Goal: Transaction & Acquisition: Purchase product/service

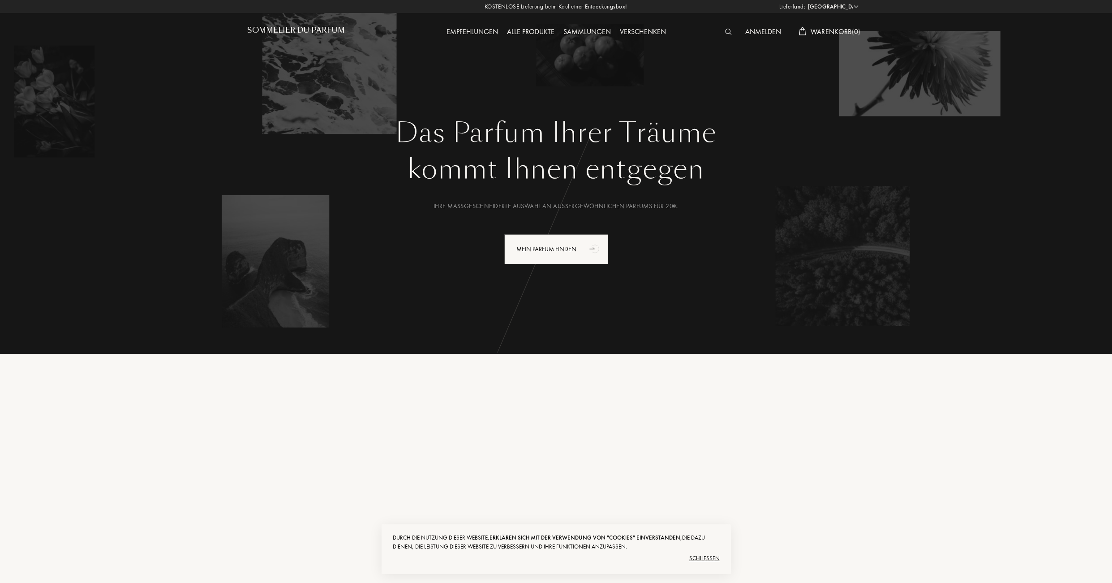
click at [848, 7] on select "Afghanistan Ägypten Albanien Algerien Amerikanische Jungferninseln Andorra Ango…" at bounding box center [833, 6] width 54 height 9
select select "CH"
click at [806, 2] on select "Afghanistan Ägypten Albanien Algerien Amerikanische Jungferninseln Andorra Ango…" at bounding box center [833, 6] width 54 height 9
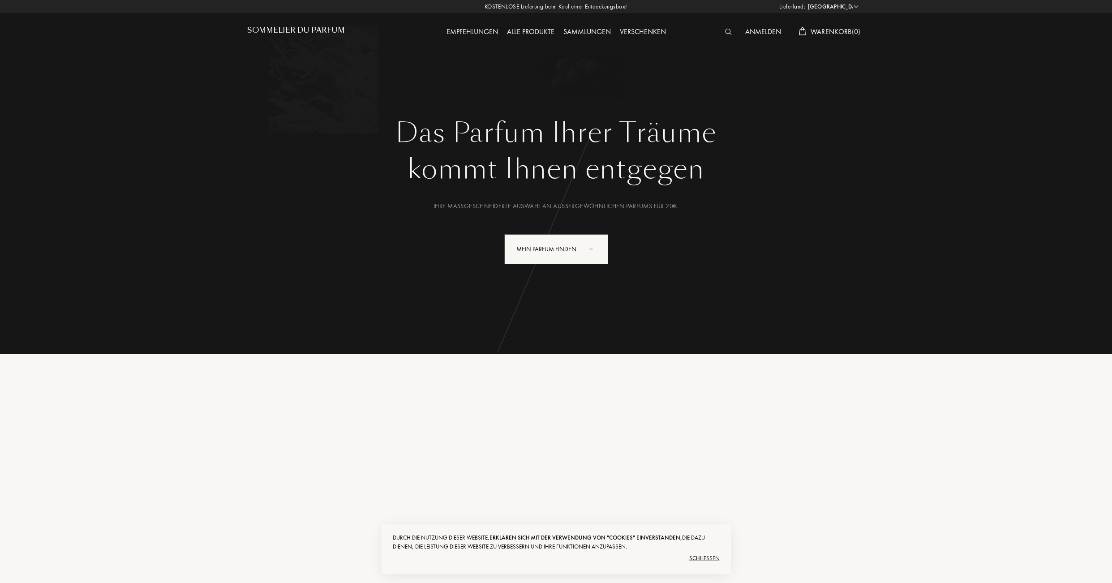
select select "CH"
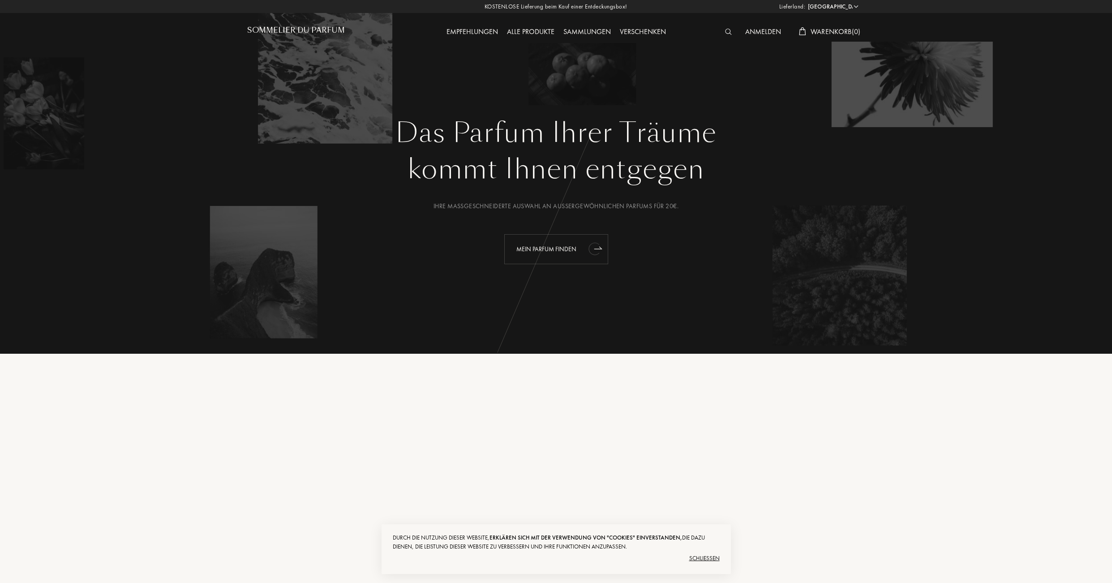
click at [601, 249] on icon "animation" at bounding box center [598, 248] width 8 height 2
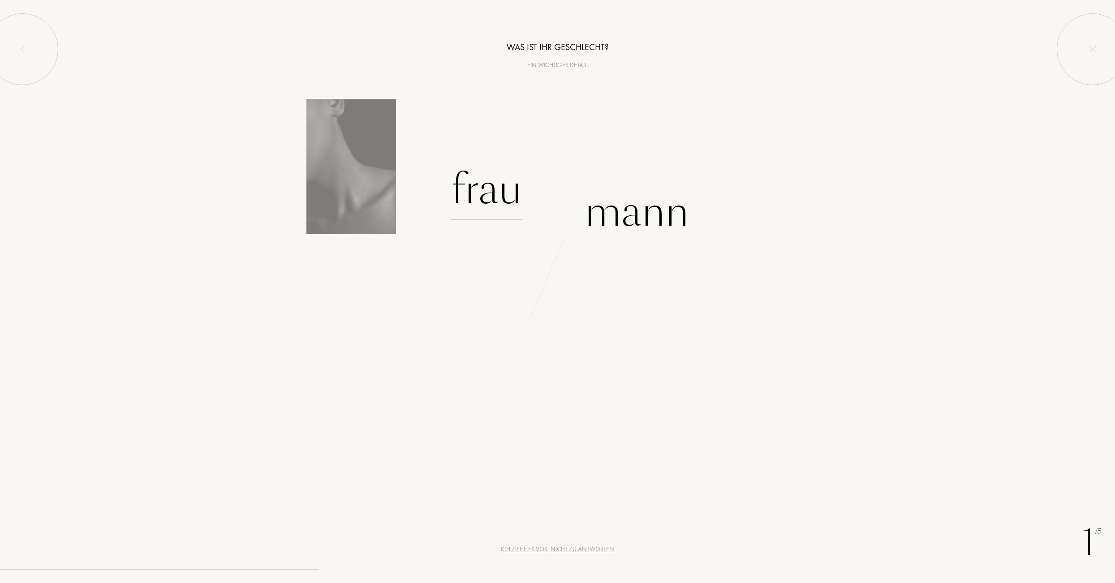
click at [494, 192] on div "Frau" at bounding box center [486, 189] width 71 height 60
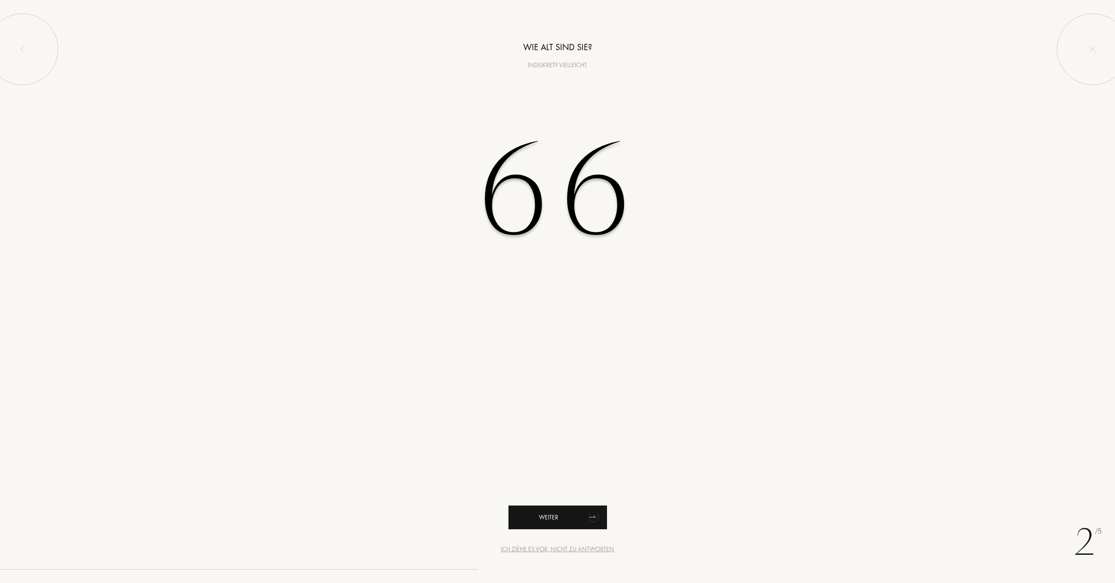
type input "66"
click at [597, 513] on icon "animation" at bounding box center [594, 517] width 18 height 18
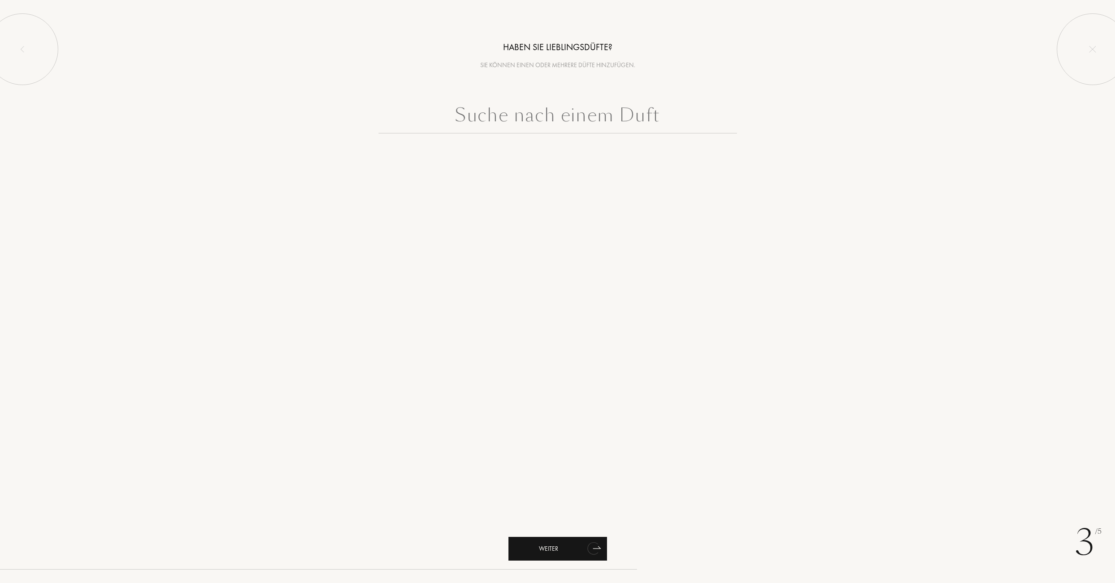
click at [574, 548] on div "Weiter" at bounding box center [557, 549] width 99 height 24
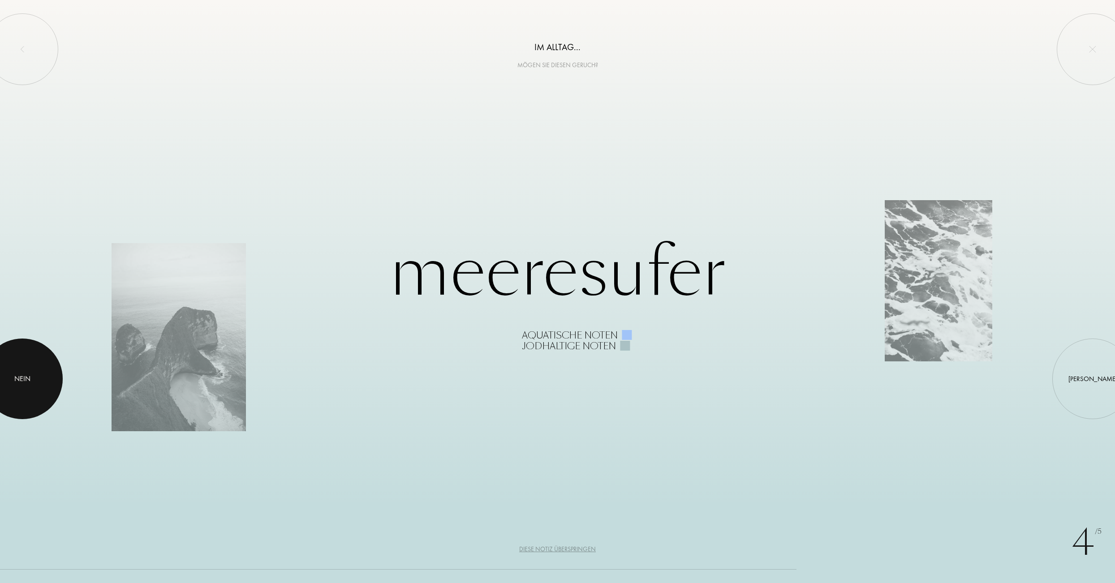
click at [23, 383] on div "Nein" at bounding box center [22, 379] width 16 height 11
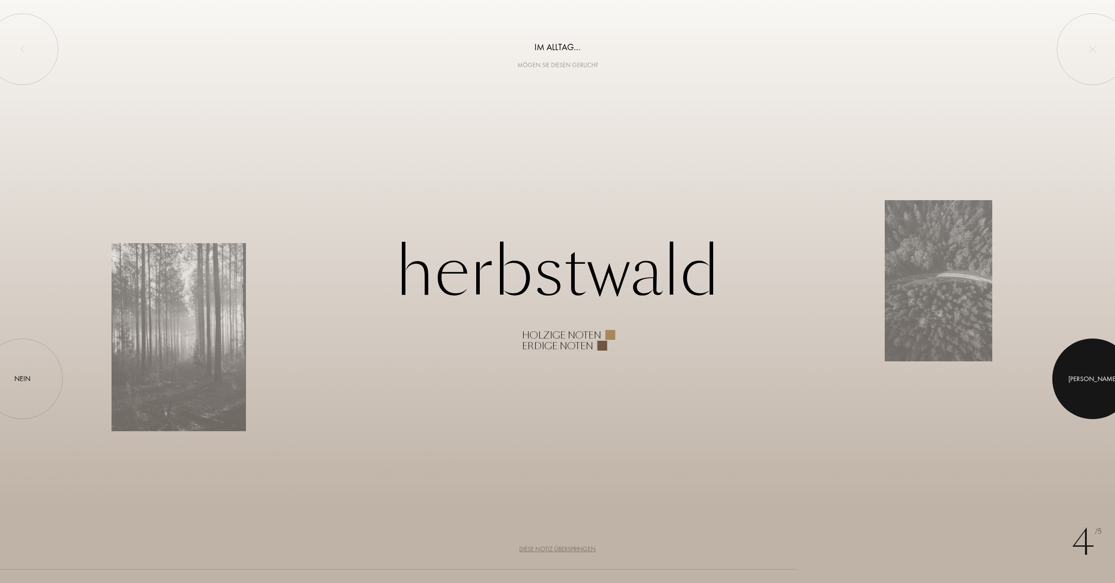
click at [1090, 375] on div "Ja" at bounding box center [1092, 379] width 49 height 10
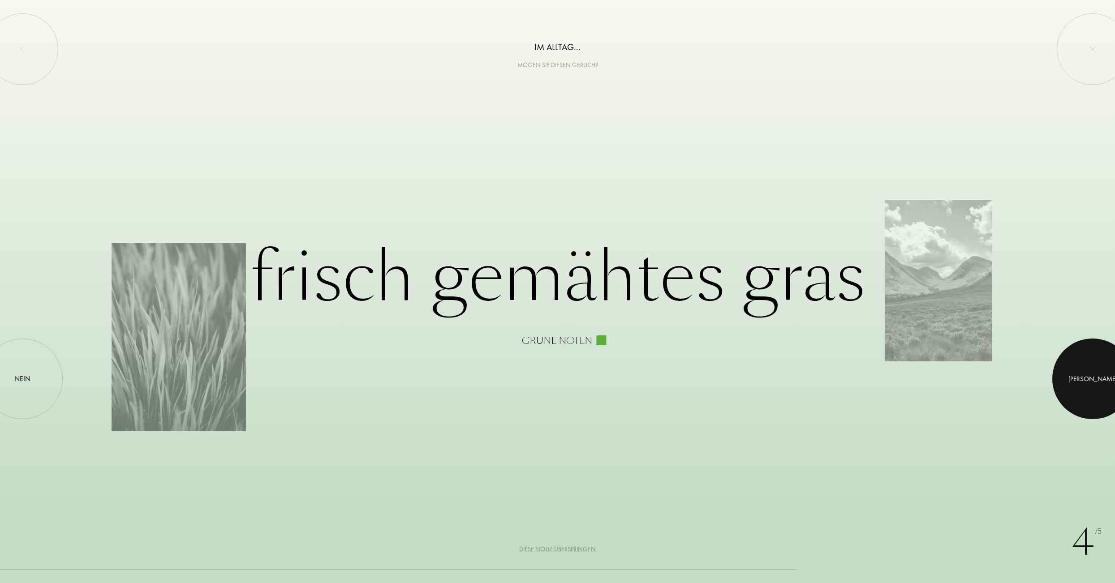
click at [1090, 375] on div "Ja" at bounding box center [1092, 379] width 49 height 10
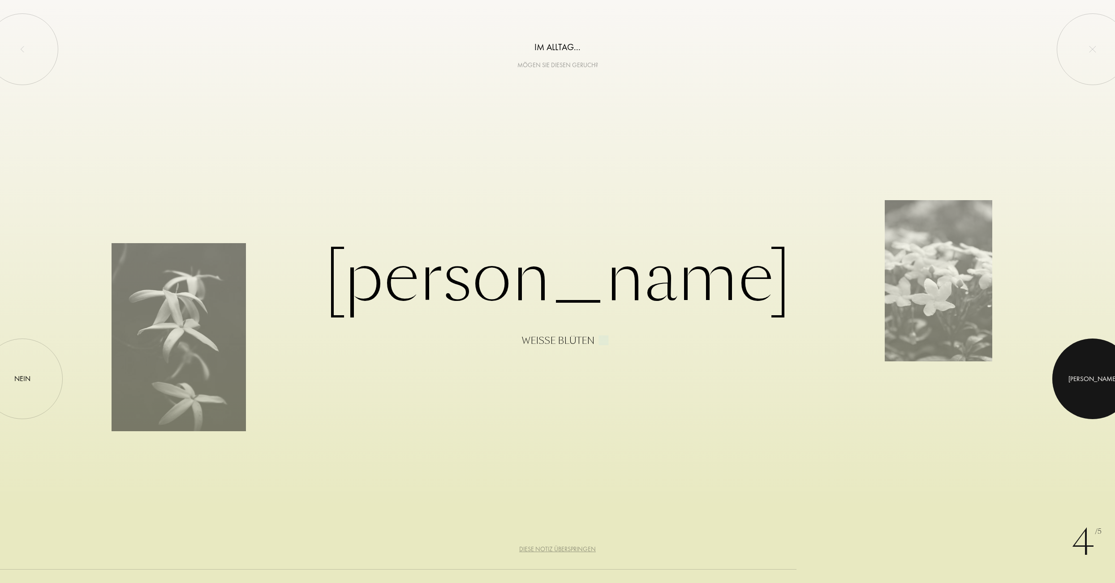
click at [1090, 375] on div "Ja" at bounding box center [1092, 379] width 49 height 10
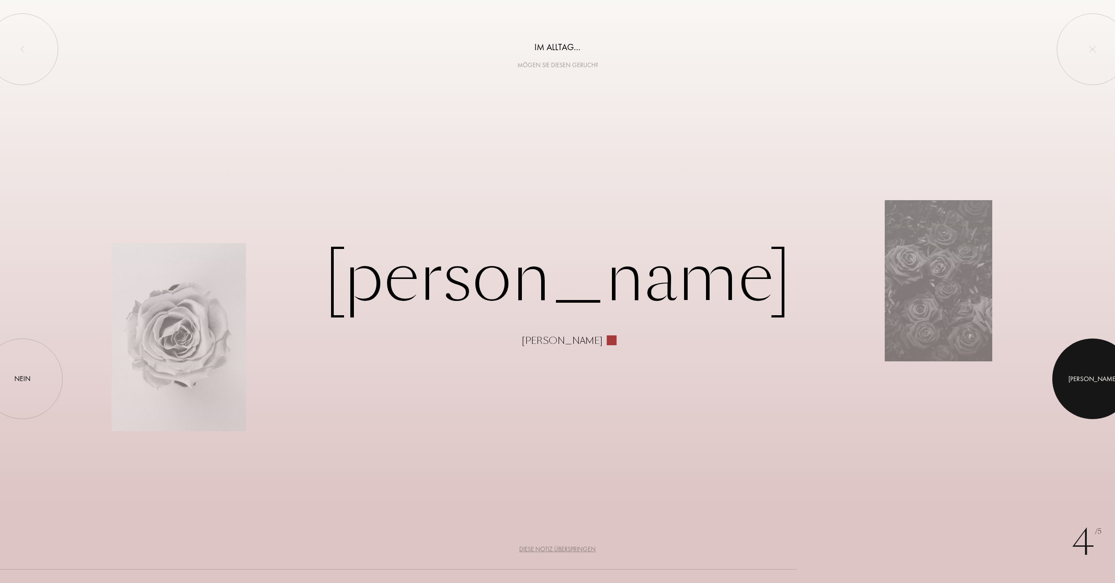
click at [1094, 379] on div "Ja" at bounding box center [1092, 379] width 49 height 10
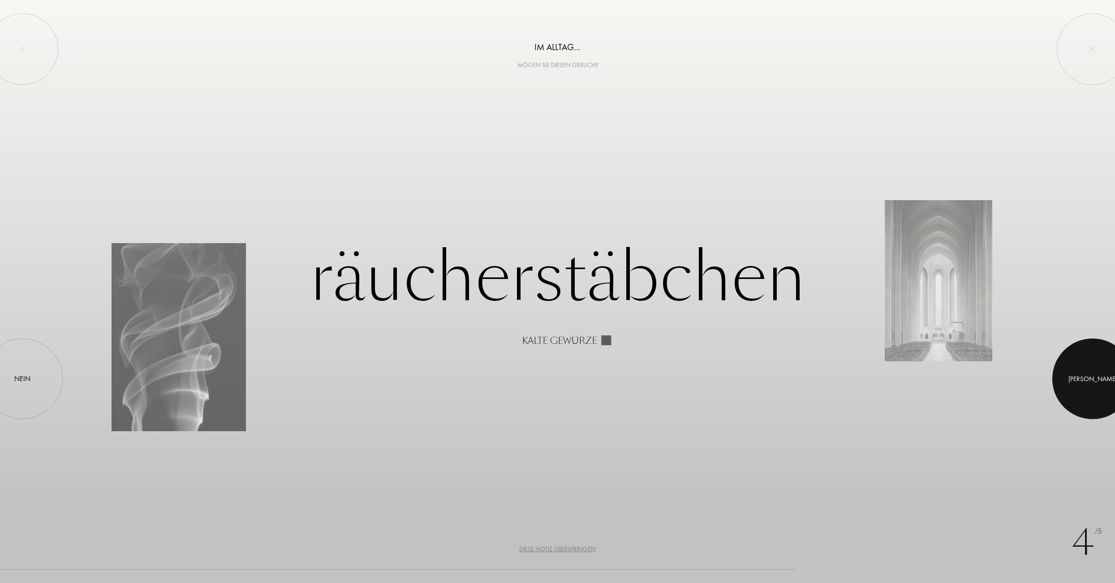
click at [1094, 379] on div "Ja" at bounding box center [1092, 379] width 49 height 10
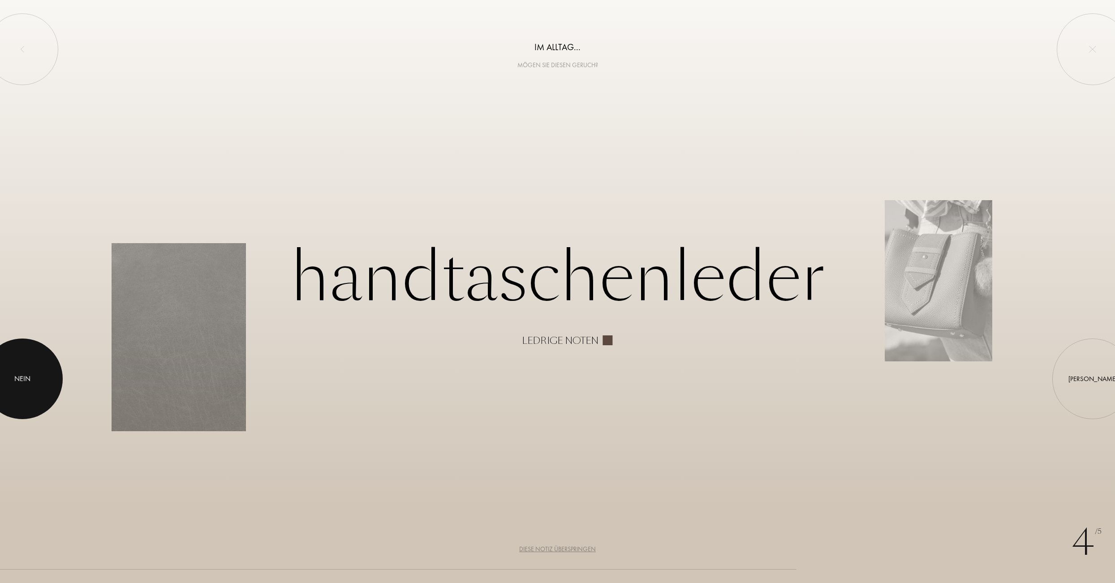
click at [14, 377] on div "Nein" at bounding box center [22, 379] width 16 height 11
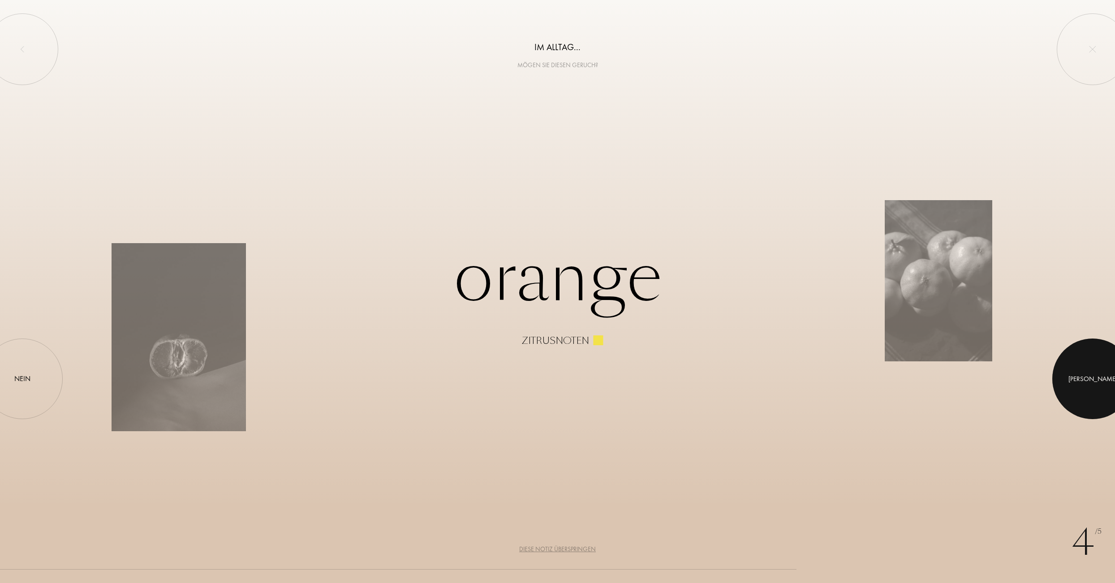
click at [1089, 379] on div "Ja" at bounding box center [1092, 379] width 49 height 10
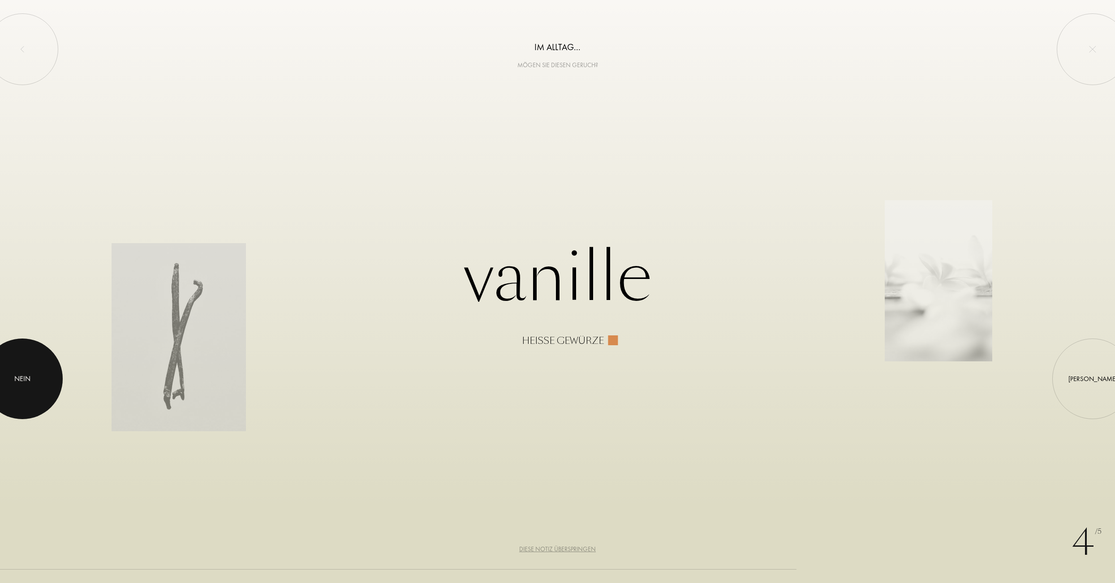
click at [25, 387] on div at bounding box center [22, 379] width 81 height 81
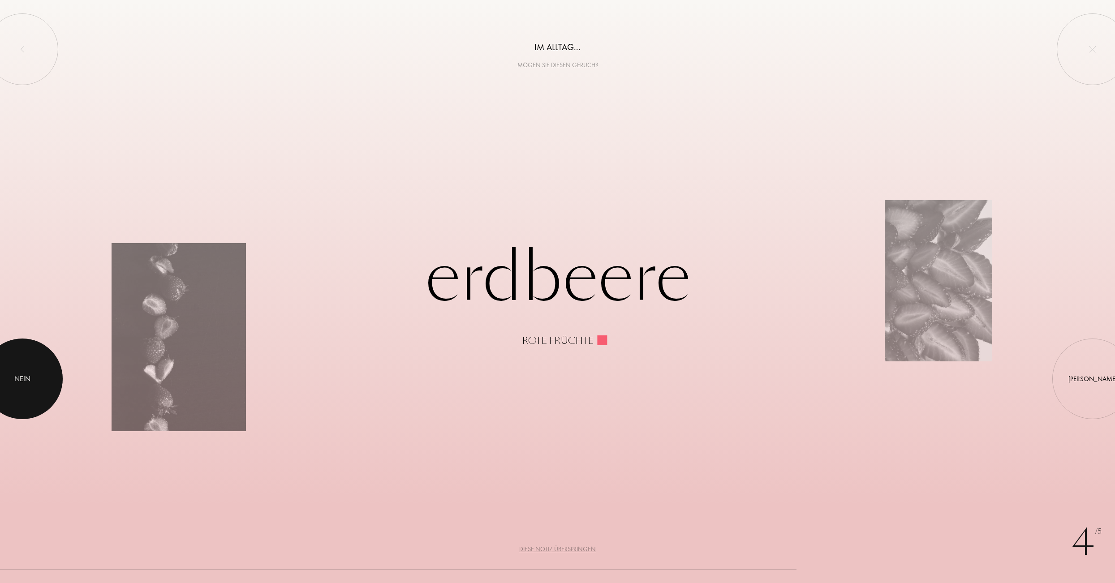
click at [15, 368] on div at bounding box center [22, 379] width 81 height 81
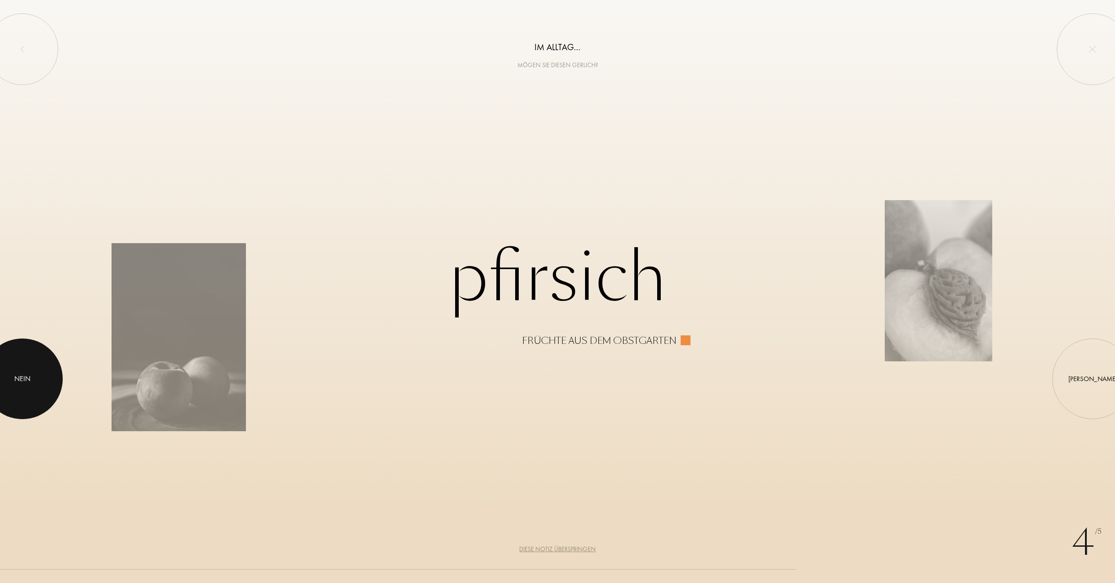
click at [17, 374] on div "Nein" at bounding box center [22, 379] width 16 height 11
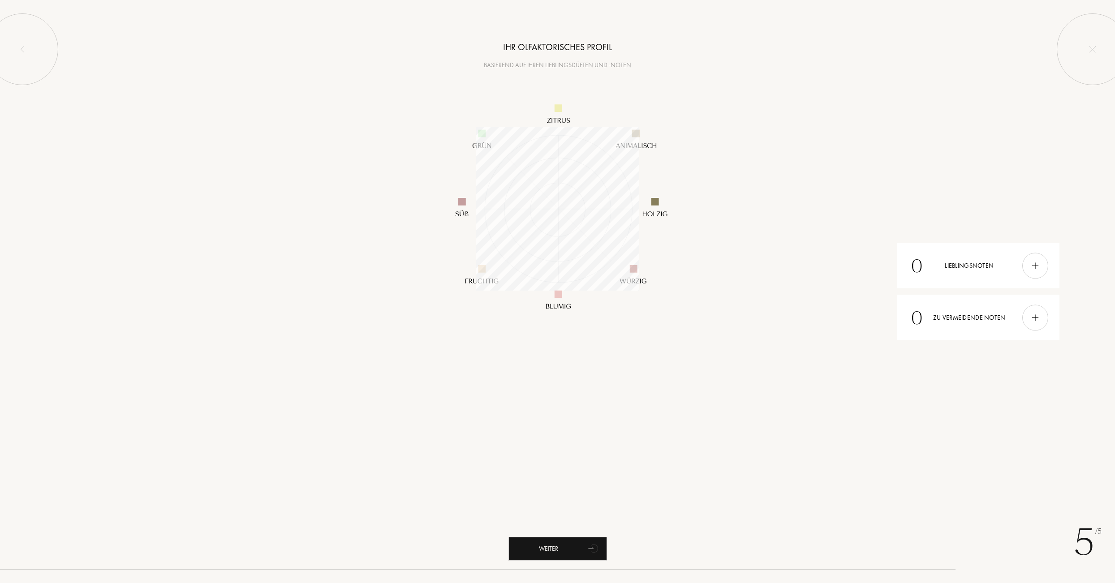
scroll to position [163, 163]
click at [546, 546] on div "Weiter" at bounding box center [557, 549] width 99 height 24
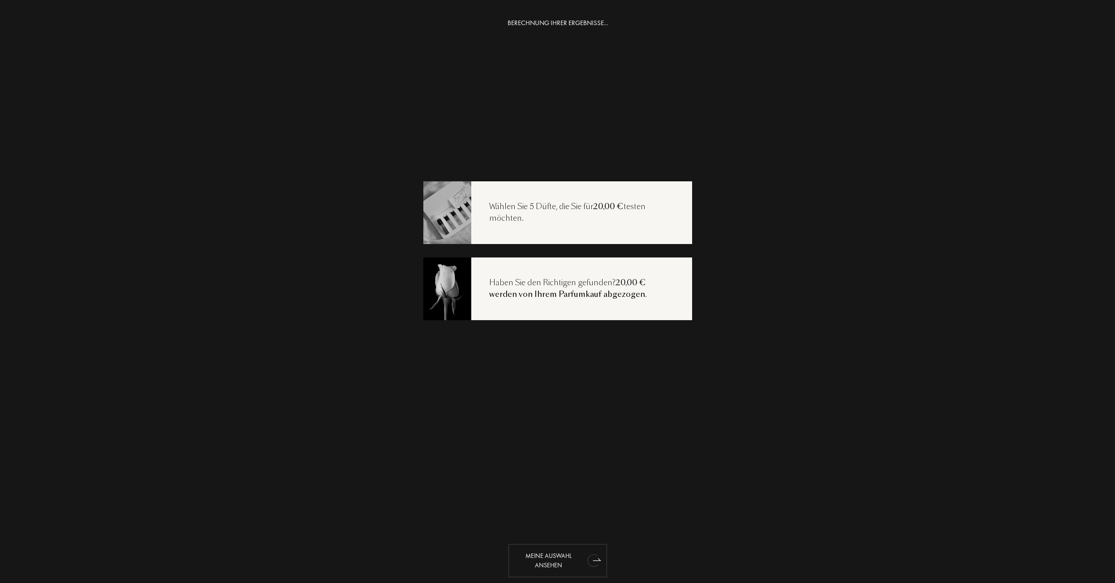
click at [580, 566] on div "Meine Auswahl ansehen" at bounding box center [557, 560] width 99 height 33
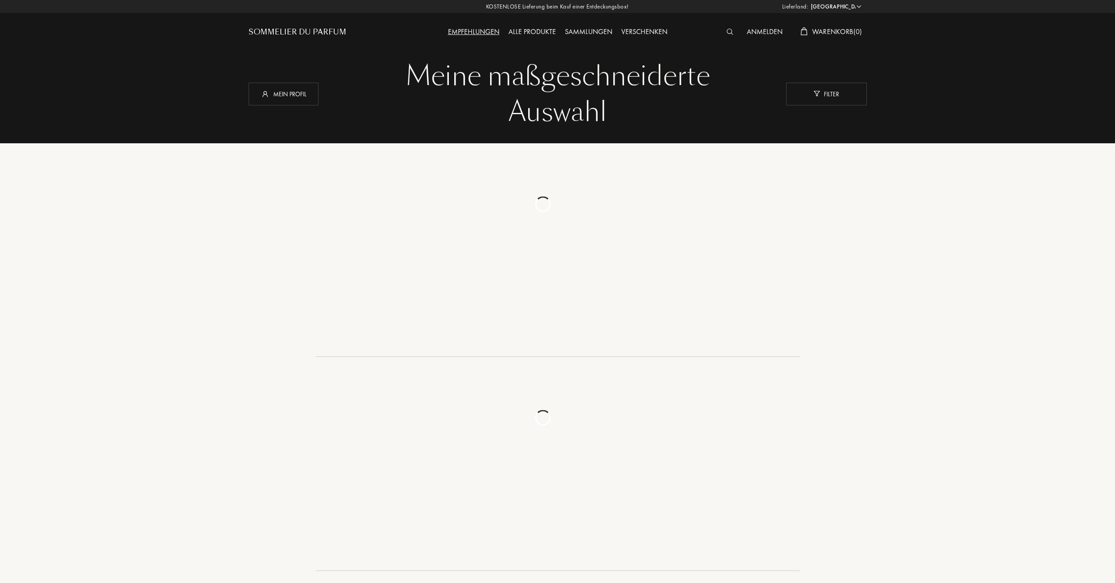
select select "CH"
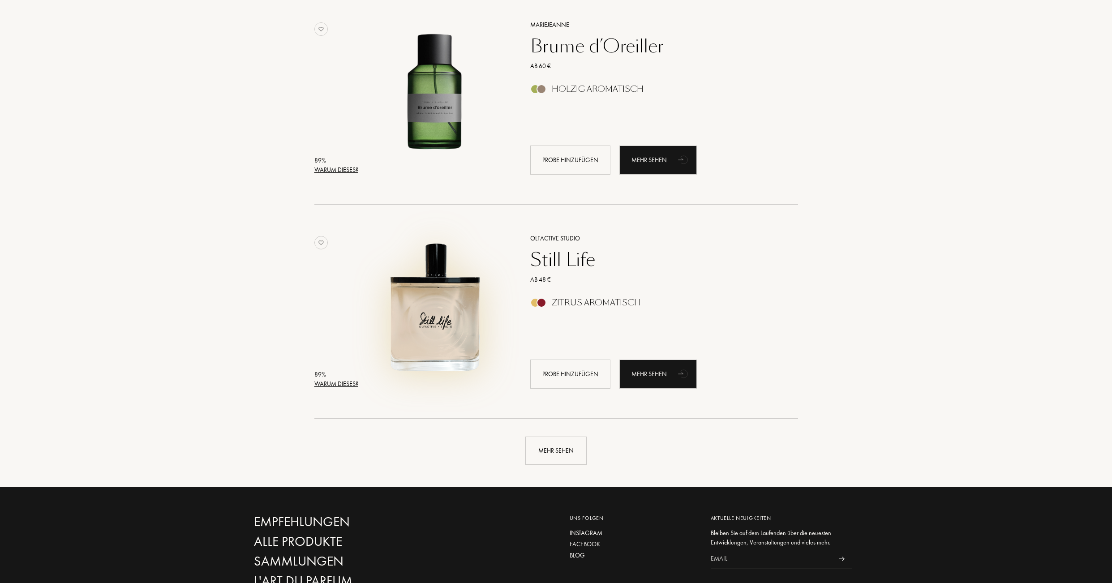
scroll to position [2082, 0]
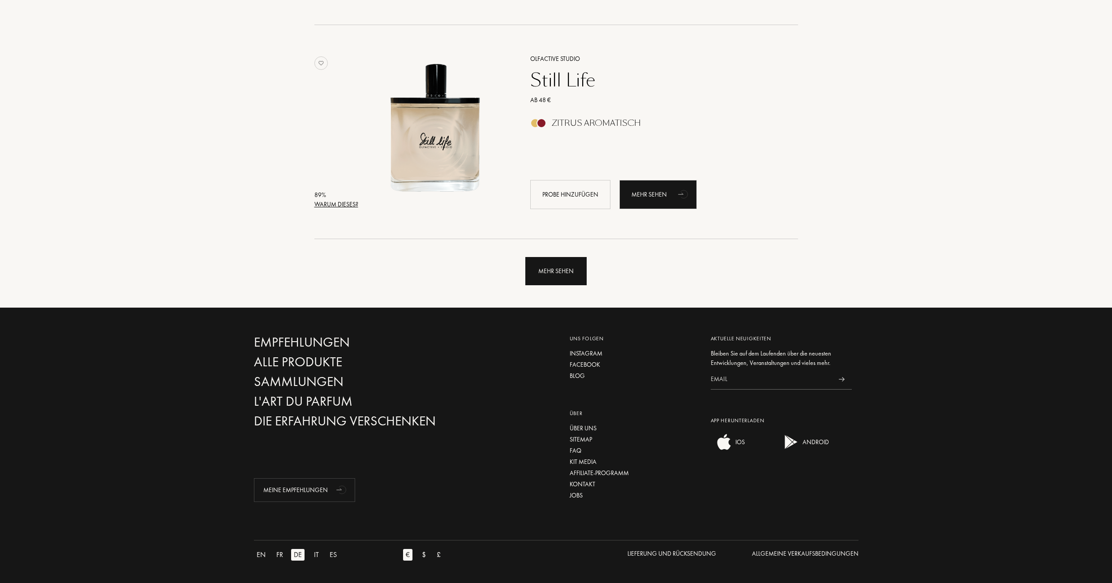
click at [548, 257] on div "Mehr sehen" at bounding box center [555, 271] width 61 height 28
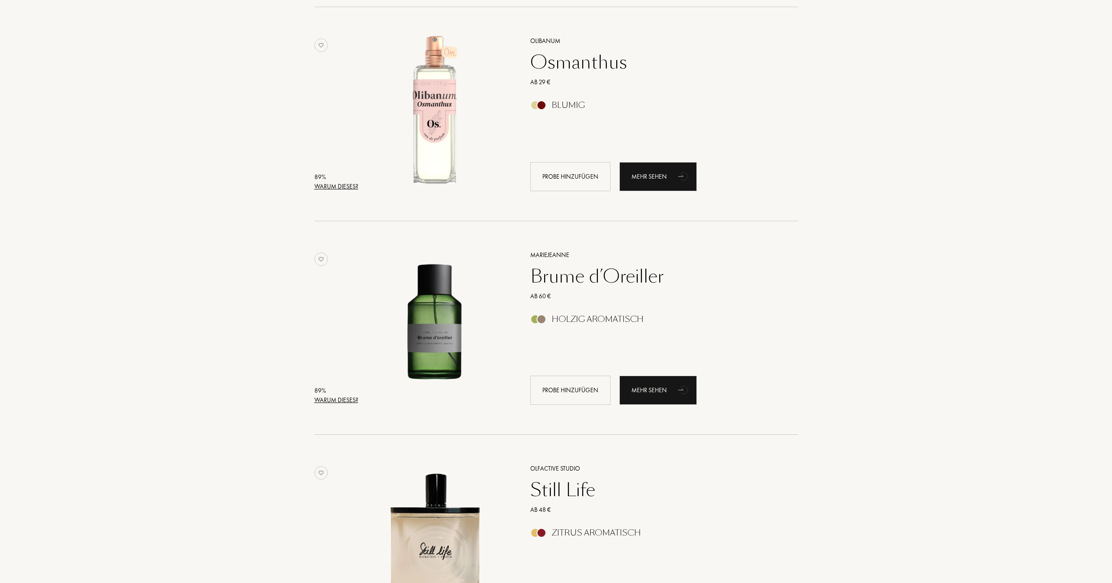
scroll to position [1634, 0]
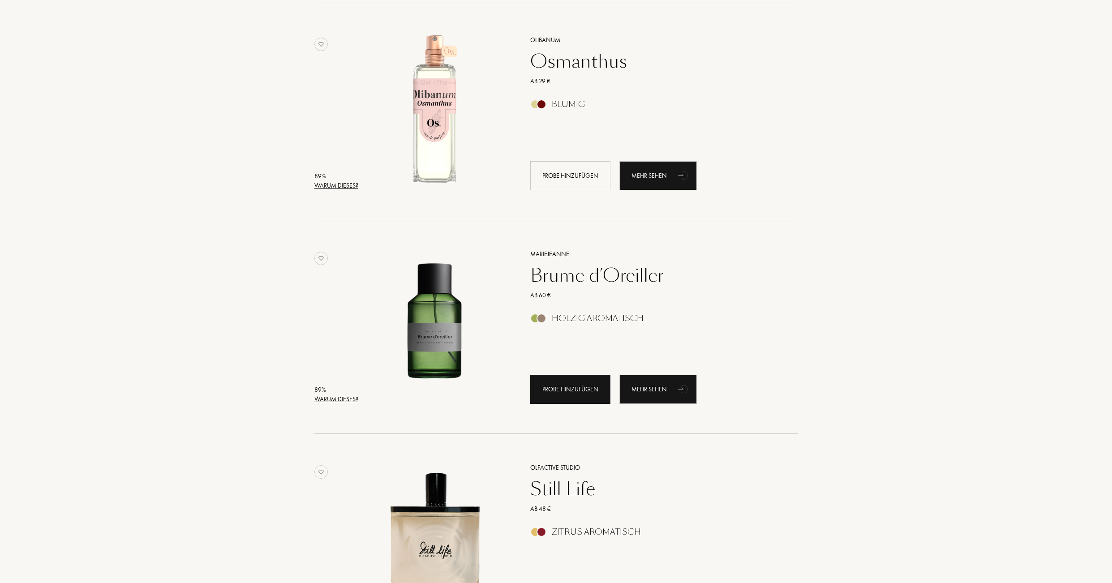
click at [569, 404] on div "Probe hinzufügen" at bounding box center [570, 389] width 80 height 29
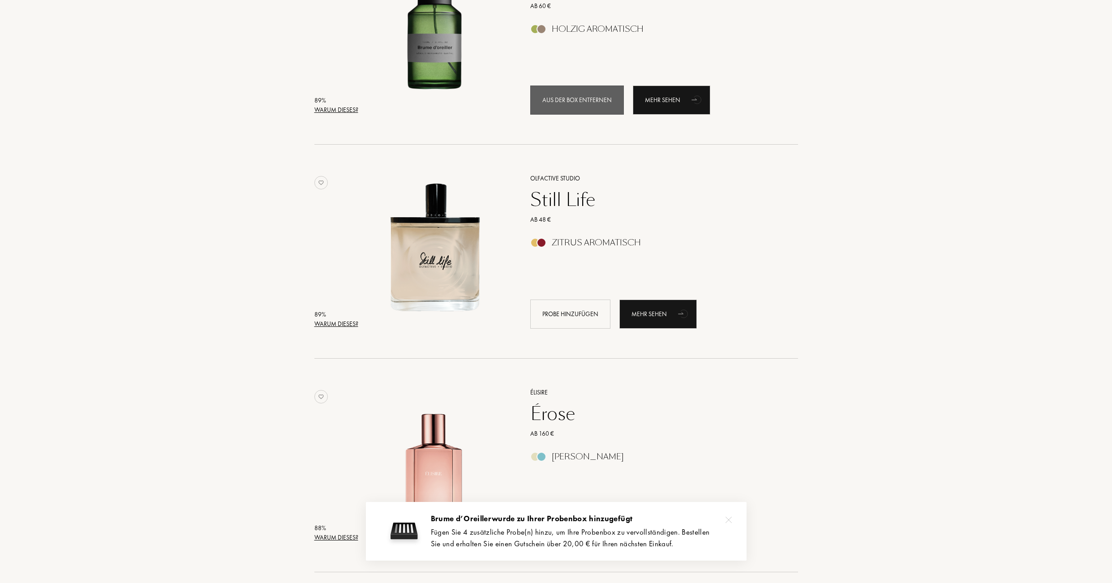
scroll to position [1947, 0]
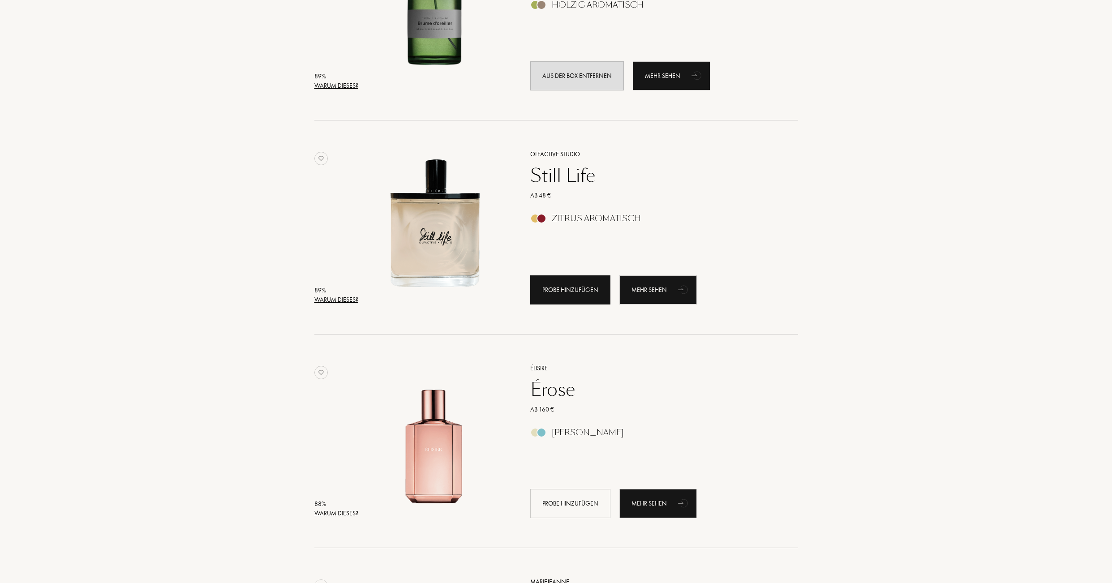
click at [560, 302] on div "Probe hinzufügen" at bounding box center [570, 289] width 80 height 29
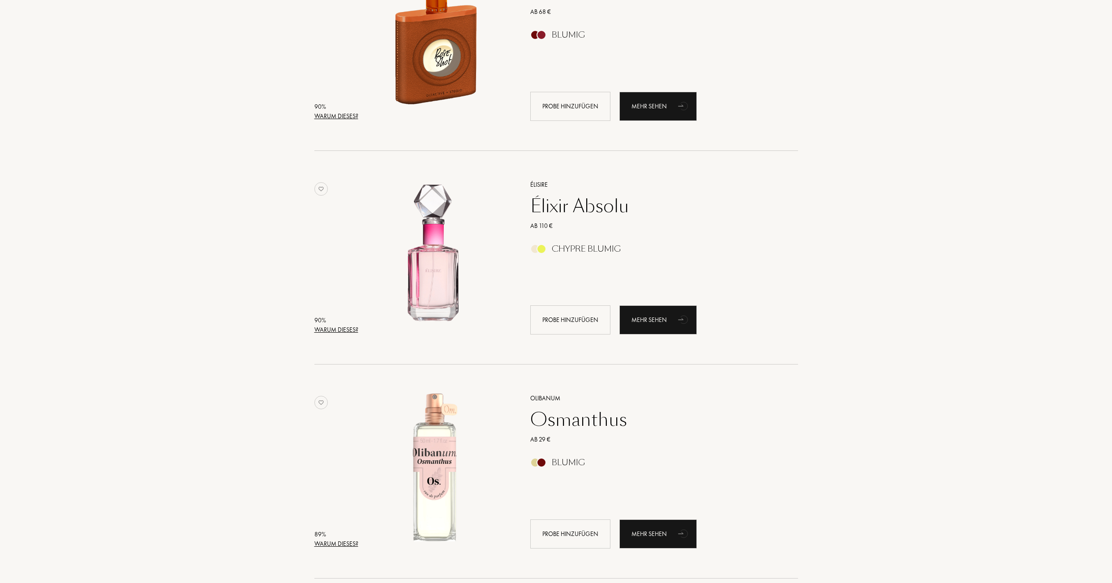
scroll to position [1007, 0]
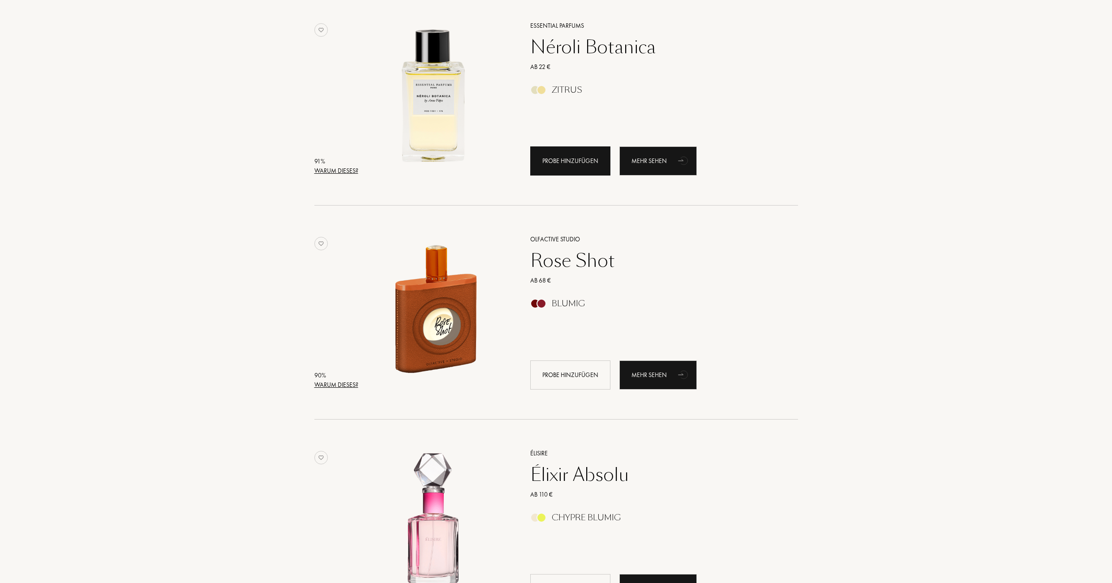
click at [557, 165] on div "Probe hinzufügen" at bounding box center [570, 160] width 80 height 29
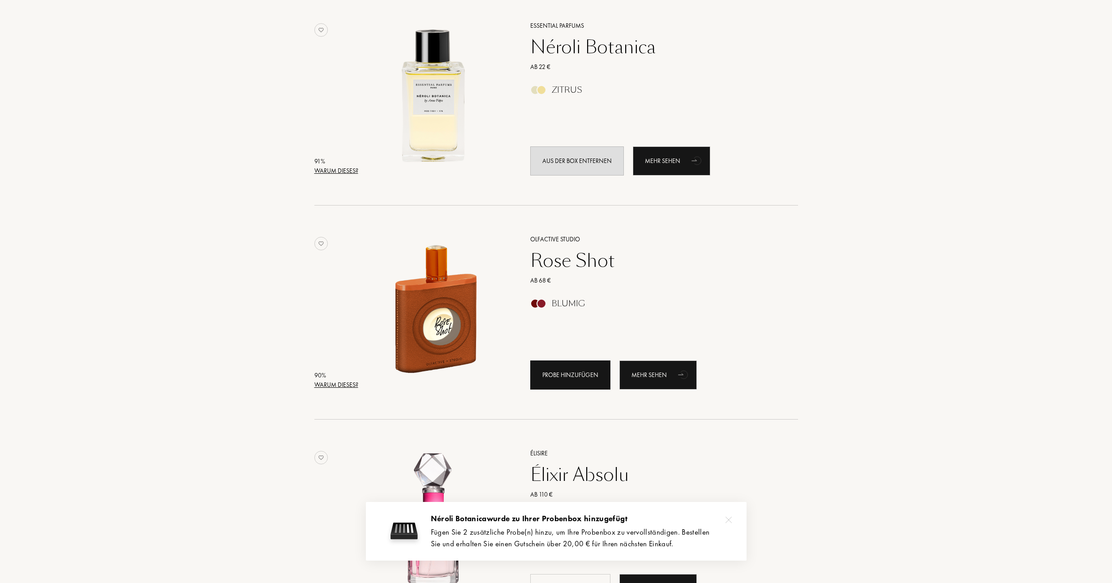
click at [579, 384] on div "Probe hinzufügen" at bounding box center [570, 375] width 80 height 29
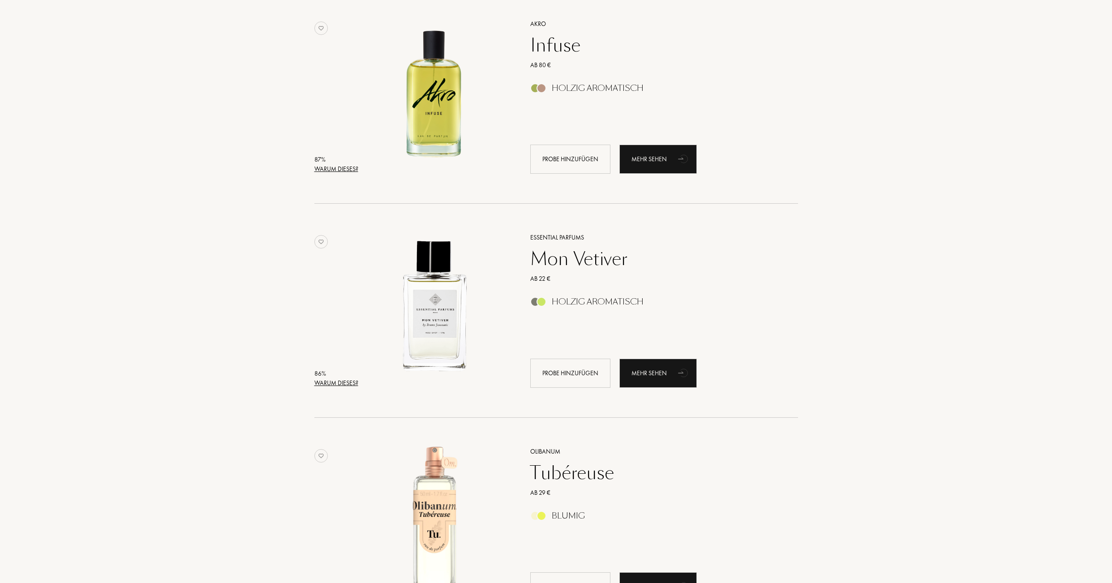
scroll to position [3246, 0]
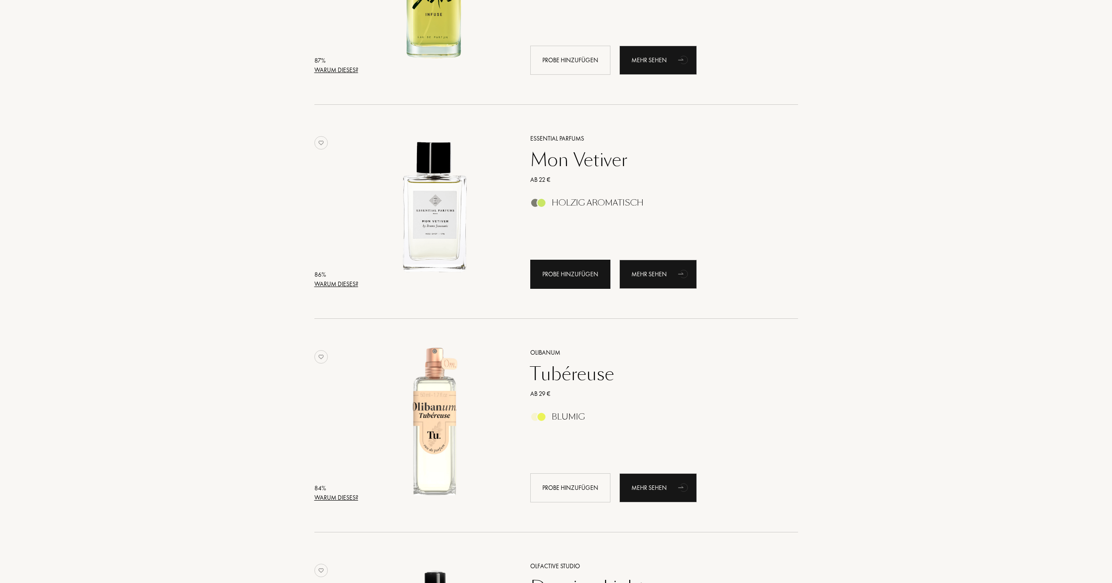
click at [573, 289] on div "Probe hinzufügen" at bounding box center [570, 274] width 80 height 29
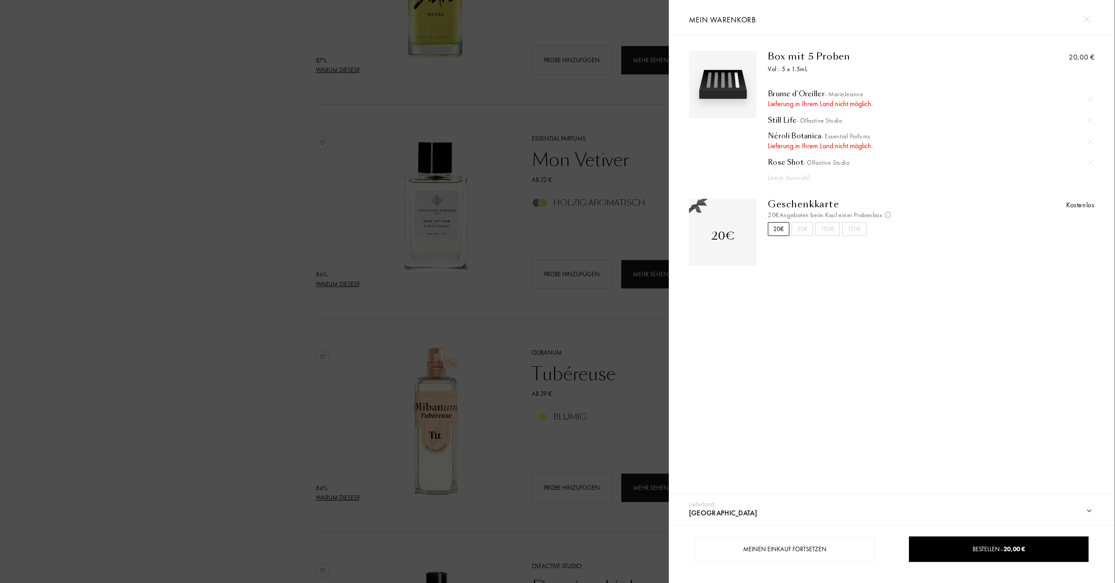
click at [1095, 17] on div "Mein Warenkorb" at bounding box center [891, 17] width 419 height 35
click at [1089, 19] on img at bounding box center [1086, 19] width 7 height 7
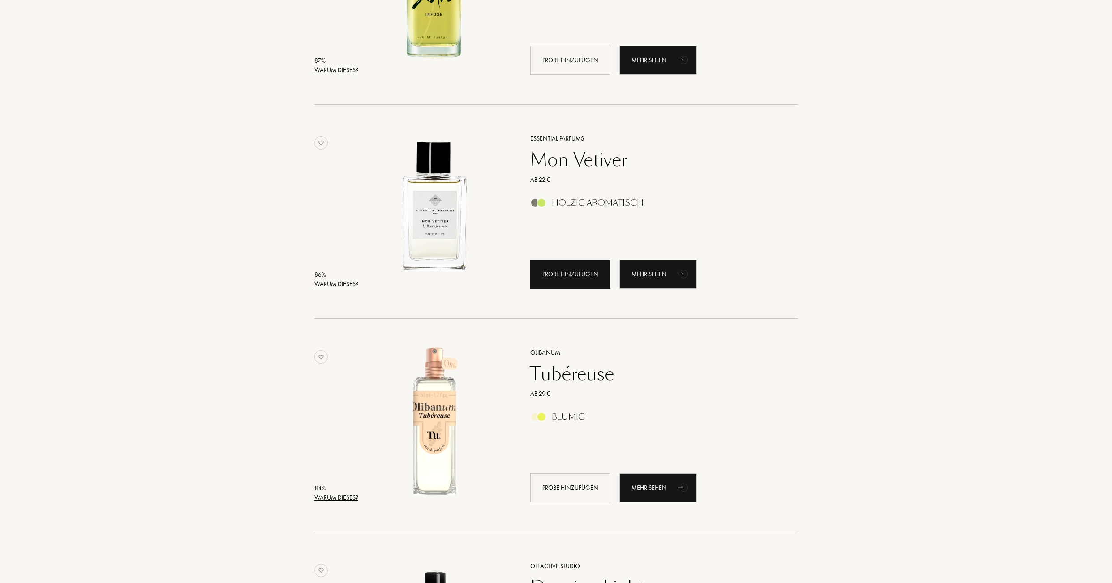
click at [565, 289] on div "Probe hinzufügen" at bounding box center [570, 274] width 80 height 29
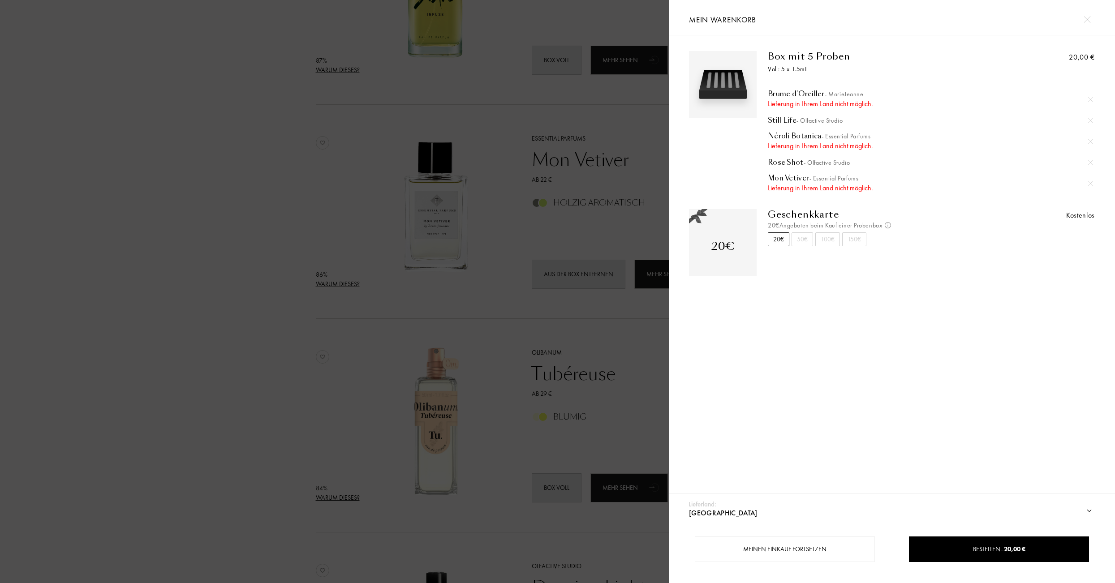
click at [1087, 18] on img at bounding box center [1086, 19] width 7 height 7
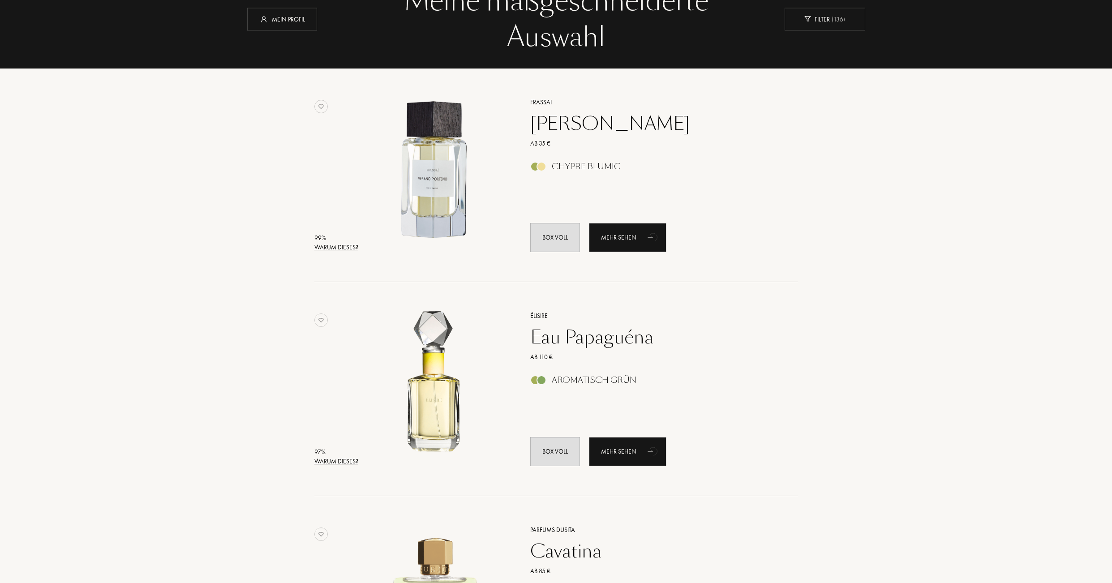
scroll to position [0, 0]
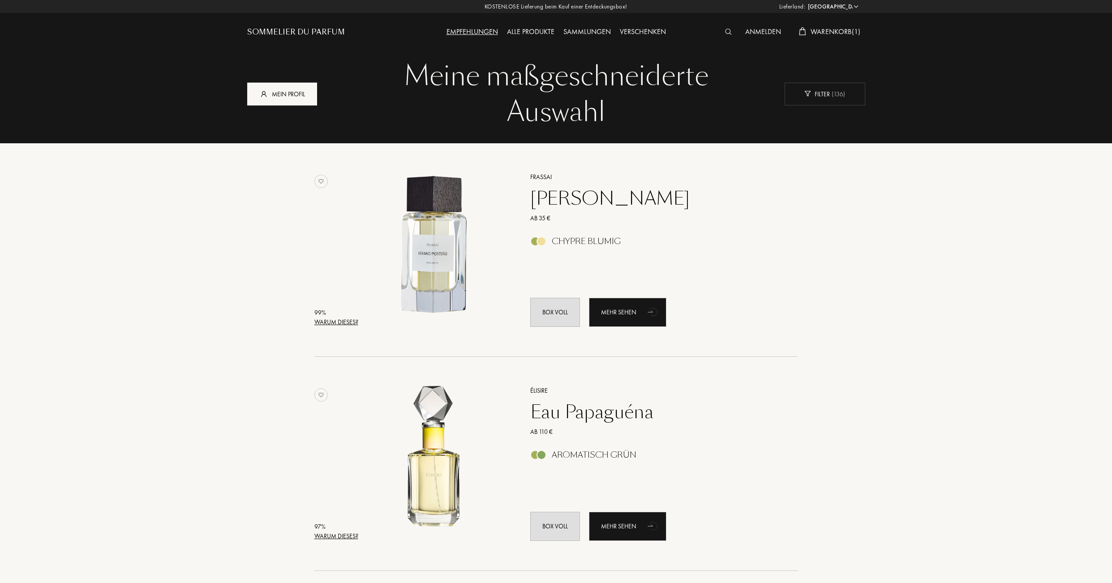
click at [288, 95] on div "Mein Profil" at bounding box center [282, 93] width 70 height 23
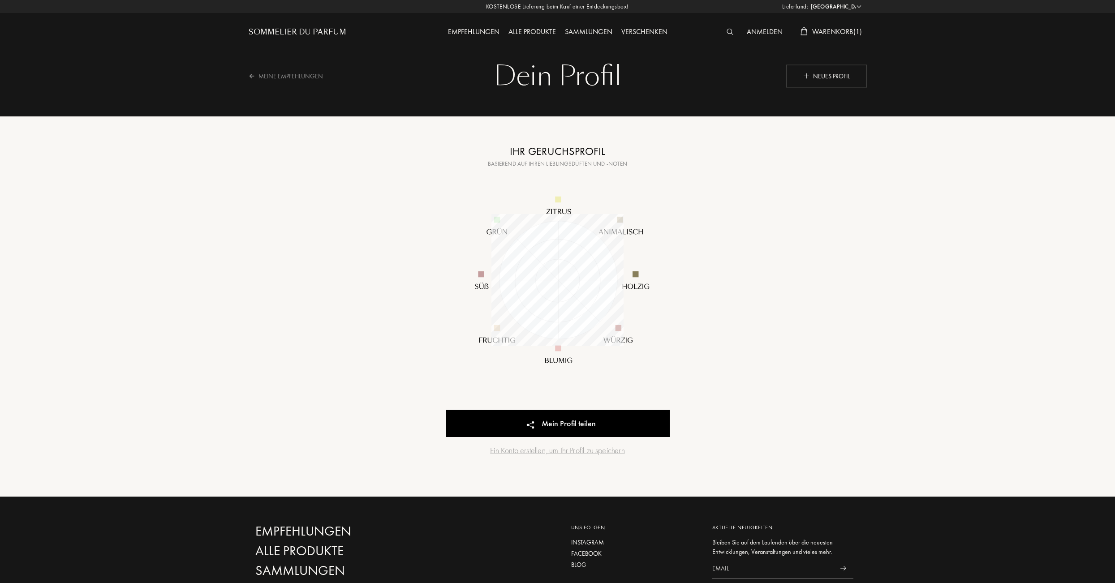
select select "CH"
click at [818, 75] on div "Neues Profil" at bounding box center [825, 75] width 81 height 23
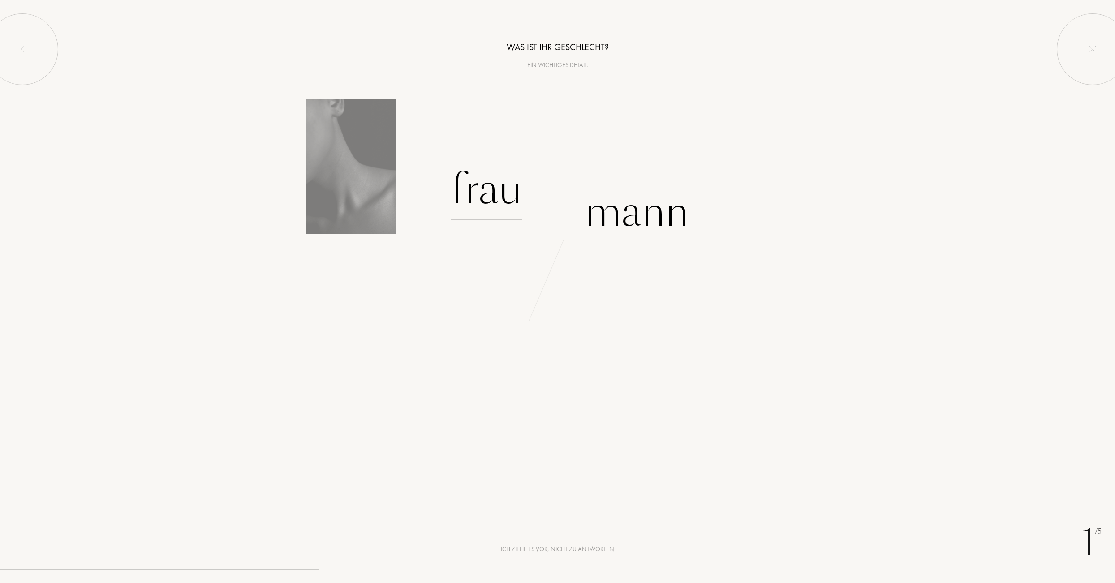
click at [480, 189] on div "Frau" at bounding box center [486, 189] width 71 height 60
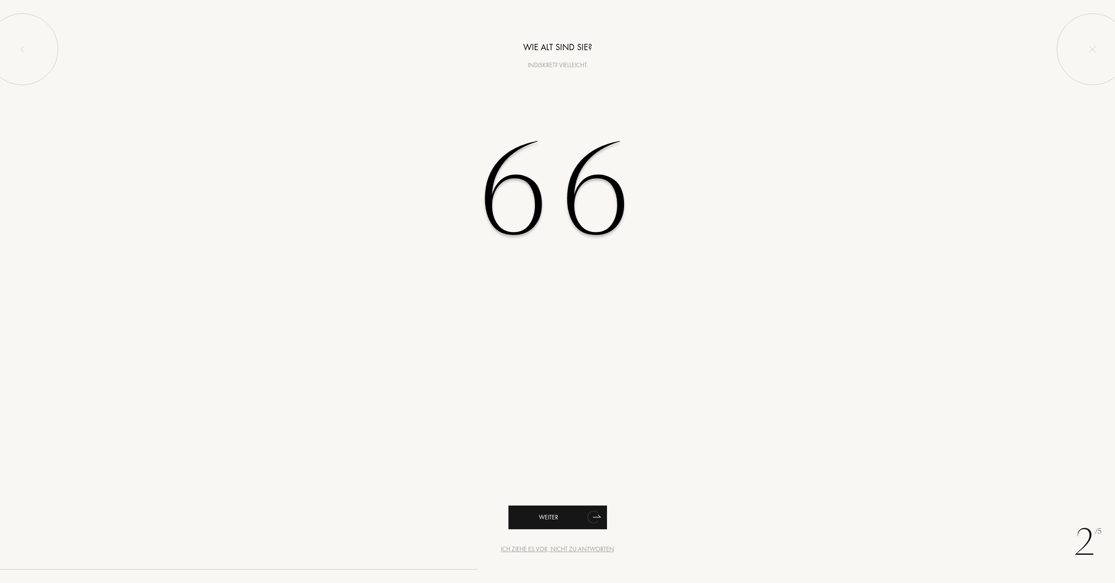
type input "66"
click at [556, 513] on div "Weiter" at bounding box center [557, 518] width 99 height 24
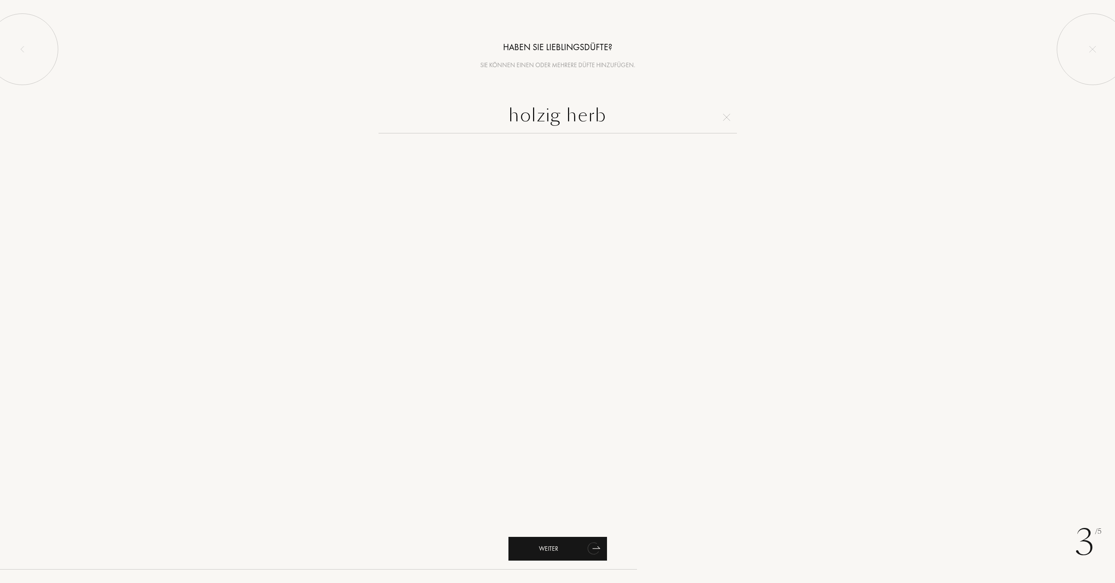
type input "holzig herb"
click at [576, 546] on div "Weiter" at bounding box center [557, 549] width 99 height 24
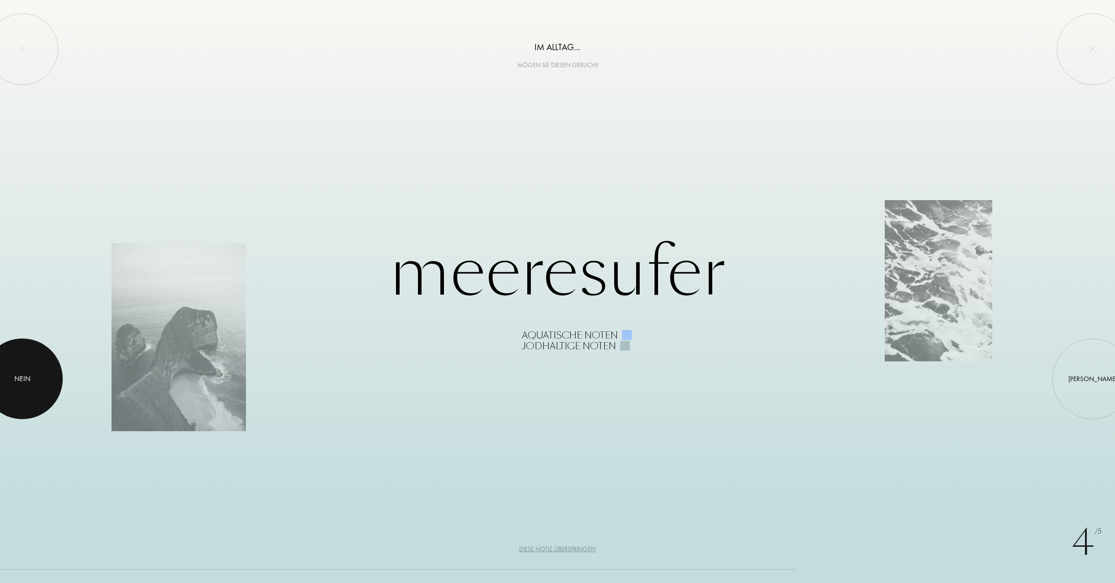
click at [17, 377] on div "Nein" at bounding box center [22, 379] width 16 height 11
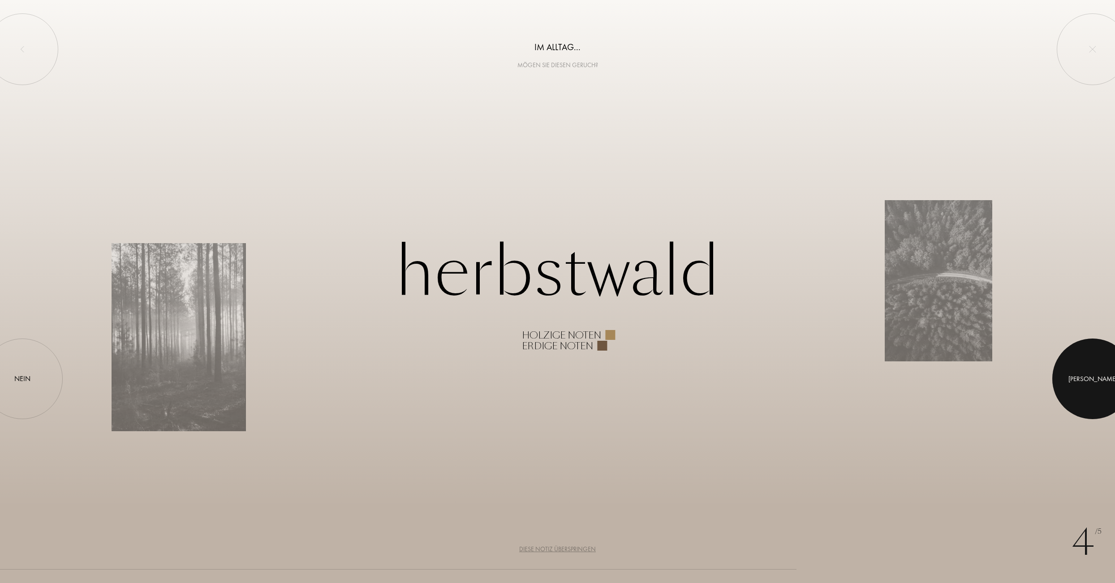
click at [1098, 376] on div at bounding box center [1092, 379] width 81 height 81
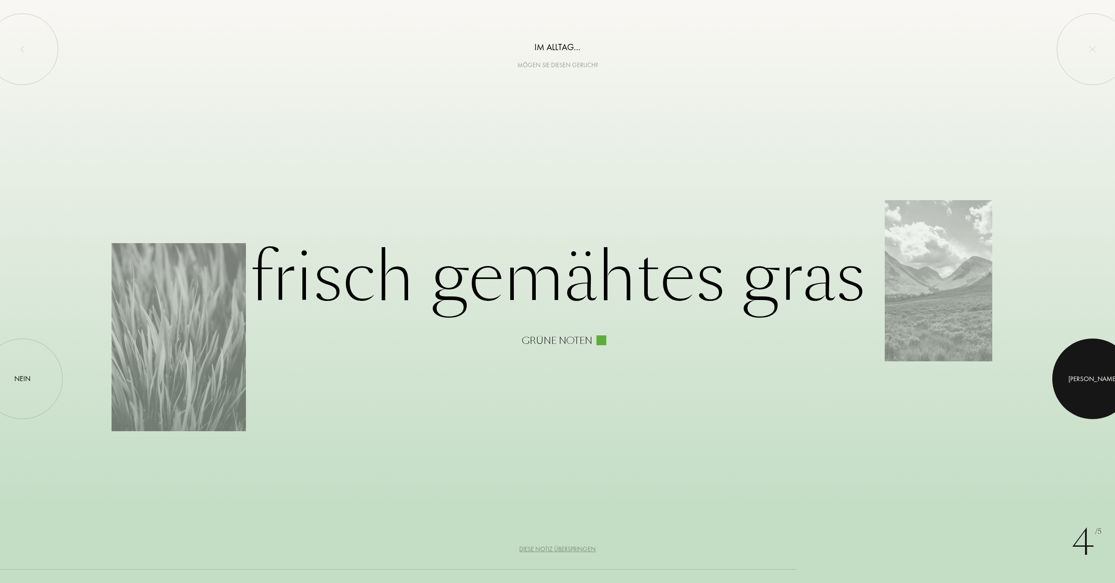
click at [1098, 376] on div at bounding box center [1092, 379] width 81 height 81
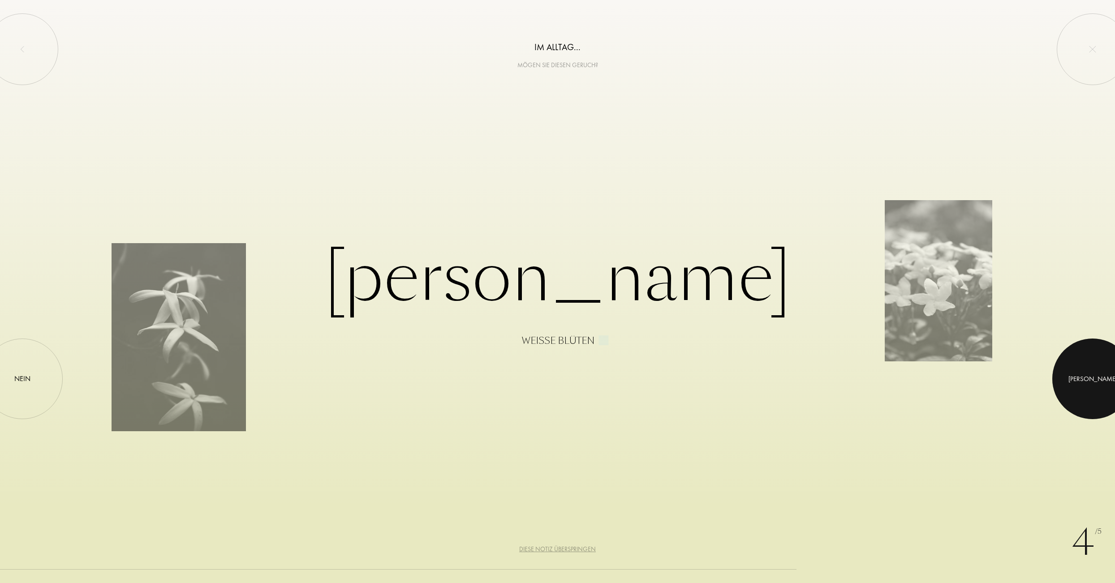
click at [1090, 377] on div "Ja" at bounding box center [1092, 379] width 49 height 10
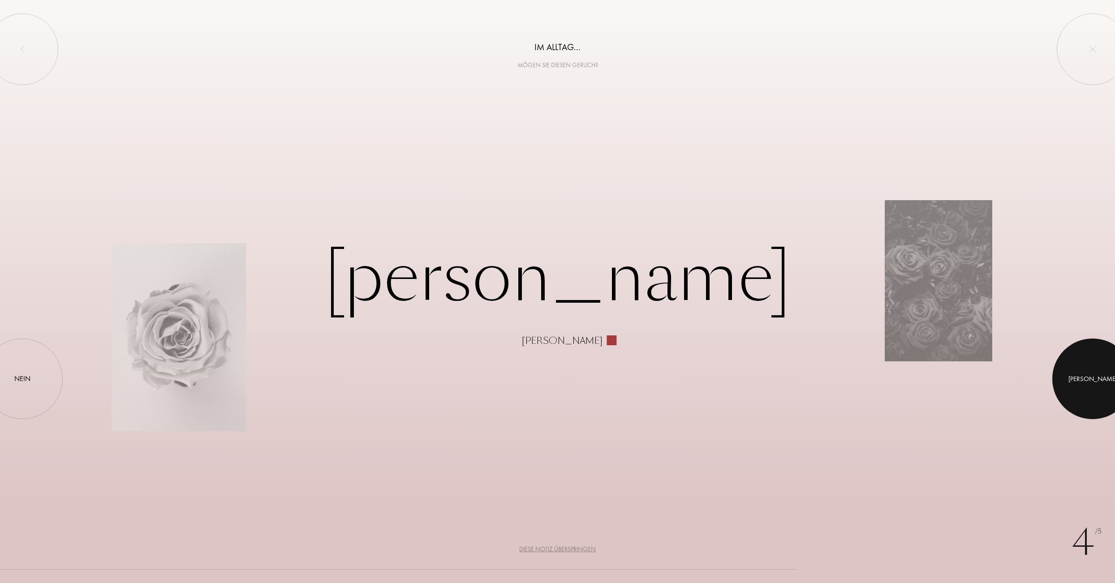
click at [1090, 377] on div "Ja" at bounding box center [1092, 379] width 49 height 10
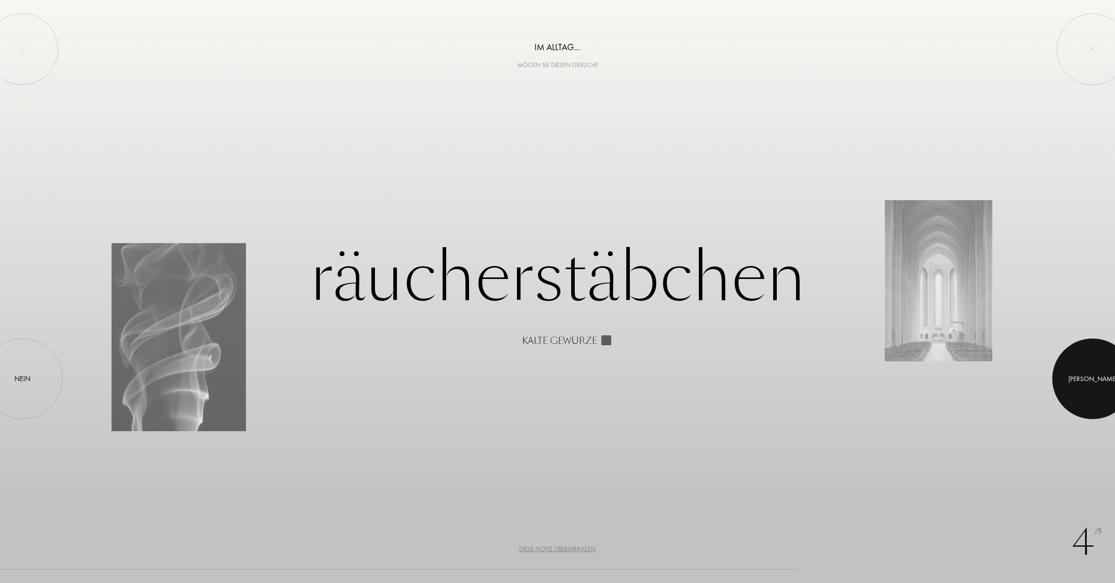
click at [1090, 377] on div "Ja" at bounding box center [1092, 379] width 49 height 10
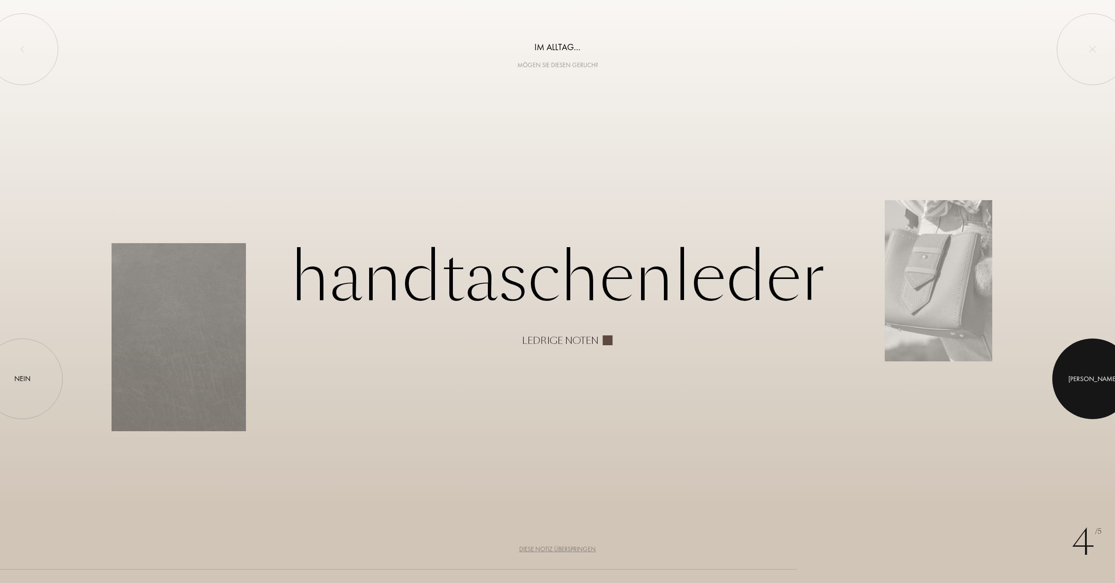
click at [1090, 377] on div "Ja" at bounding box center [1092, 379] width 49 height 10
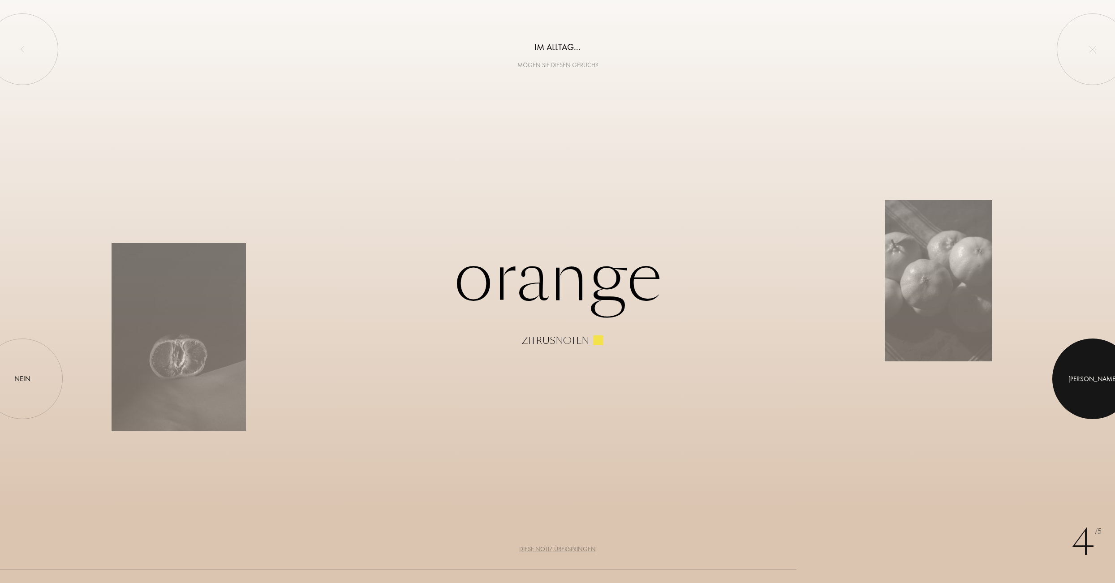
click at [1083, 374] on div at bounding box center [1092, 379] width 81 height 81
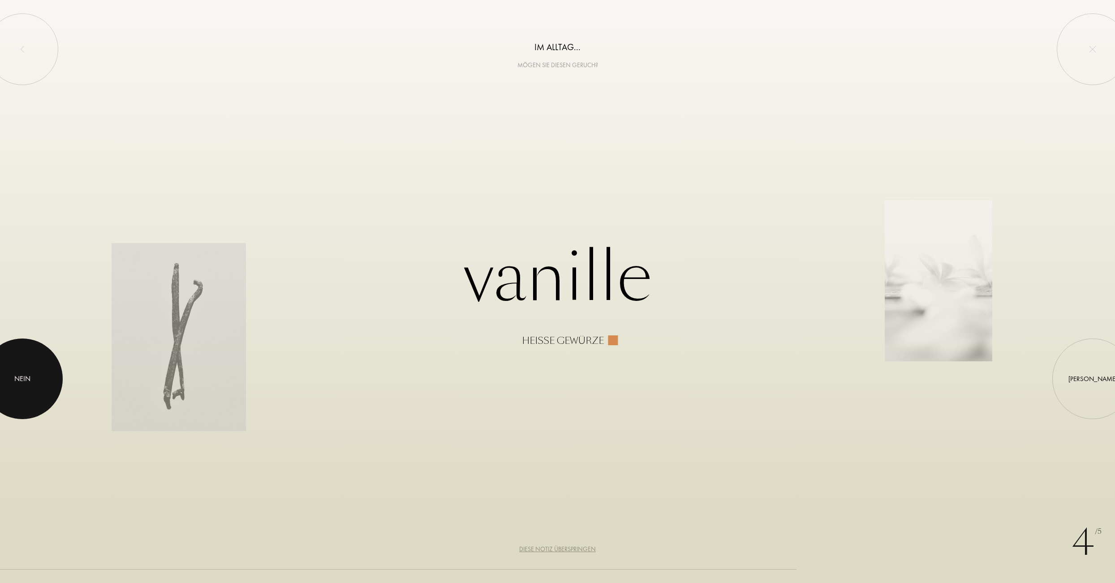
click at [20, 377] on div "Nein" at bounding box center [22, 379] width 16 height 11
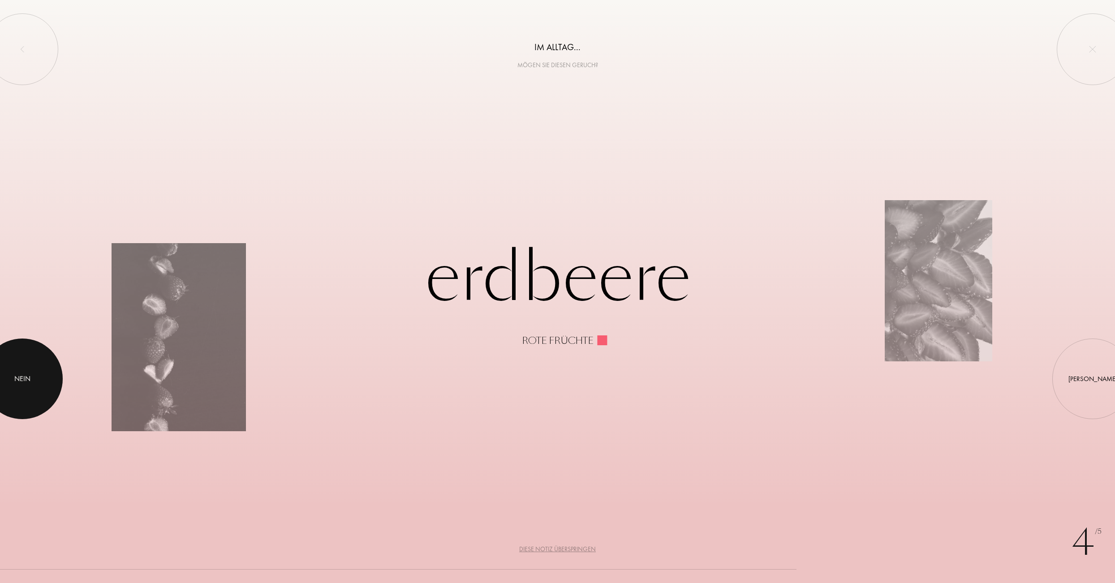
click at [20, 377] on div "Nein" at bounding box center [22, 379] width 16 height 11
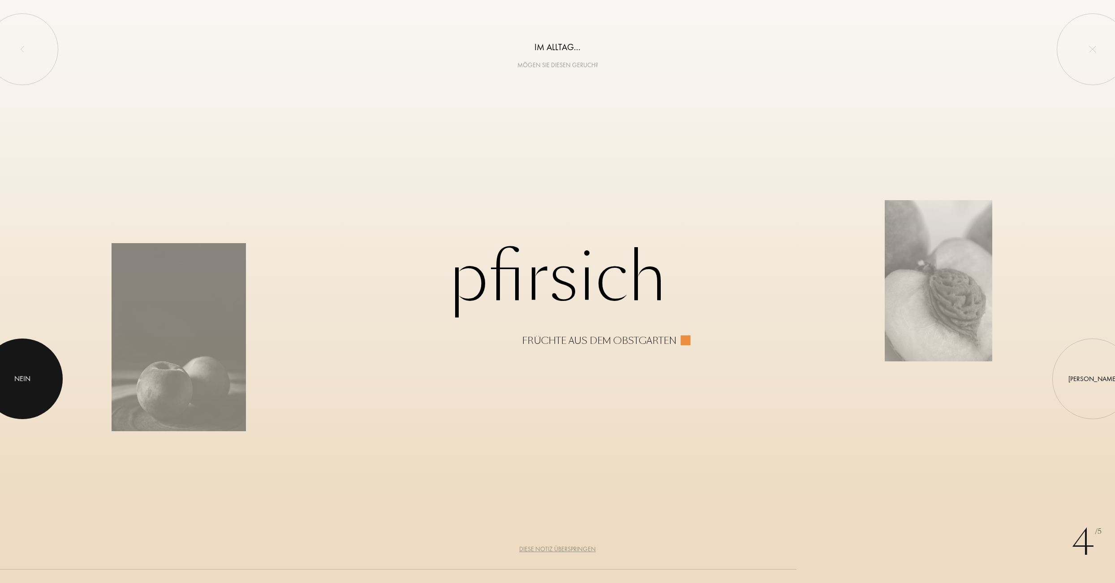
click at [20, 377] on div "Nein" at bounding box center [22, 379] width 16 height 11
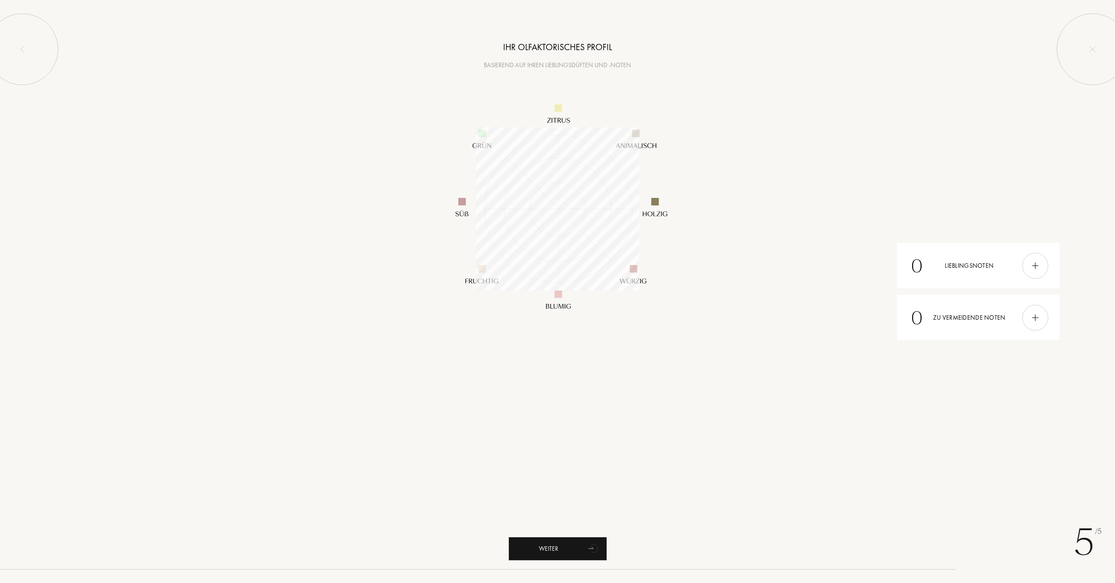
scroll to position [163, 163]
click at [550, 549] on div "Weiter" at bounding box center [557, 549] width 99 height 24
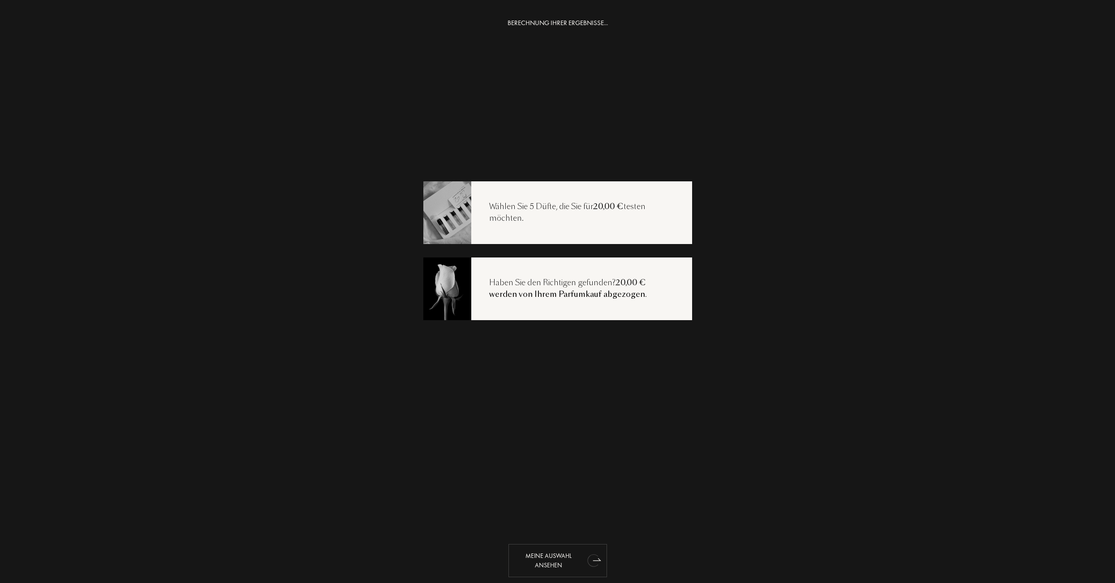
click at [576, 567] on div "Meine Auswahl ansehen" at bounding box center [557, 560] width 99 height 33
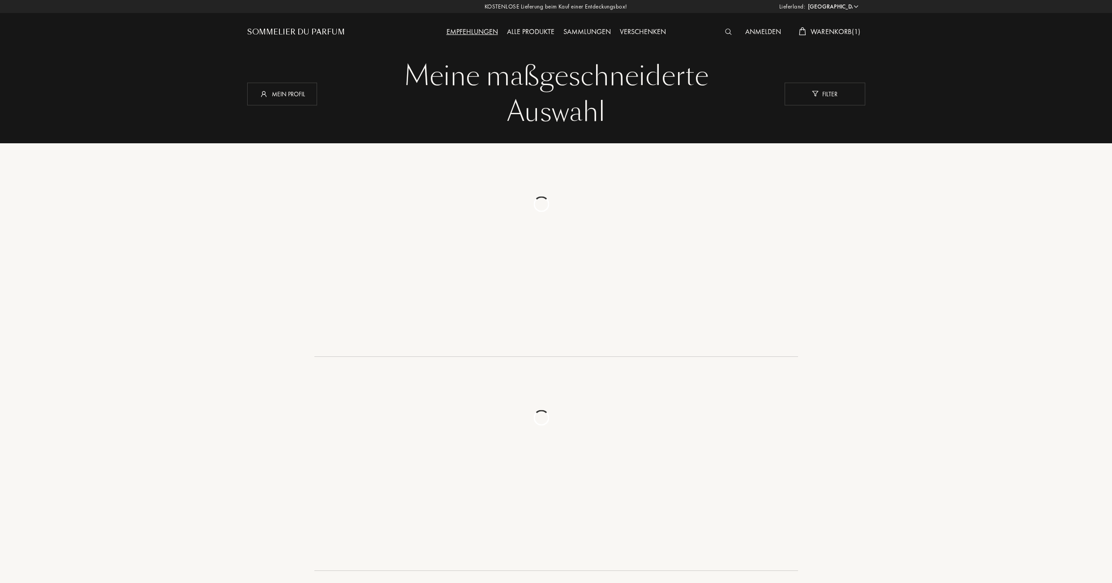
select select "CH"
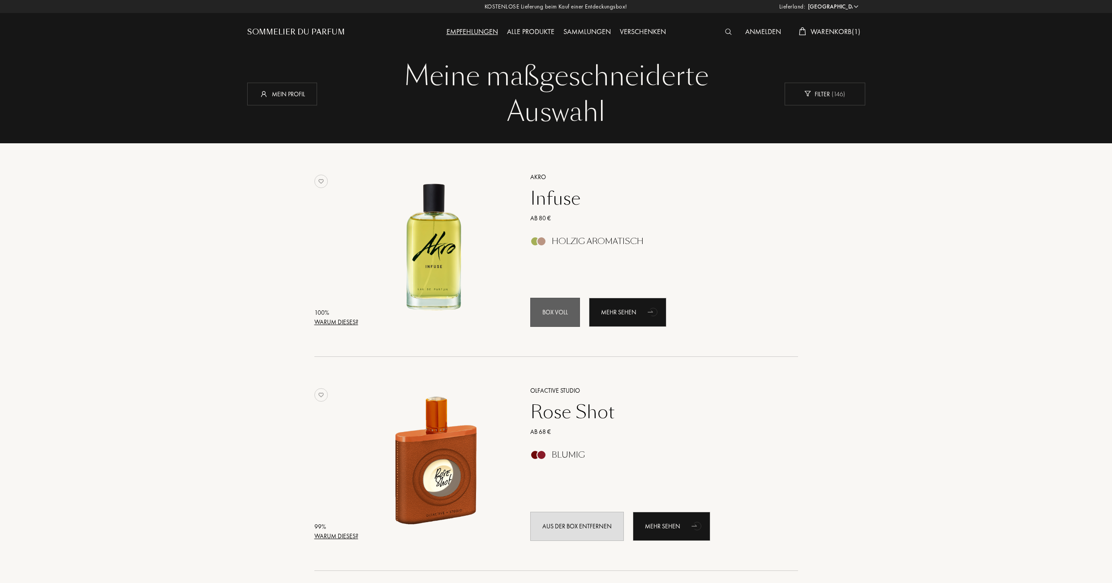
click at [564, 318] on div "Box voll" at bounding box center [555, 312] width 50 height 29
click at [624, 309] on div "Mehr sehen" at bounding box center [627, 312] width 77 height 29
click at [587, 526] on div "Aus der Box entfernen" at bounding box center [577, 526] width 94 height 29
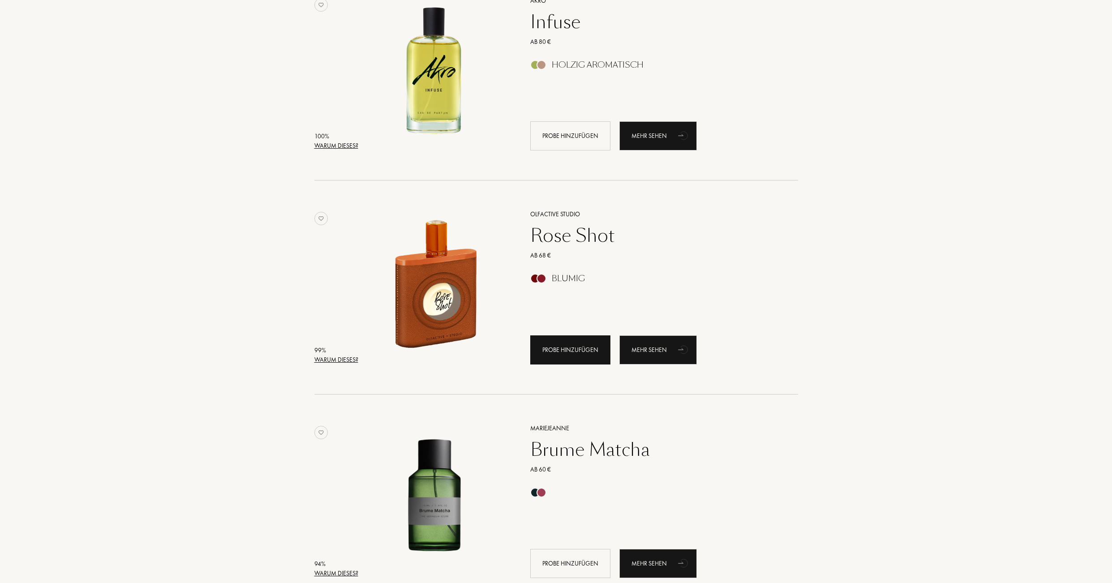
scroll to position [179, 0]
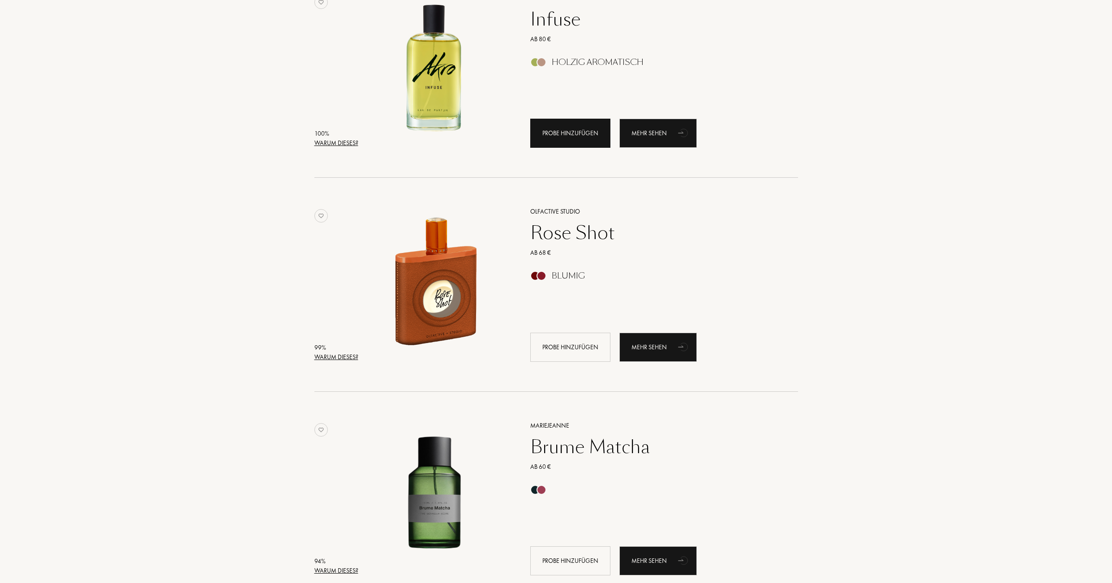
click at [573, 136] on div "Probe hinzufügen" at bounding box center [570, 133] width 80 height 29
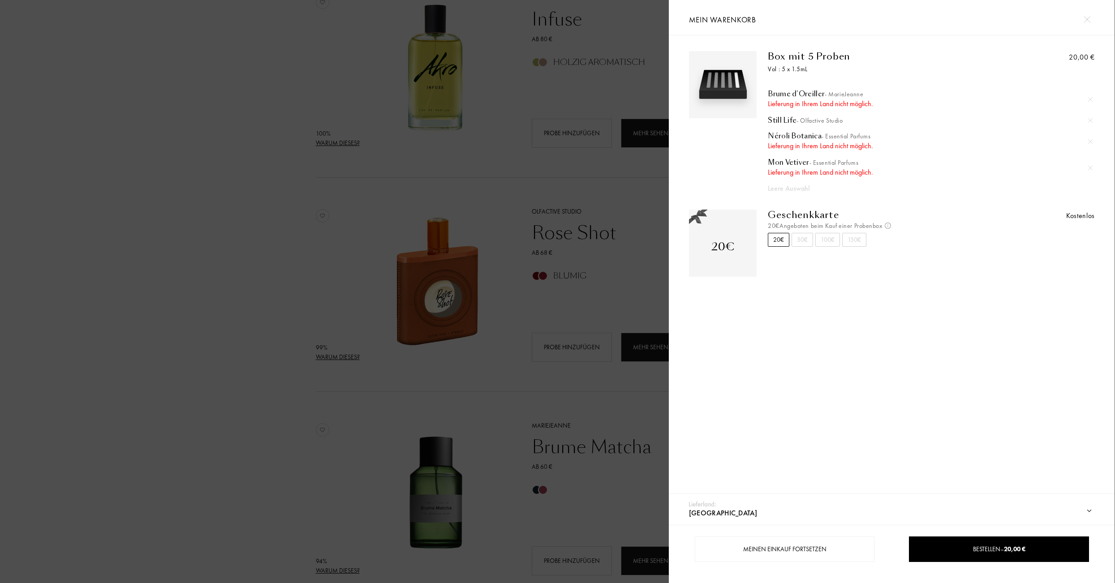
click at [653, 191] on div at bounding box center [334, 291] width 669 height 583
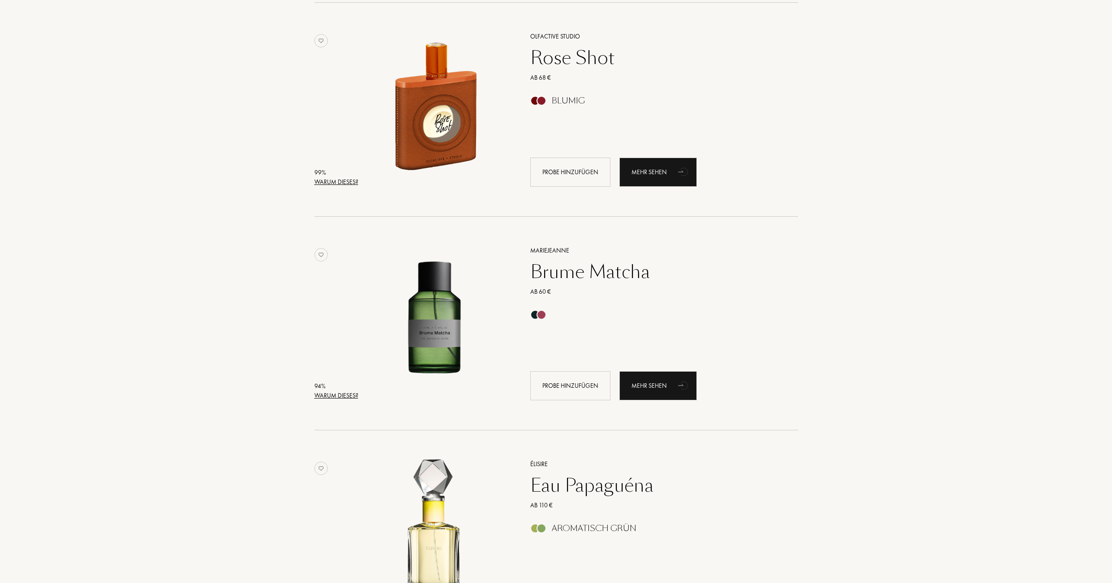
scroll to position [358, 0]
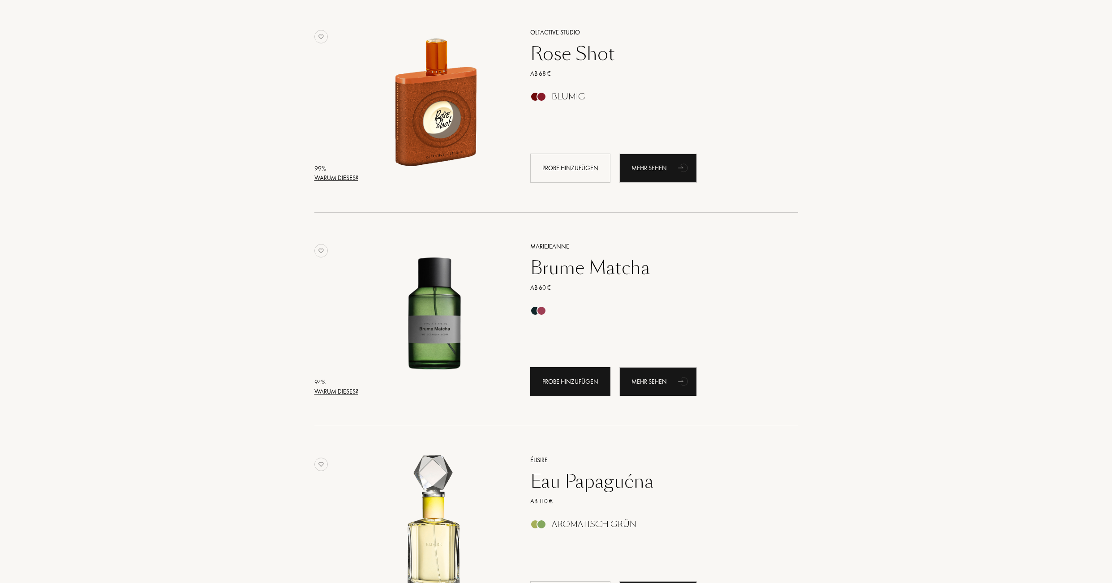
click at [576, 395] on div "Probe hinzufügen" at bounding box center [570, 381] width 80 height 29
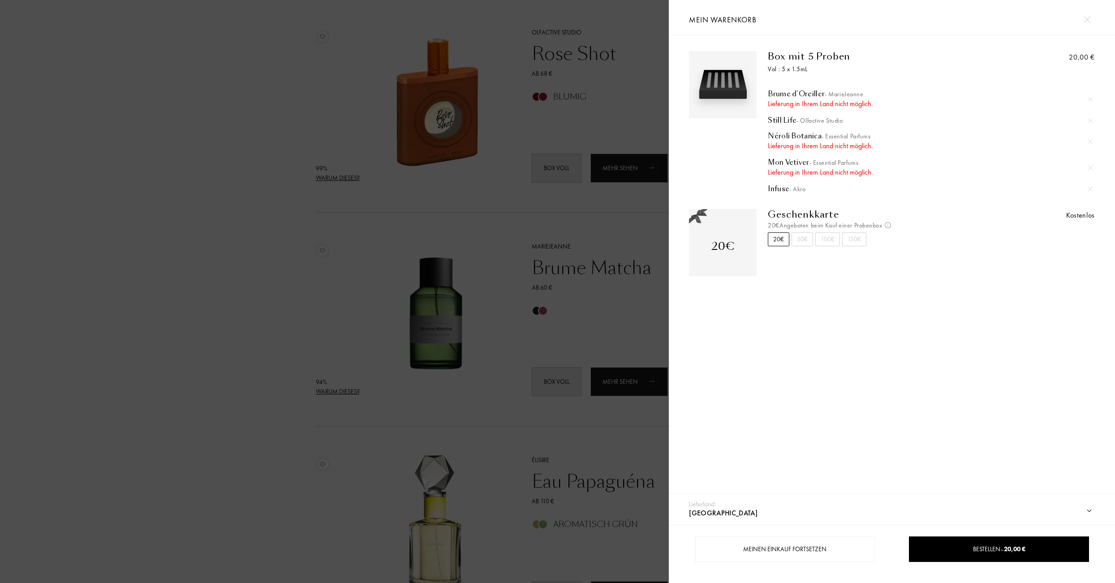
click at [1088, 101] on img at bounding box center [1090, 99] width 4 height 4
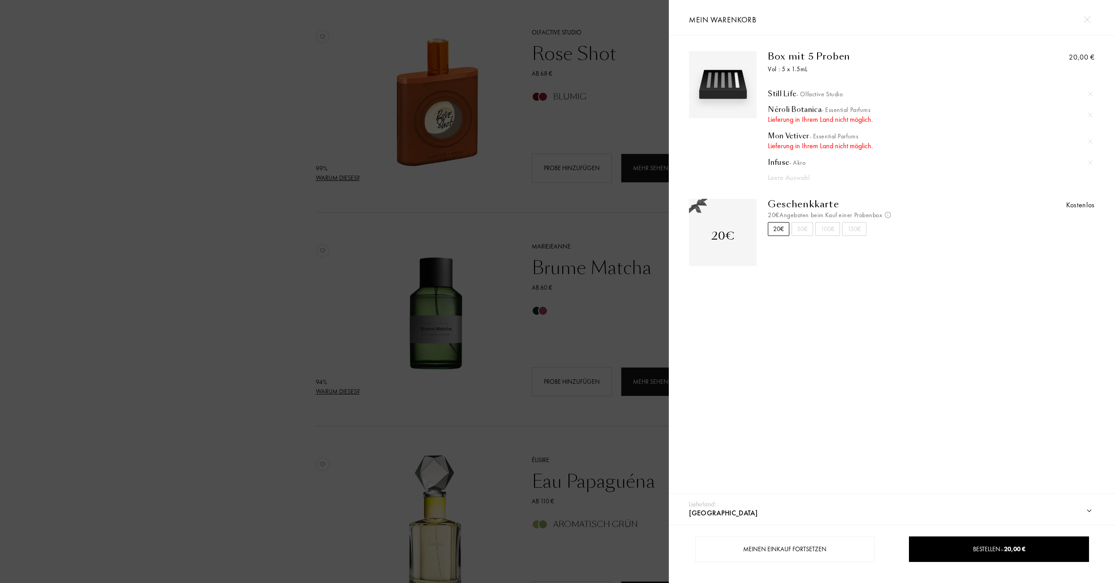
click at [1087, 115] on div at bounding box center [1089, 114] width 13 height 13
click at [1088, 117] on img at bounding box center [1090, 115] width 4 height 4
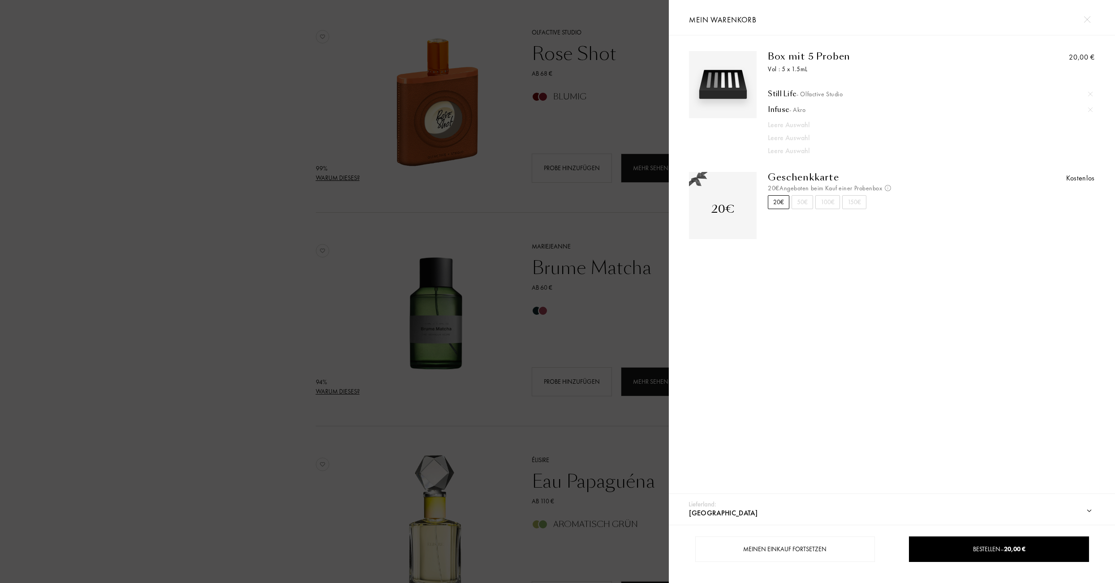
click at [519, 172] on div at bounding box center [334, 291] width 669 height 583
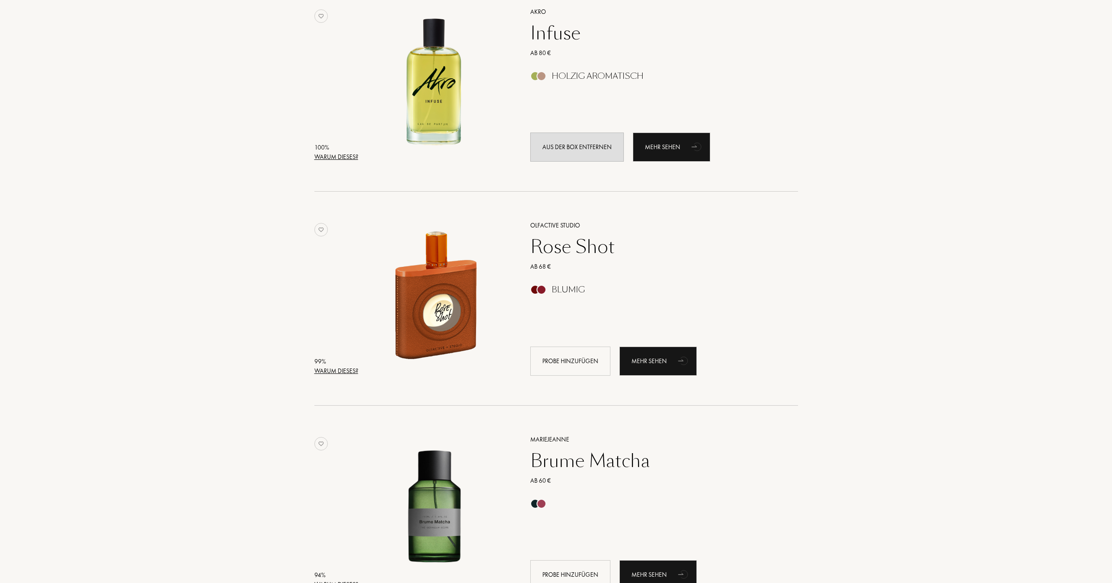
scroll to position [179, 0]
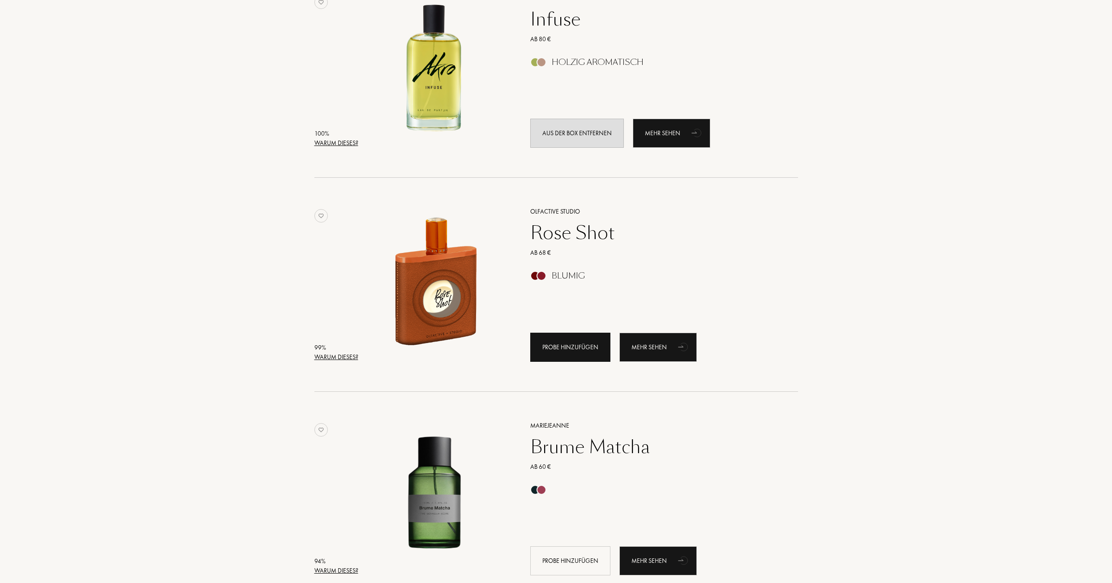
click at [593, 351] on div "Probe hinzufügen" at bounding box center [570, 347] width 80 height 29
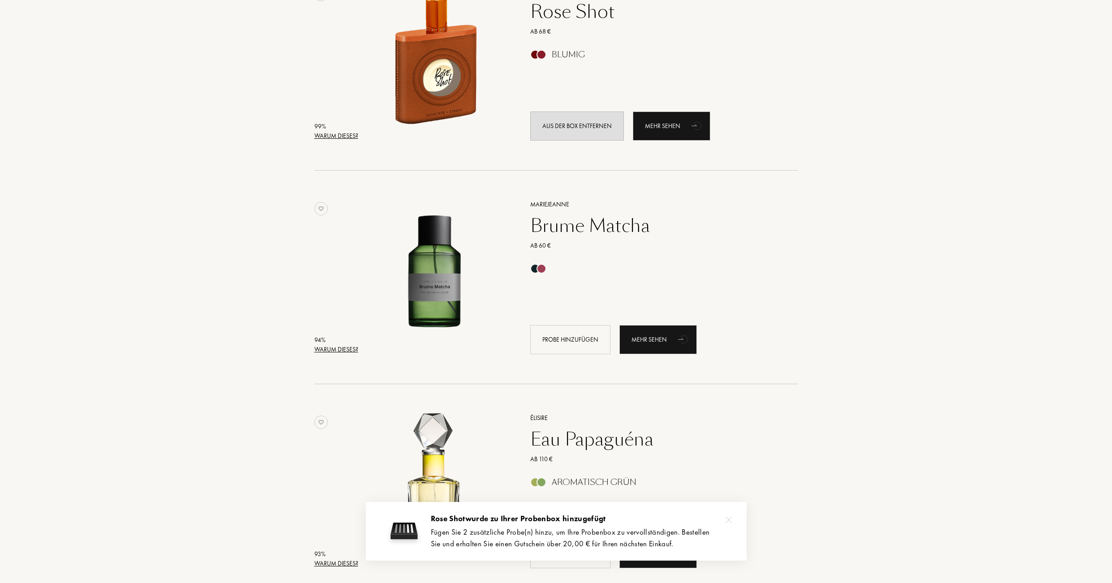
scroll to position [448, 0]
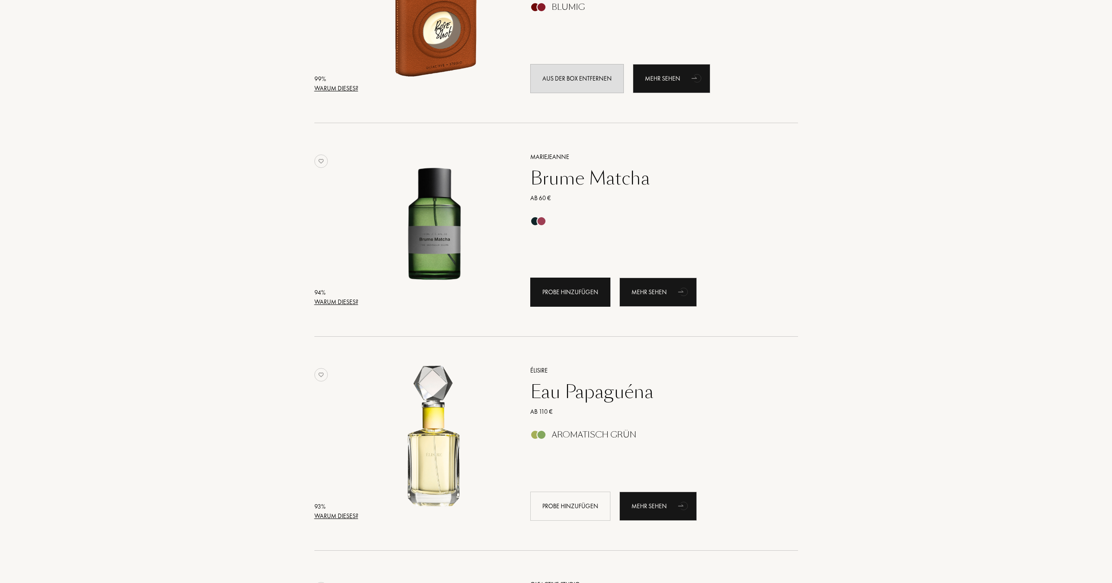
click at [575, 295] on div "Probe hinzufügen" at bounding box center [570, 292] width 80 height 29
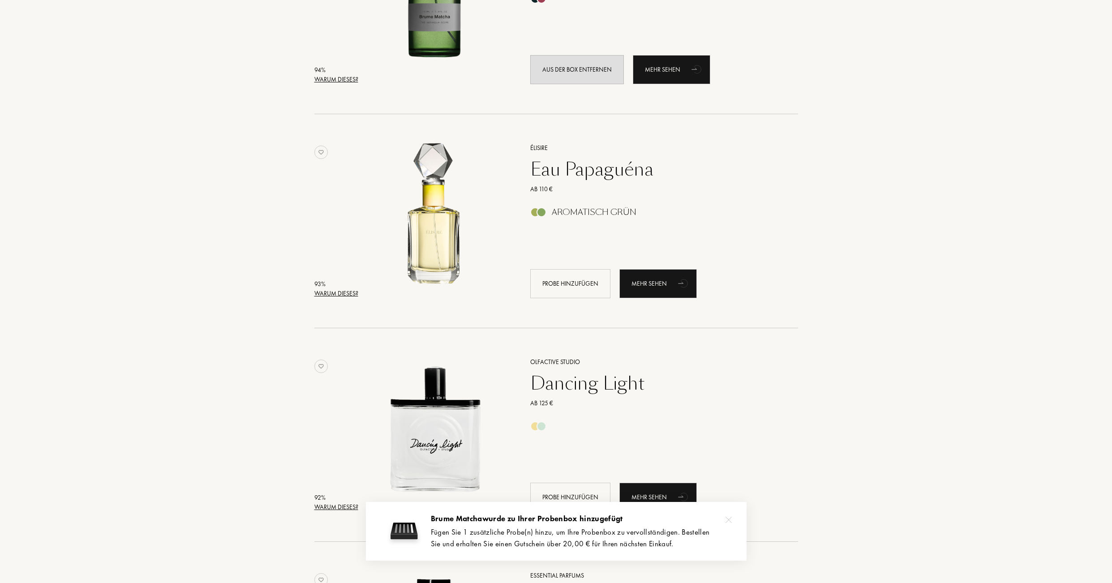
scroll to position [672, 0]
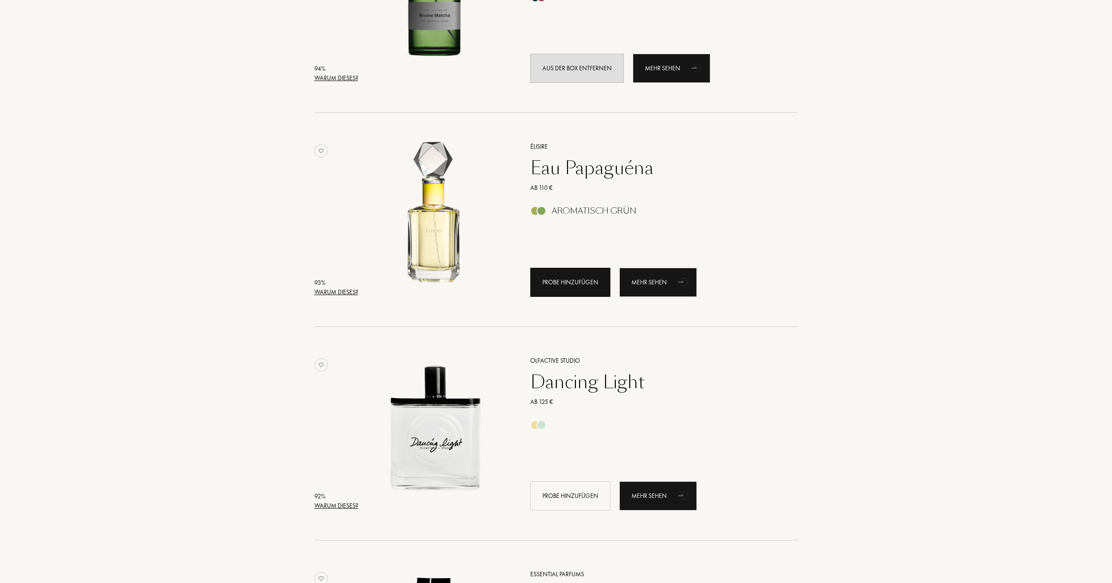
click at [580, 285] on div "Probe hinzufügen" at bounding box center [570, 282] width 80 height 29
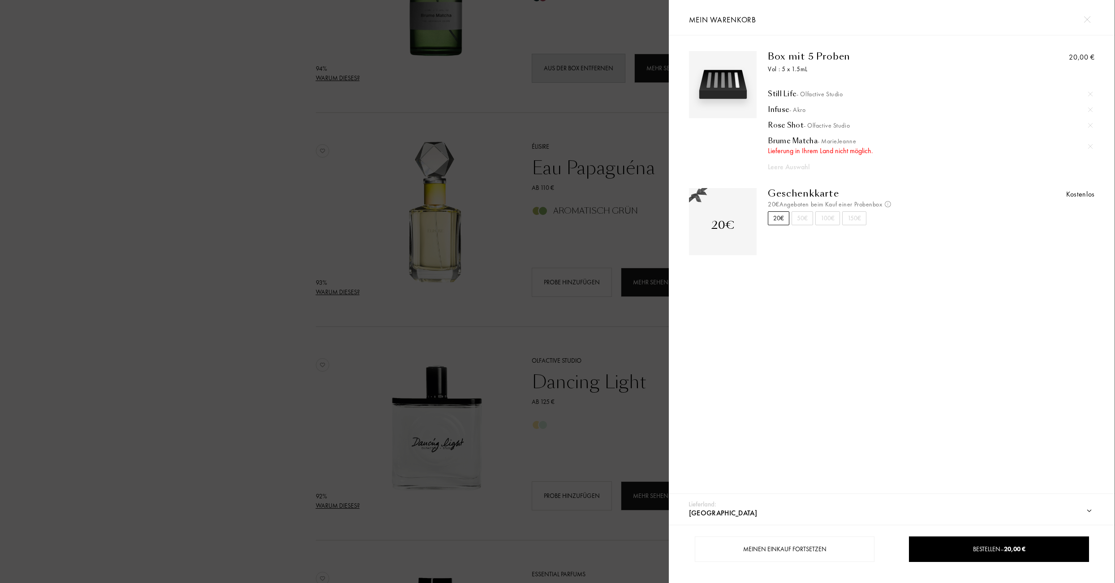
click at [1089, 147] on img at bounding box center [1090, 146] width 4 height 4
click at [606, 245] on div at bounding box center [334, 291] width 669 height 583
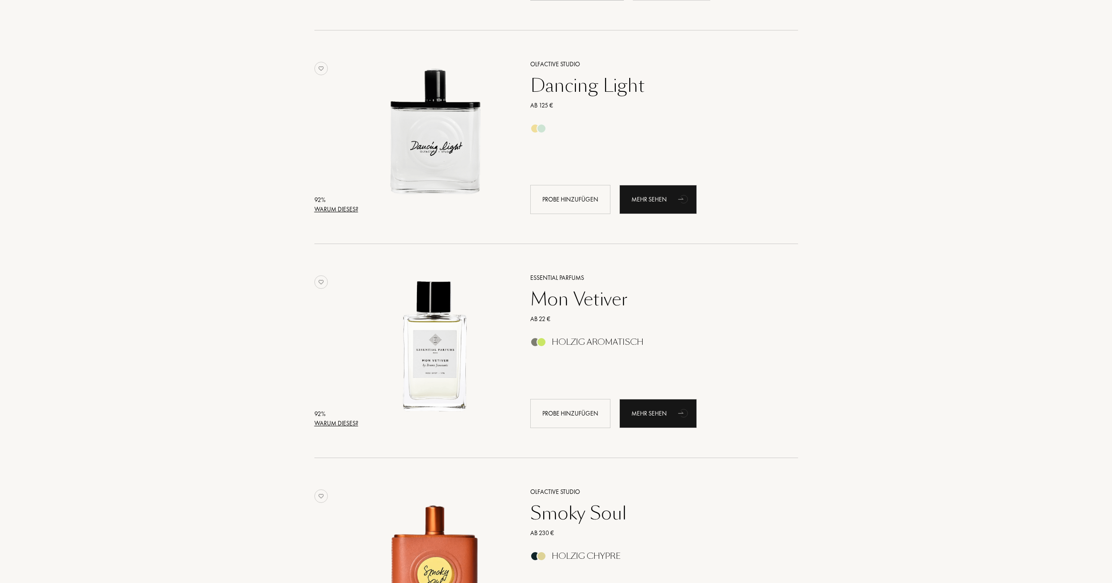
scroll to position [985, 0]
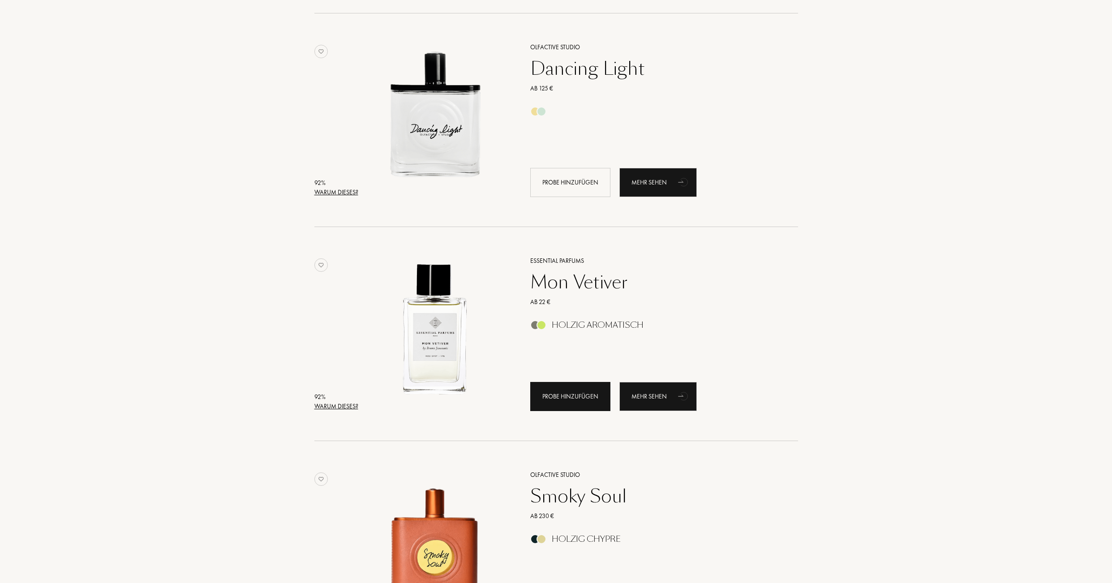
click at [562, 404] on div "Probe hinzufügen" at bounding box center [570, 396] width 80 height 29
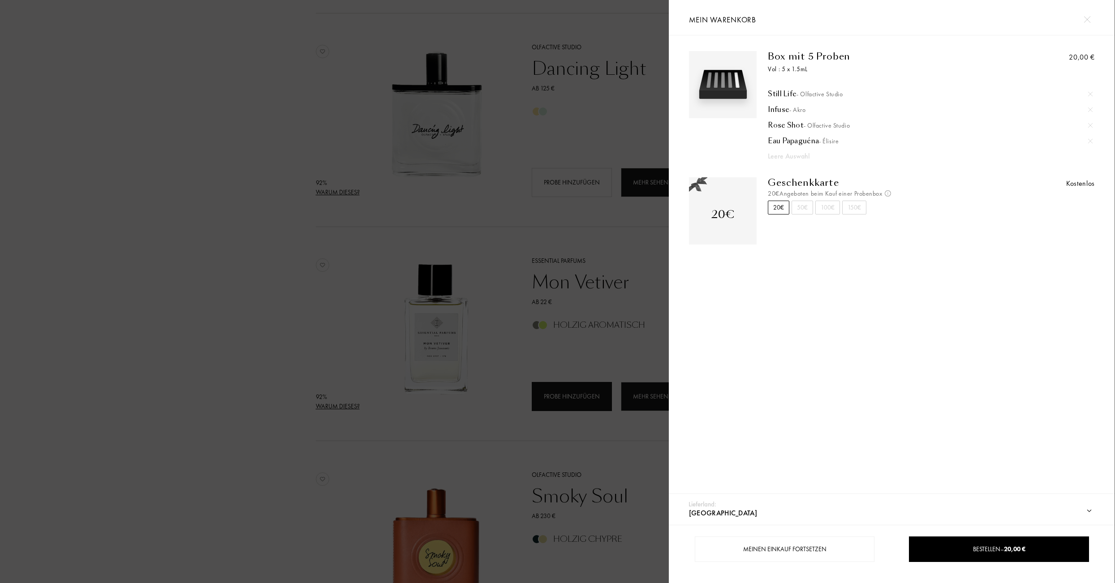
click at [562, 404] on div at bounding box center [334, 291] width 669 height 583
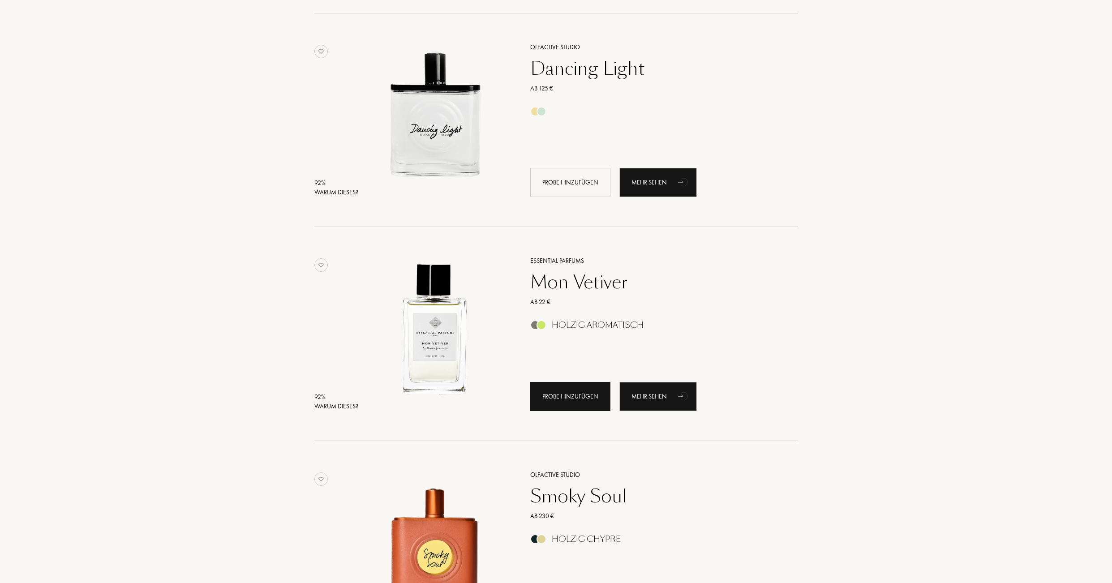
click at [567, 403] on div "Probe hinzufügen" at bounding box center [570, 396] width 80 height 29
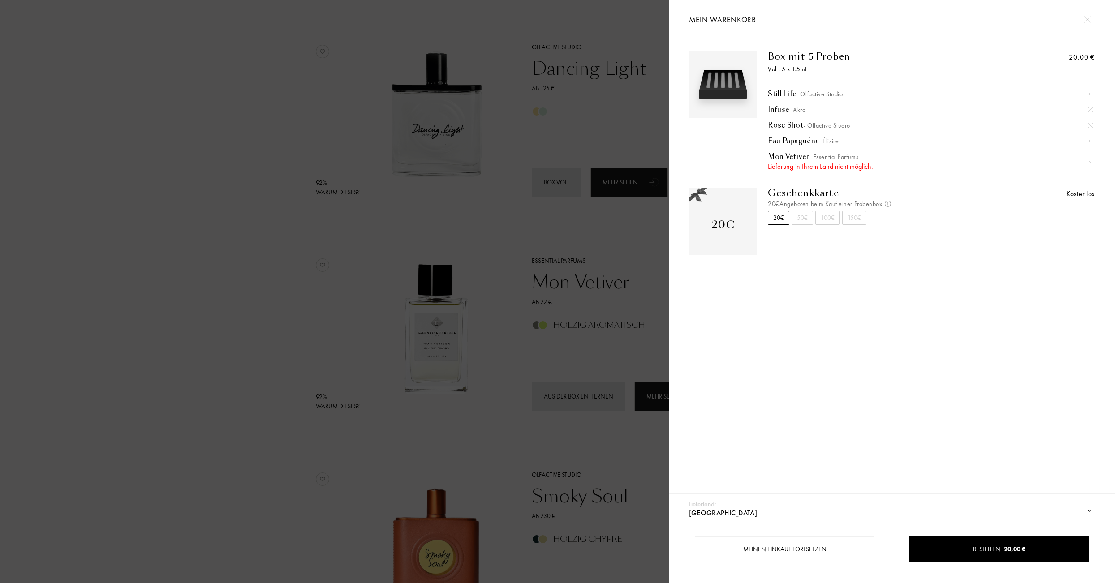
click at [1088, 164] on img at bounding box center [1090, 162] width 4 height 4
click at [492, 344] on div at bounding box center [334, 291] width 669 height 583
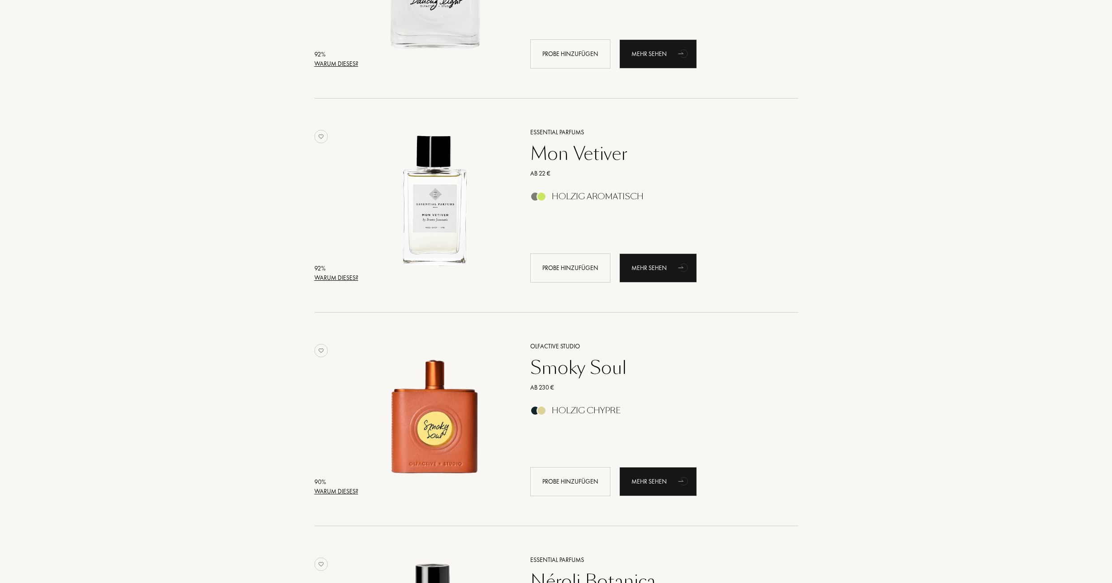
scroll to position [1120, 0]
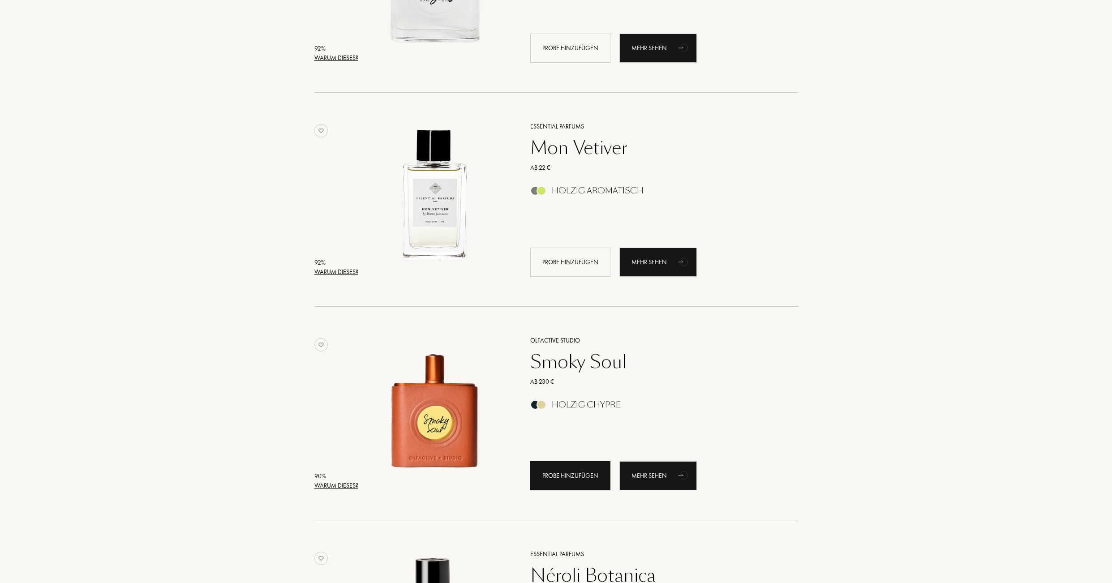
click at [571, 487] on div "Probe hinzufügen" at bounding box center [570, 475] width 80 height 29
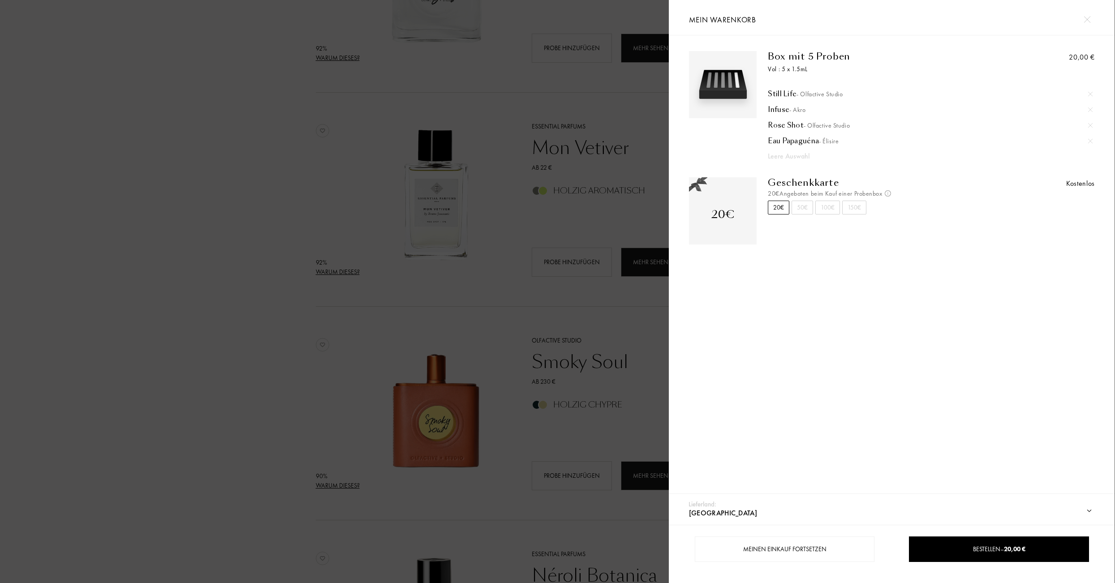
click at [572, 487] on div at bounding box center [334, 291] width 669 height 583
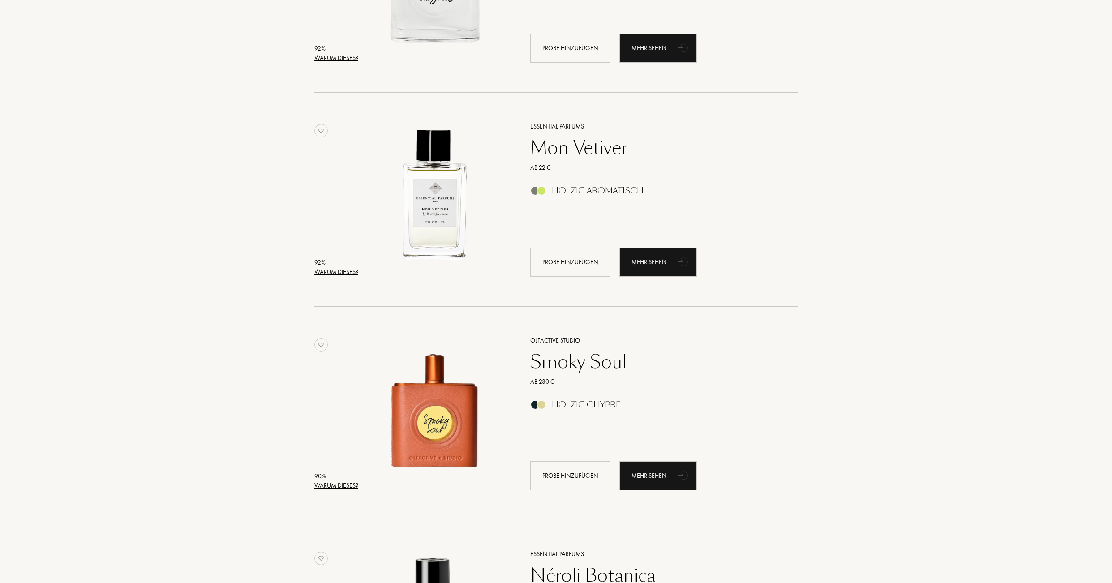
click at [572, 487] on div "Probe hinzufügen" at bounding box center [570, 475] width 80 height 29
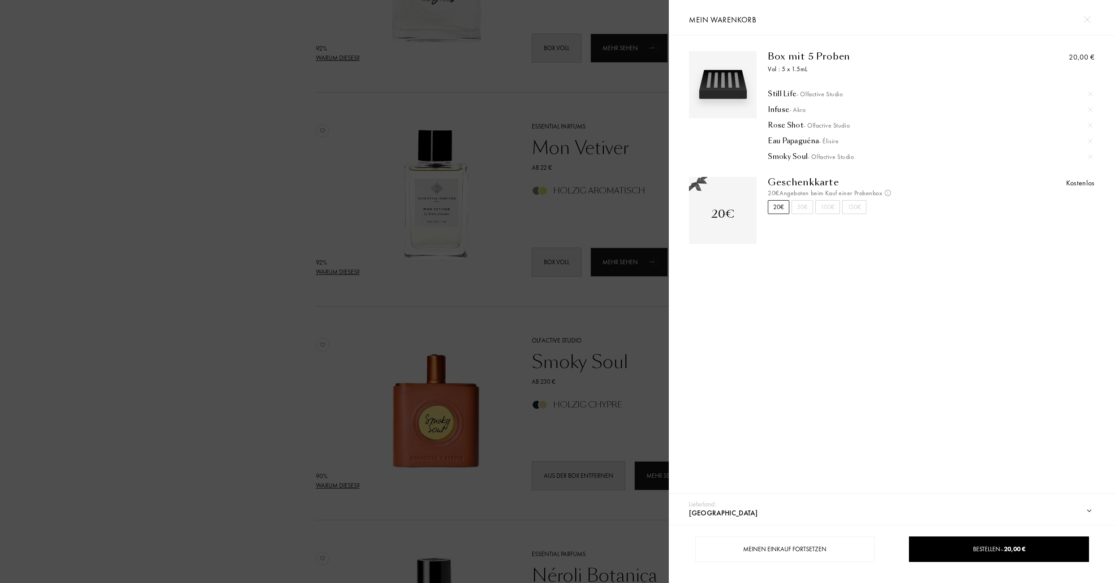
click at [607, 440] on div at bounding box center [334, 291] width 669 height 583
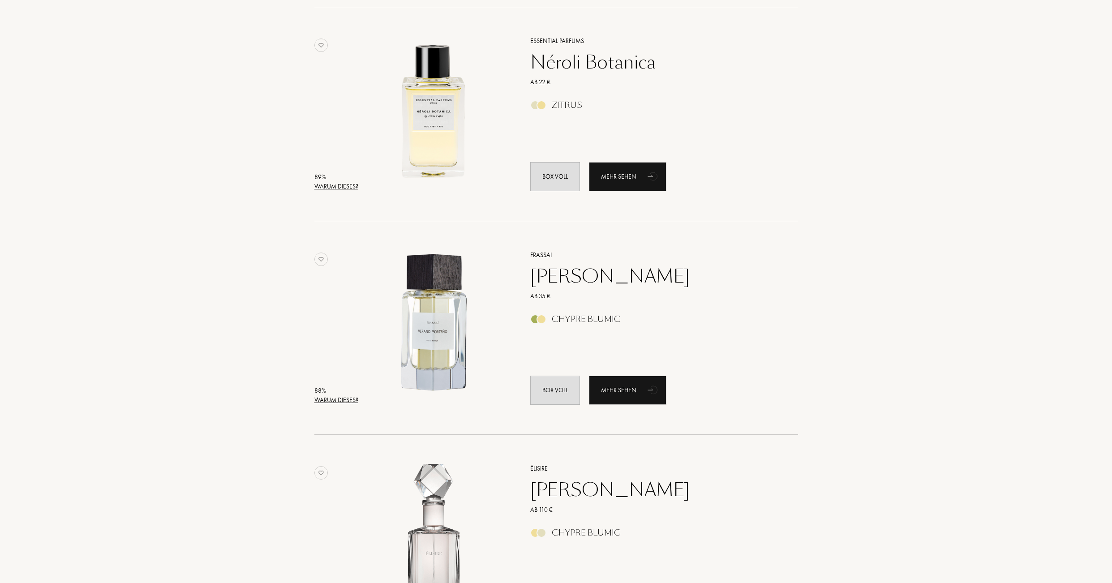
scroll to position [1836, 0]
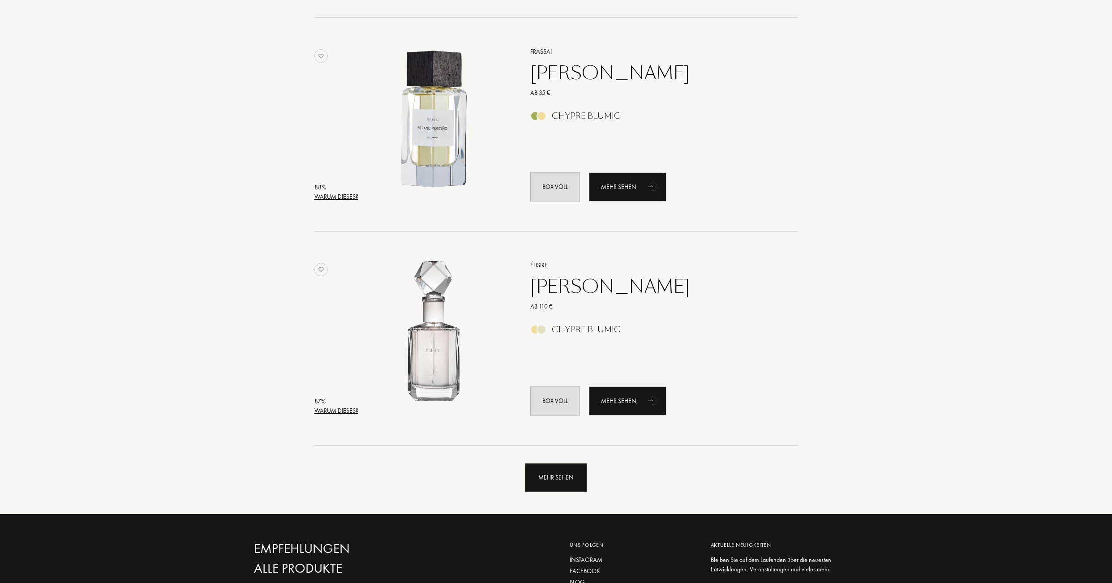
click at [576, 492] on div "Mehr sehen" at bounding box center [555, 478] width 61 height 28
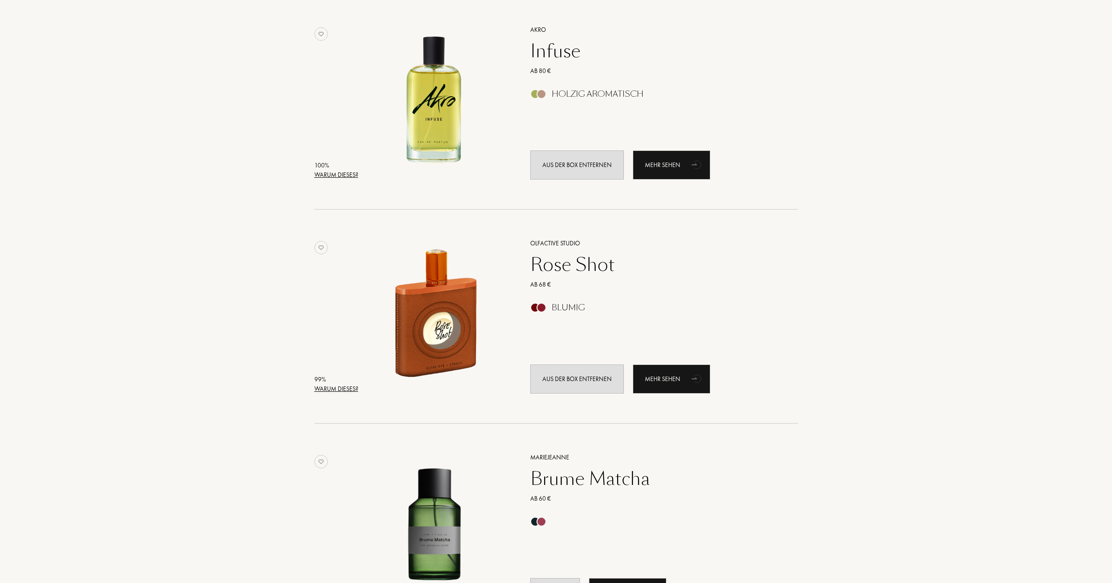
scroll to position [0, 0]
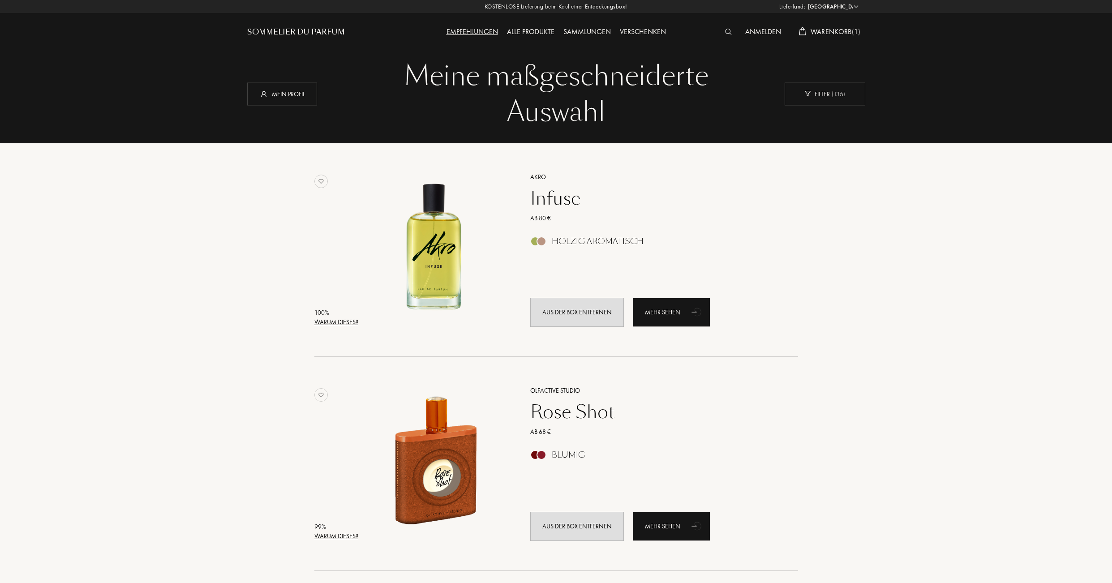
click at [832, 33] on span "Warenkorb ( 1 )" at bounding box center [836, 31] width 50 height 9
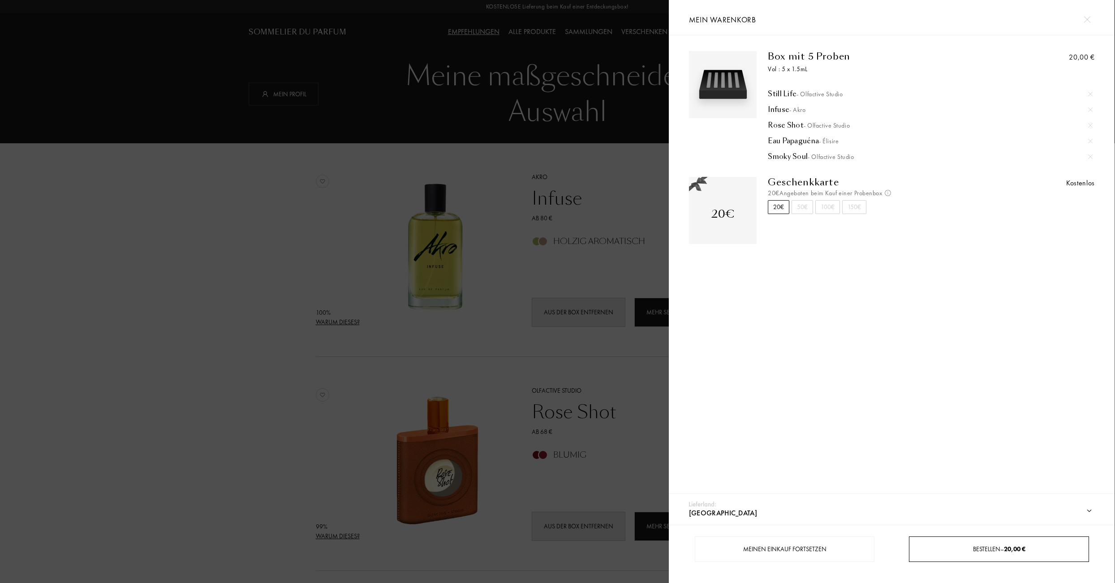
click at [989, 550] on span "Bestellen – 20,00 €" at bounding box center [999, 549] width 52 height 8
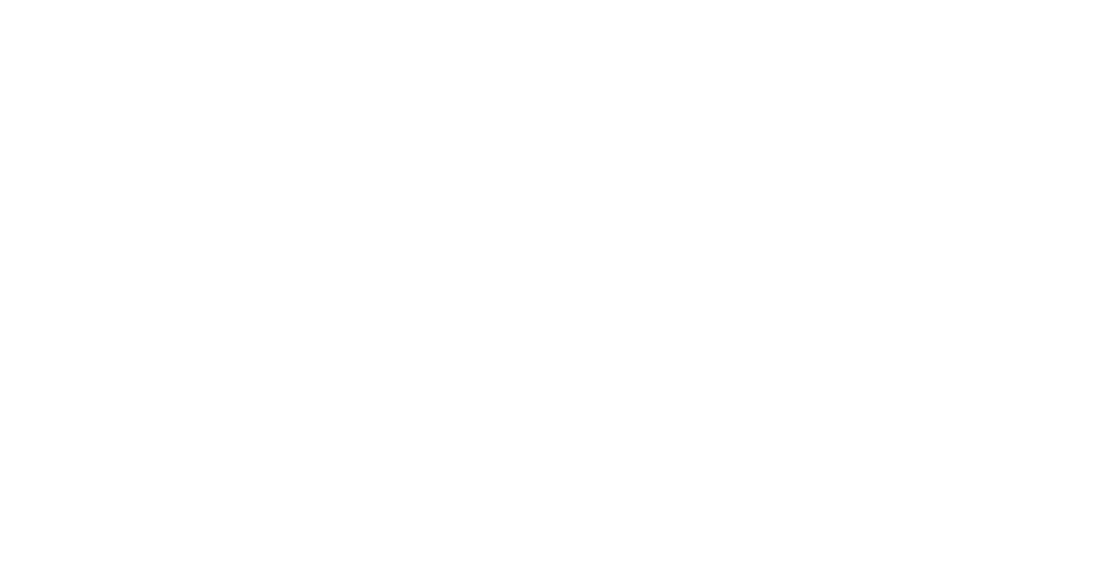
select select "CH"
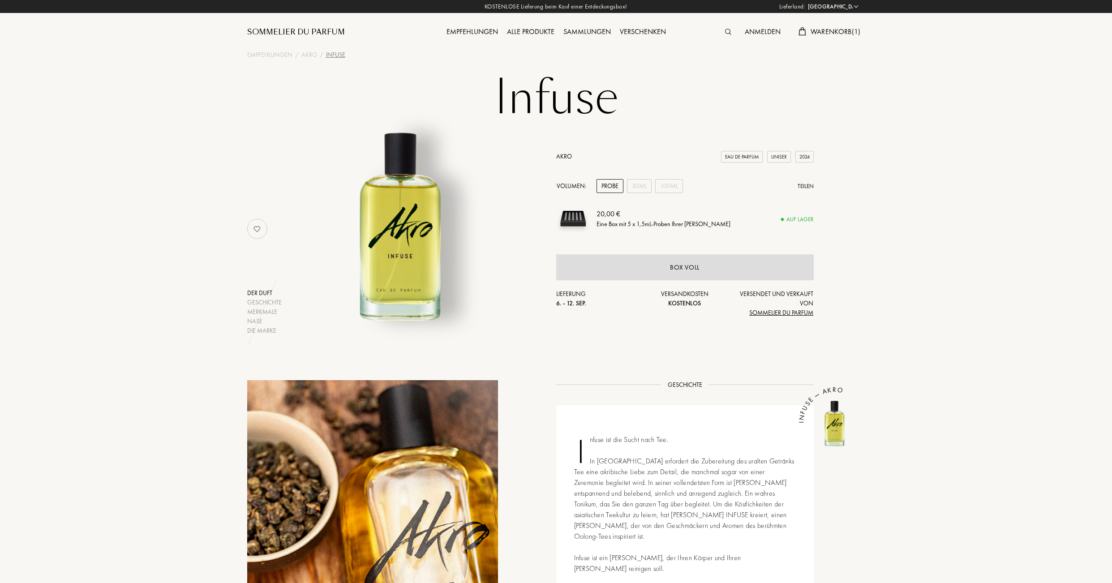
click at [613, 183] on div "Probe" at bounding box center [610, 186] width 27 height 14
click at [684, 264] on div "Box voll" at bounding box center [685, 267] width 30 height 10
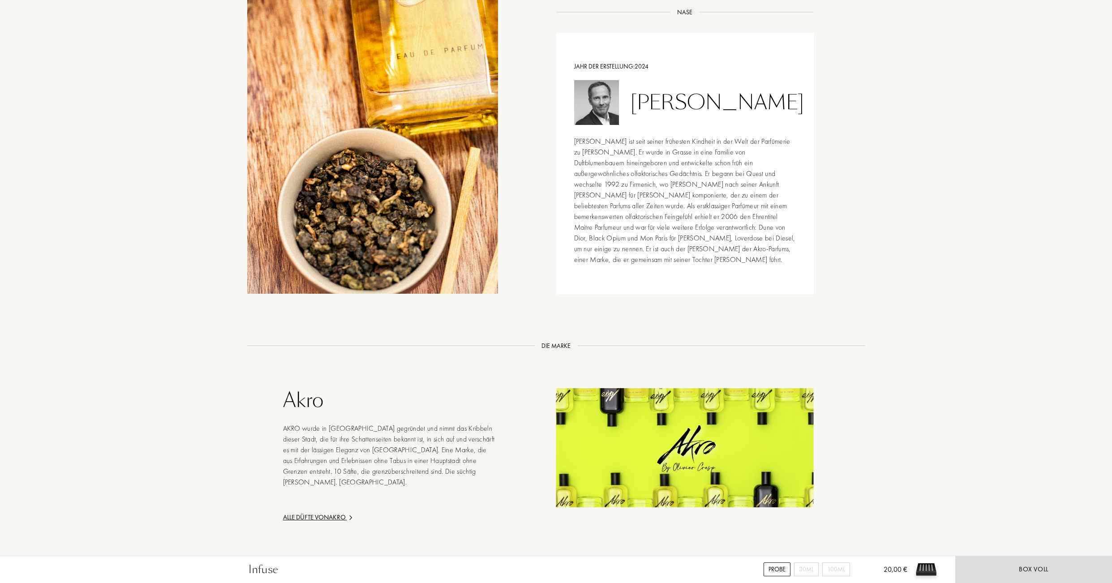
scroll to position [985, 0]
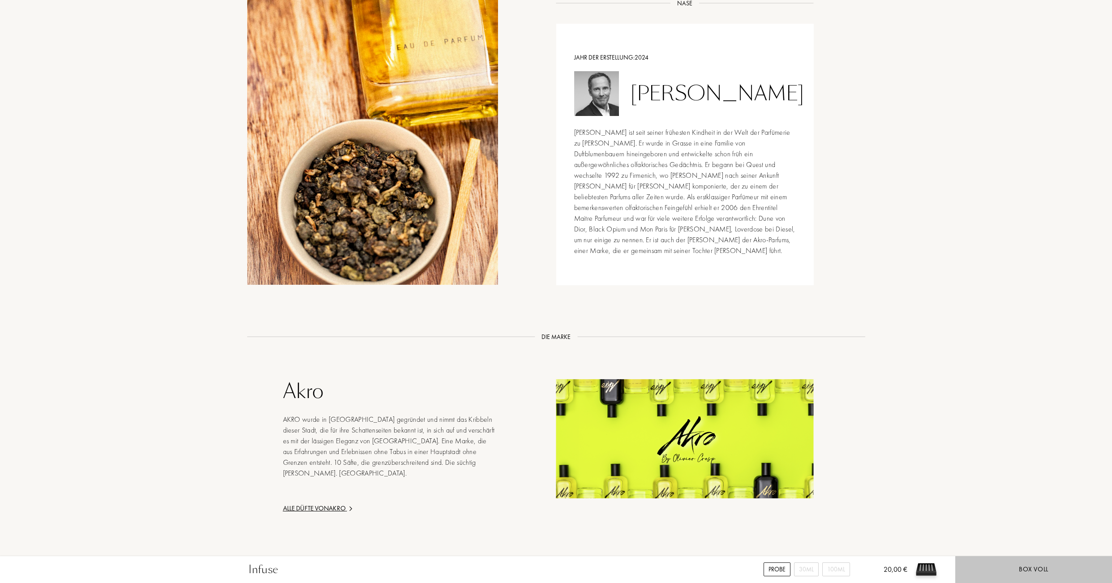
click at [1036, 569] on div "Box voll" at bounding box center [1034, 569] width 30 height 10
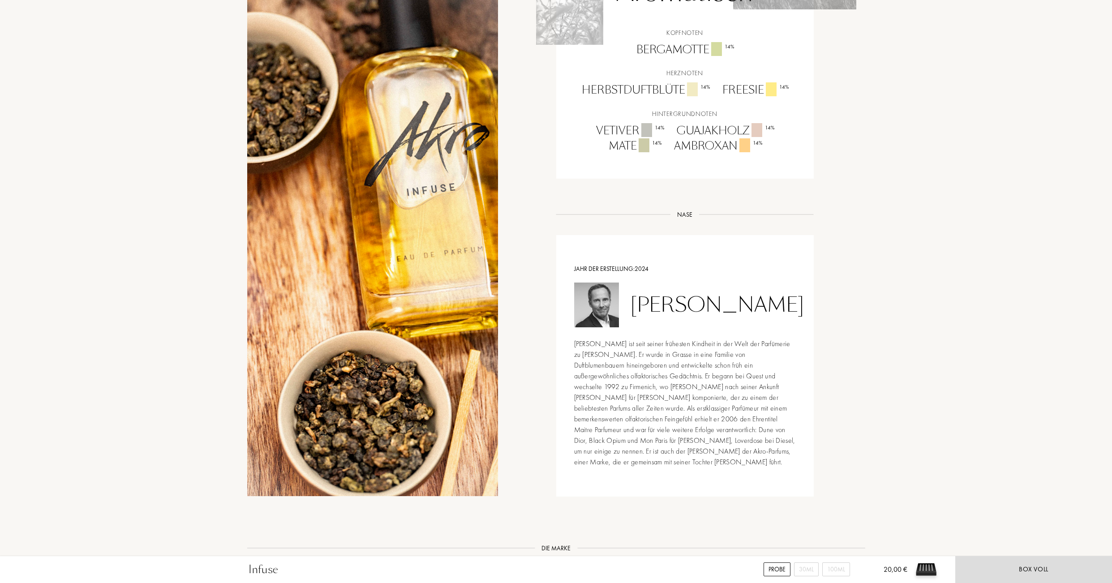
scroll to position [657, 0]
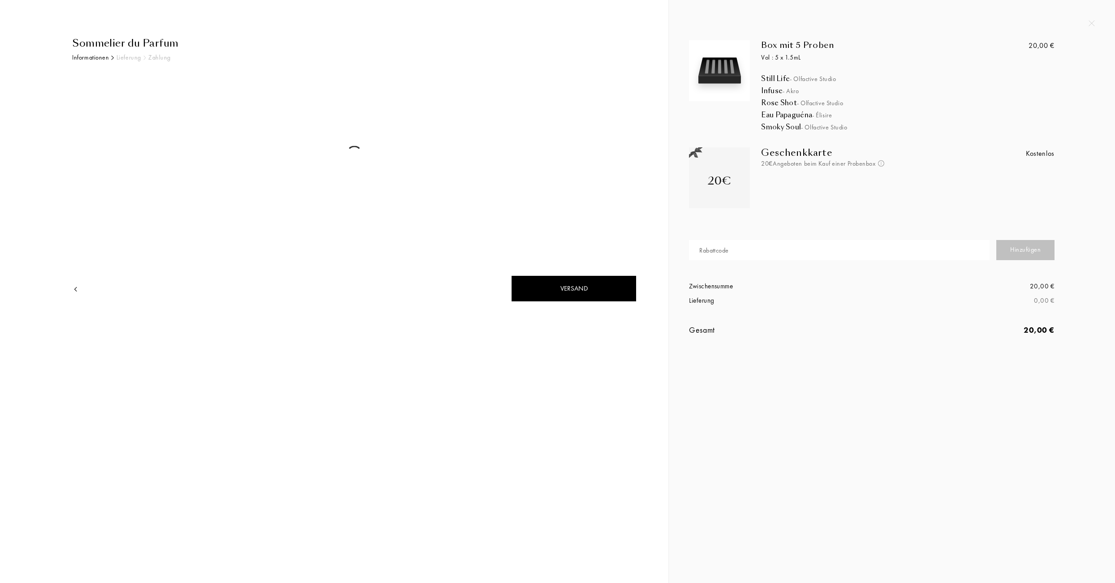
select select "CH"
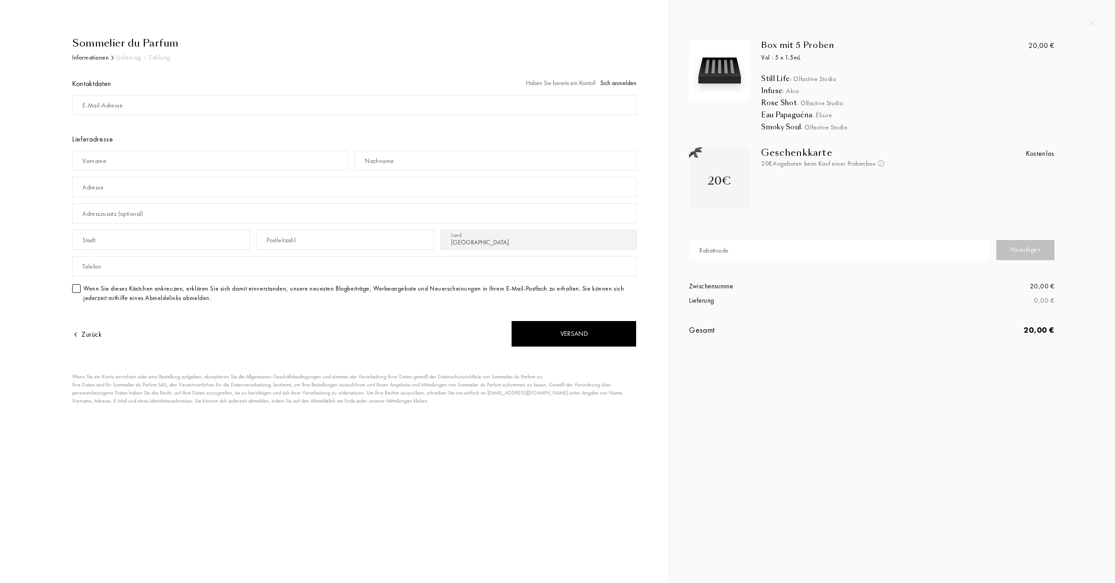
click at [619, 83] on span "Sich anmelden" at bounding box center [618, 83] width 36 height 8
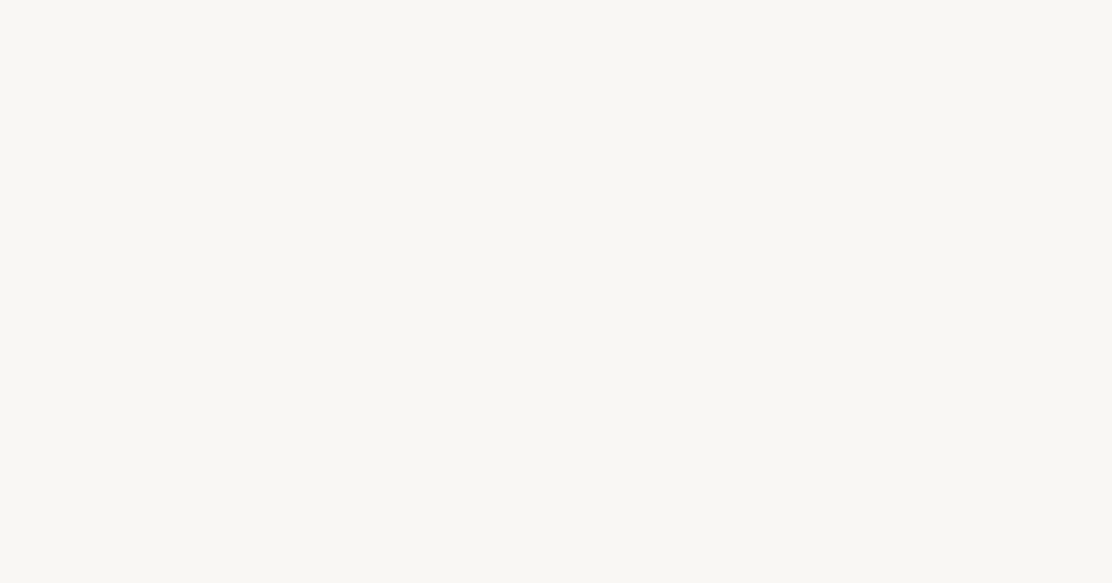
select select "CH"
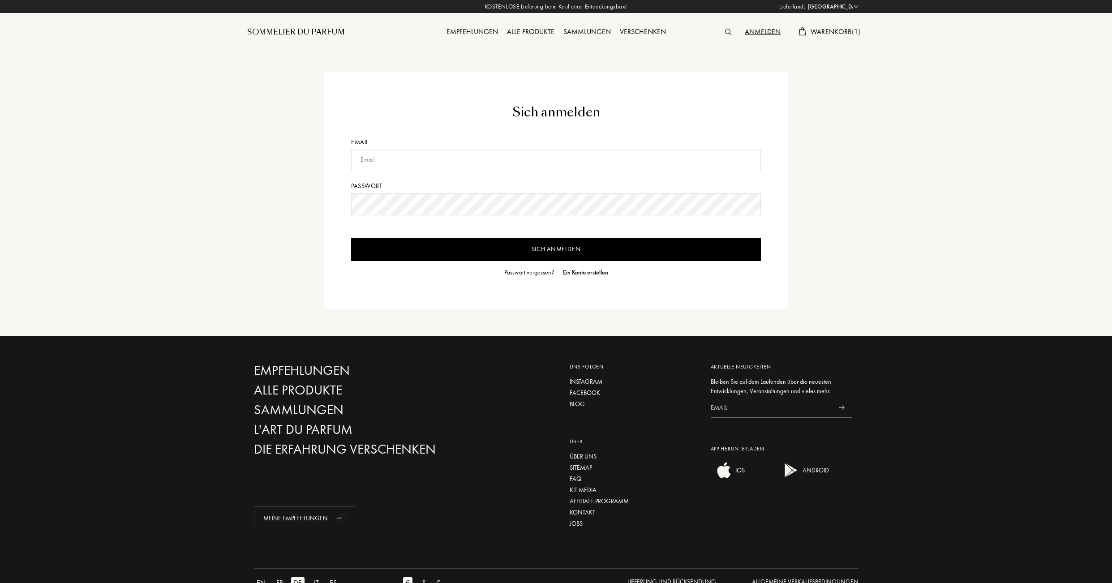
type input "[EMAIL_ADDRESS][DOMAIN_NAME]"
click at [524, 255] on input "Sich anmelden" at bounding box center [556, 249] width 410 height 23
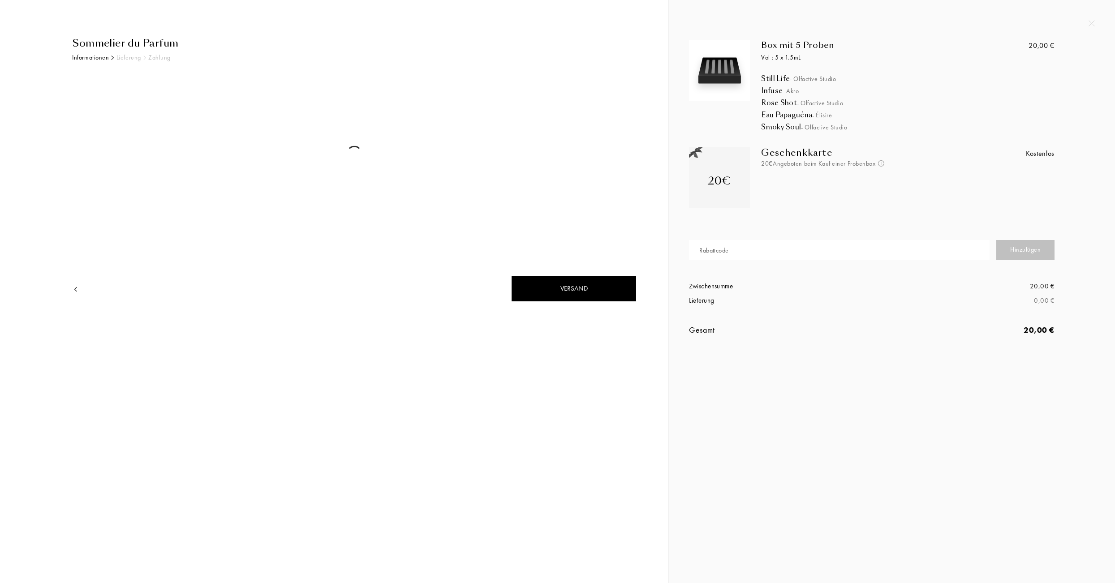
select select "CH"
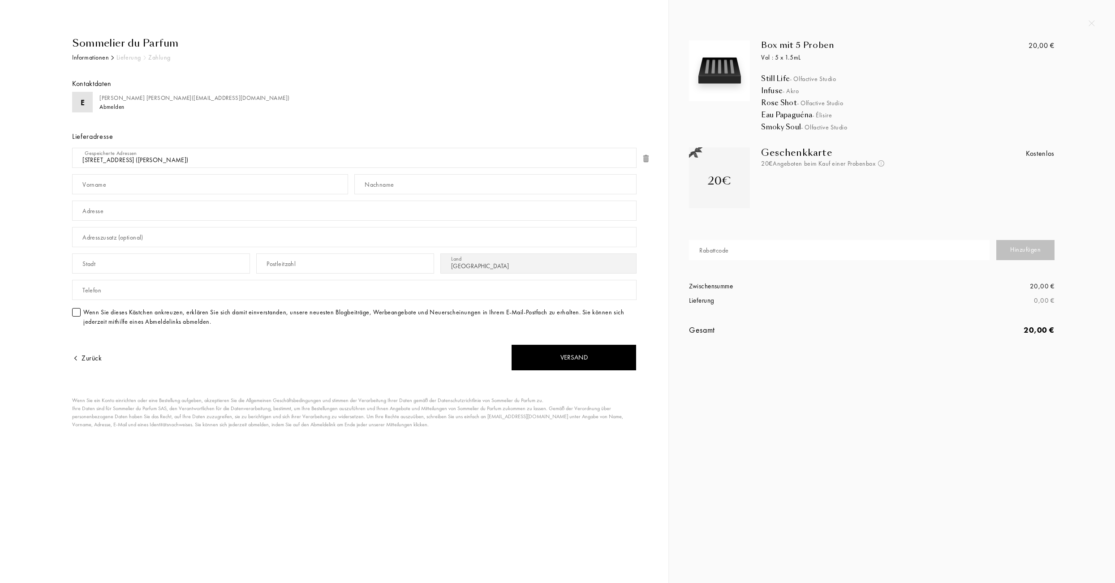
click at [96, 188] on div "Vorname" at bounding box center [94, 184] width 24 height 9
click at [587, 367] on div "Versand" at bounding box center [573, 357] width 125 height 26
click at [96, 184] on div "Vorname" at bounding box center [94, 184] width 24 height 9
type input "Elisabeth"
type input "n"
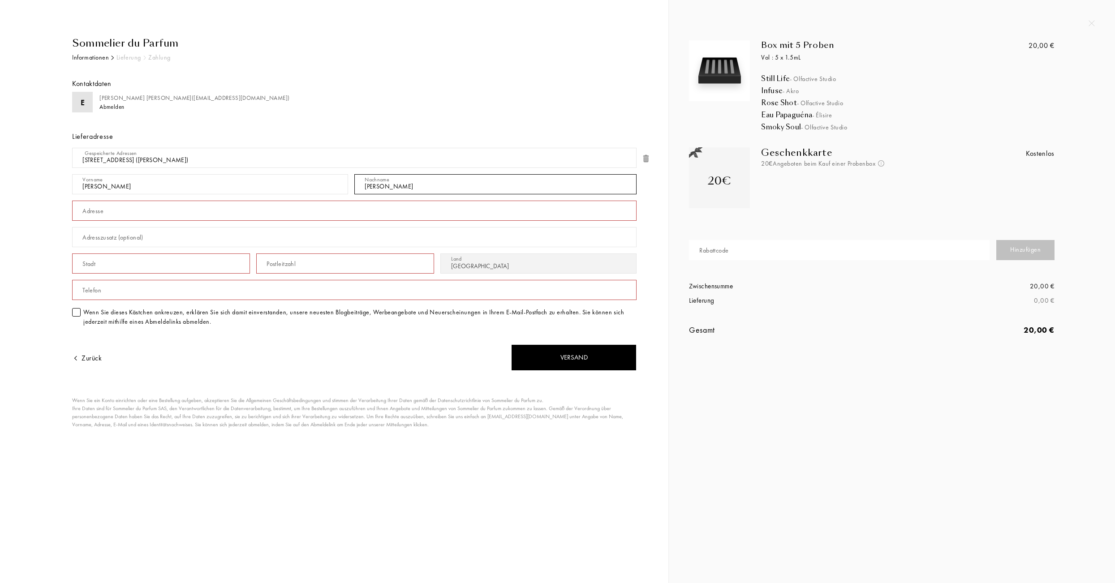
type input "Nyffeler"
type input "[STREET_ADDRESS]"
type input "Reinach"
type input "4153"
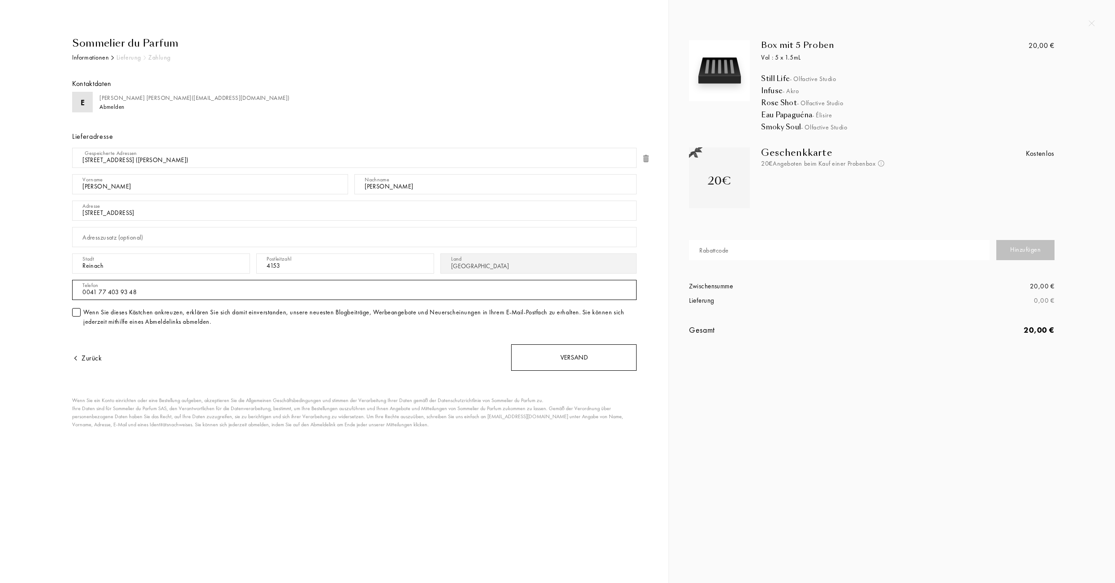
type input "0041 77 403 93 48"
click at [525, 368] on div "Versand" at bounding box center [573, 357] width 125 height 26
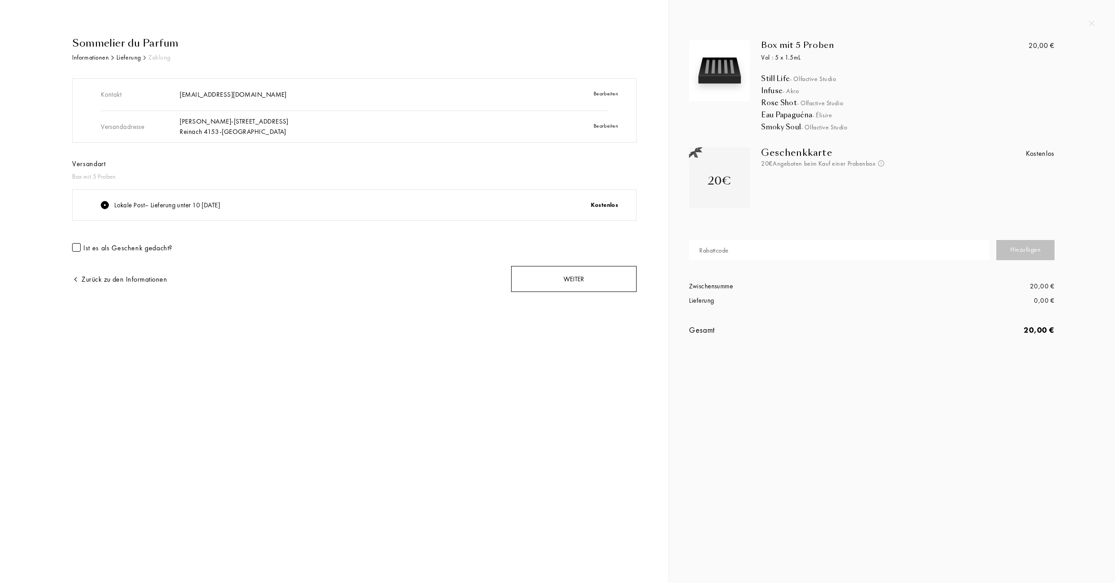
click at [548, 288] on div "Weiter" at bounding box center [573, 279] width 125 height 26
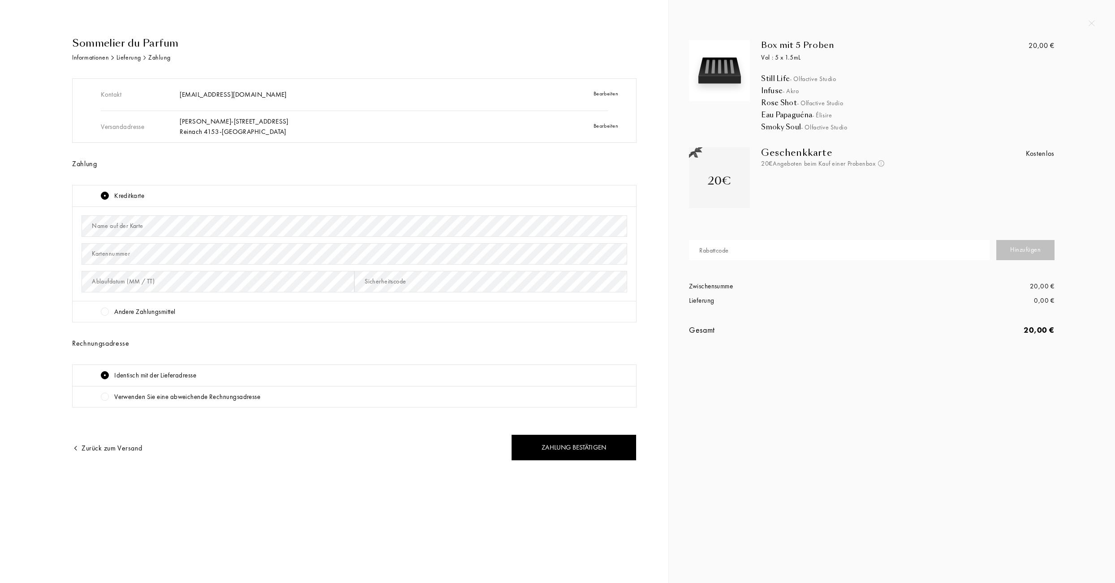
click at [104, 196] on div at bounding box center [105, 196] width 8 height 8
click at [120, 197] on div "Kreditkarte" at bounding box center [129, 196] width 30 height 10
click at [105, 316] on div at bounding box center [105, 312] width 8 height 8
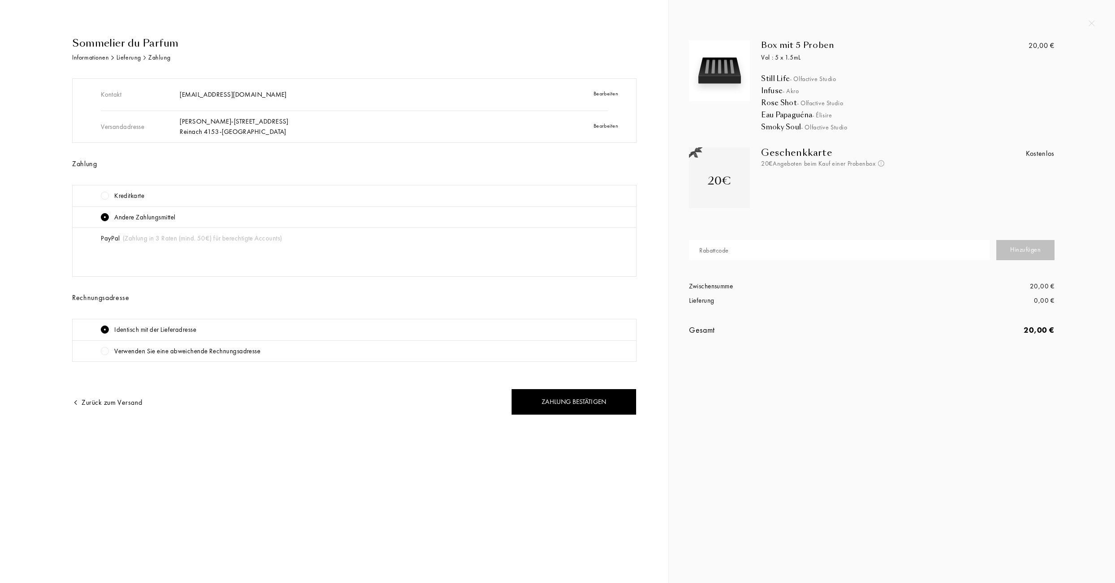
click at [104, 198] on div at bounding box center [105, 196] width 8 height 8
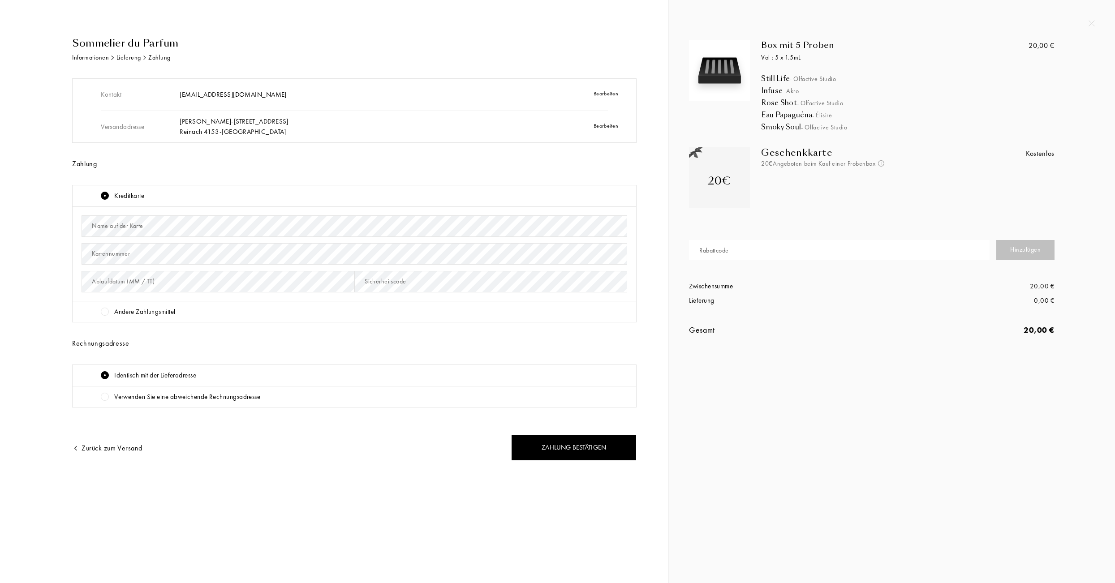
click at [114, 231] on div "Name auf der Karte" at bounding box center [118, 225] width 52 height 9
click at [385, 284] on div "Sicherheitscode" at bounding box center [385, 281] width 41 height 9
click at [545, 457] on div "Zahlung bestätigen" at bounding box center [573, 447] width 125 height 26
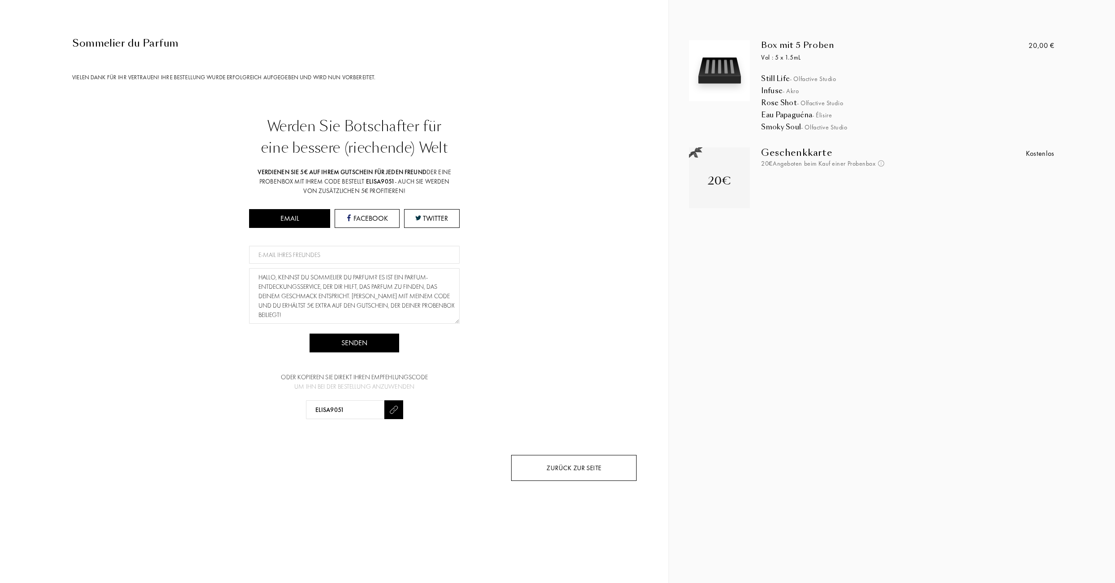
click at [580, 481] on div "Zurück zur Seite" at bounding box center [573, 468] width 125 height 26
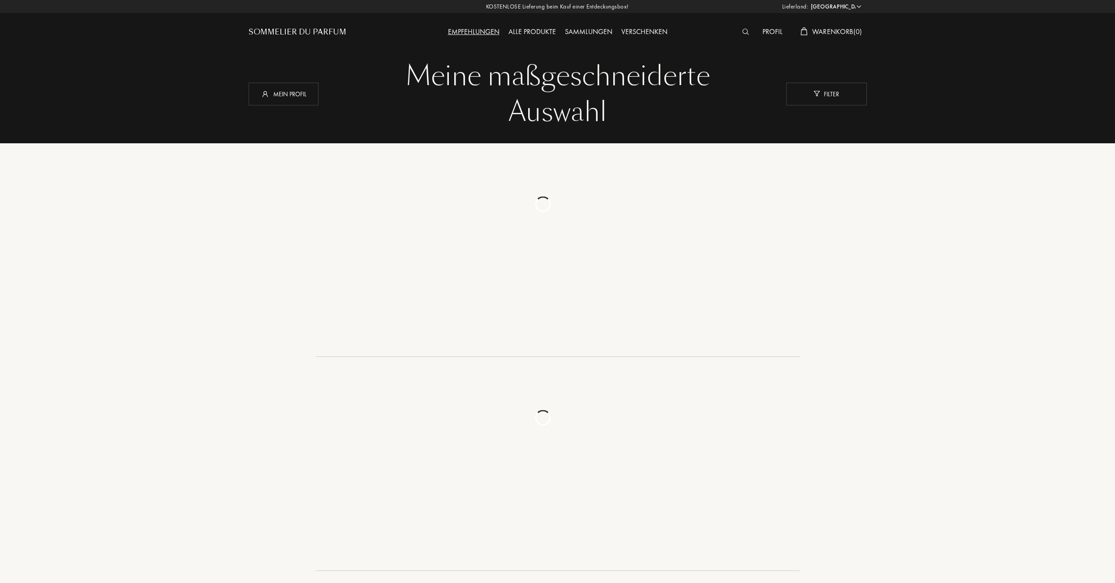
select select "CH"
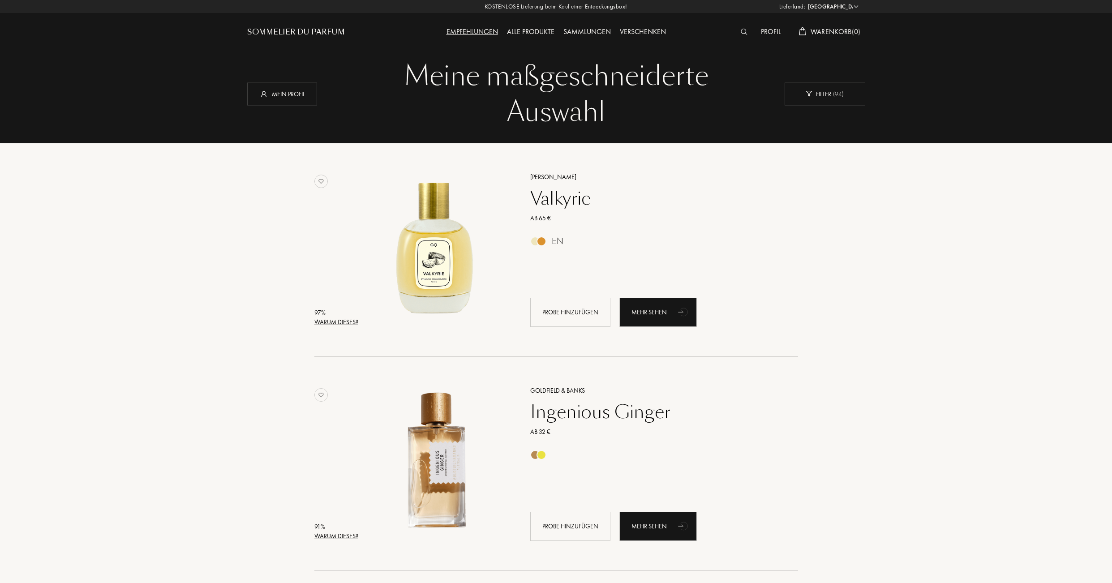
click at [814, 30] on span "Warenkorb ( 0 )" at bounding box center [836, 31] width 50 height 9
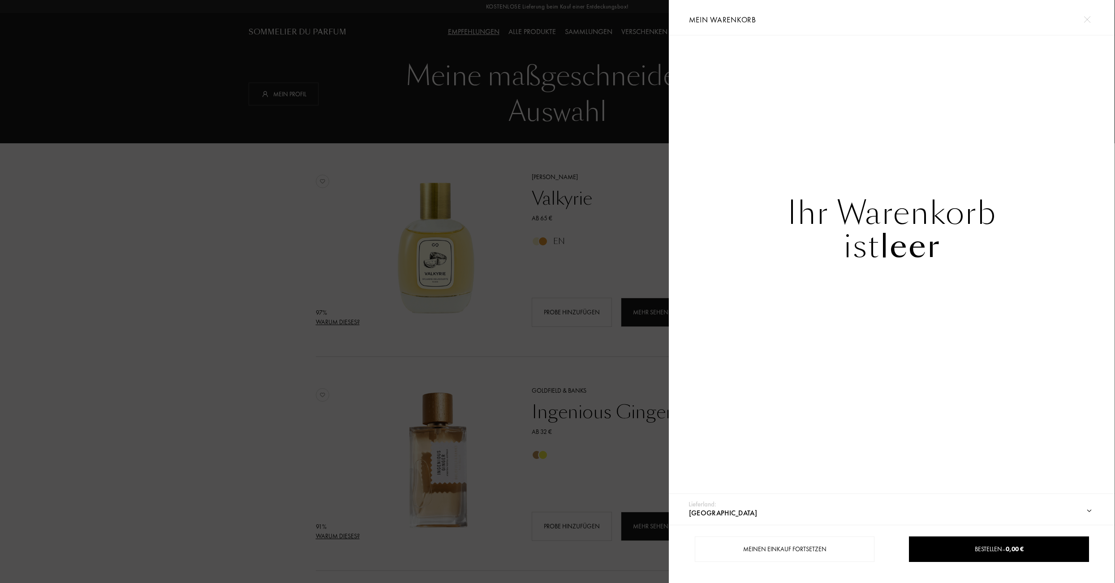
click at [338, 203] on div at bounding box center [334, 291] width 669 height 583
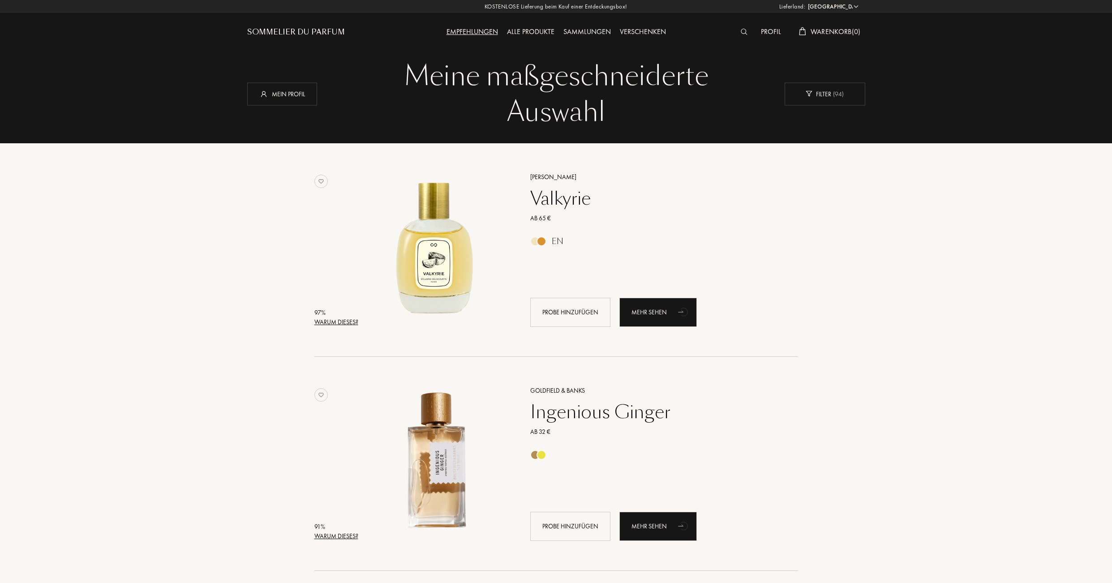
click at [516, 29] on div "Alle Produkte" at bounding box center [531, 32] width 56 height 12
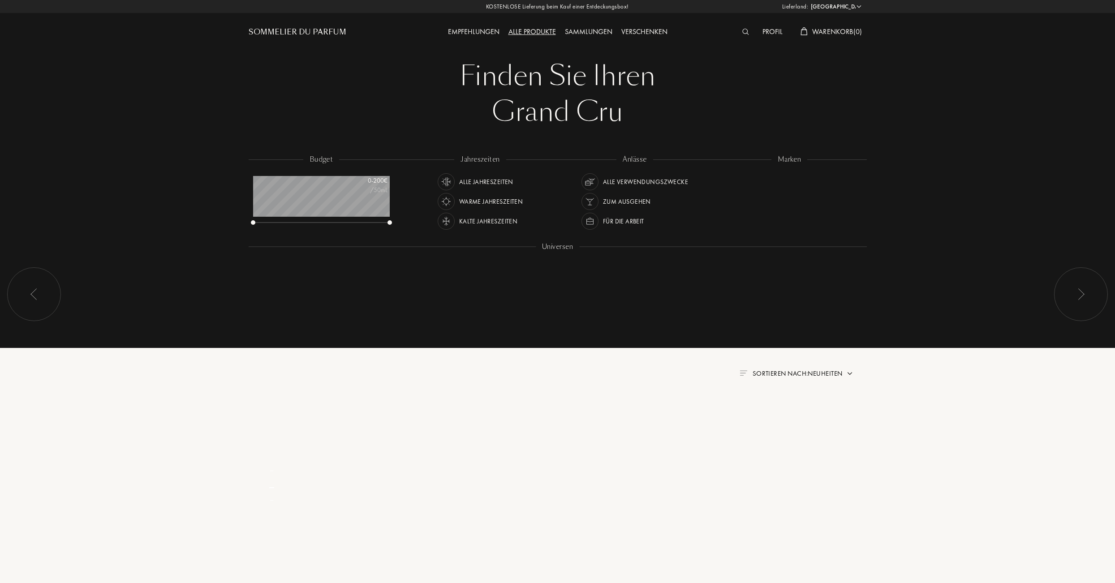
select select "CH"
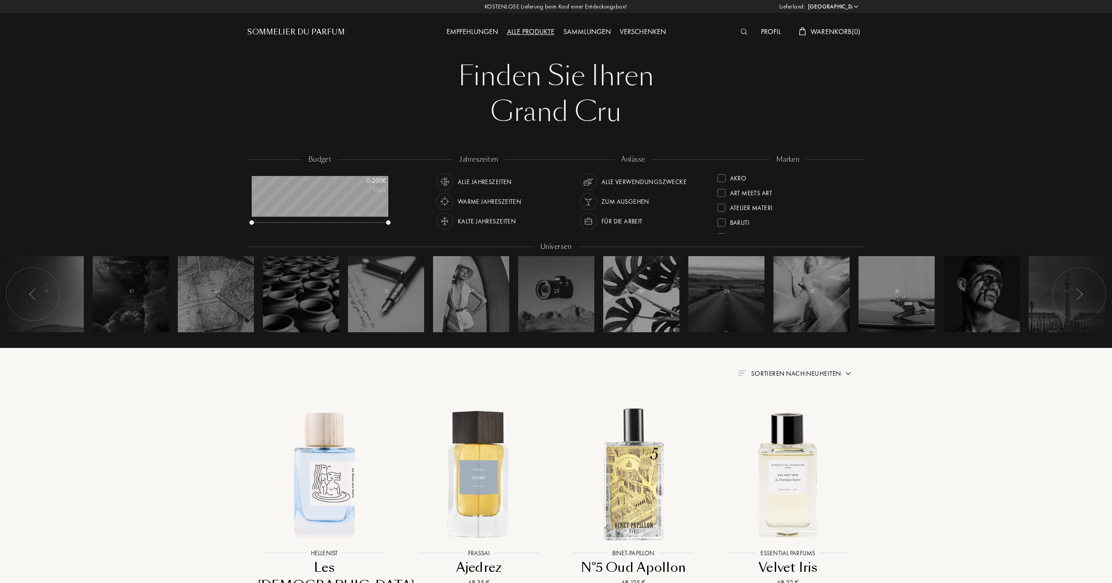
click at [764, 34] on div "Profil" at bounding box center [770, 32] width 29 height 12
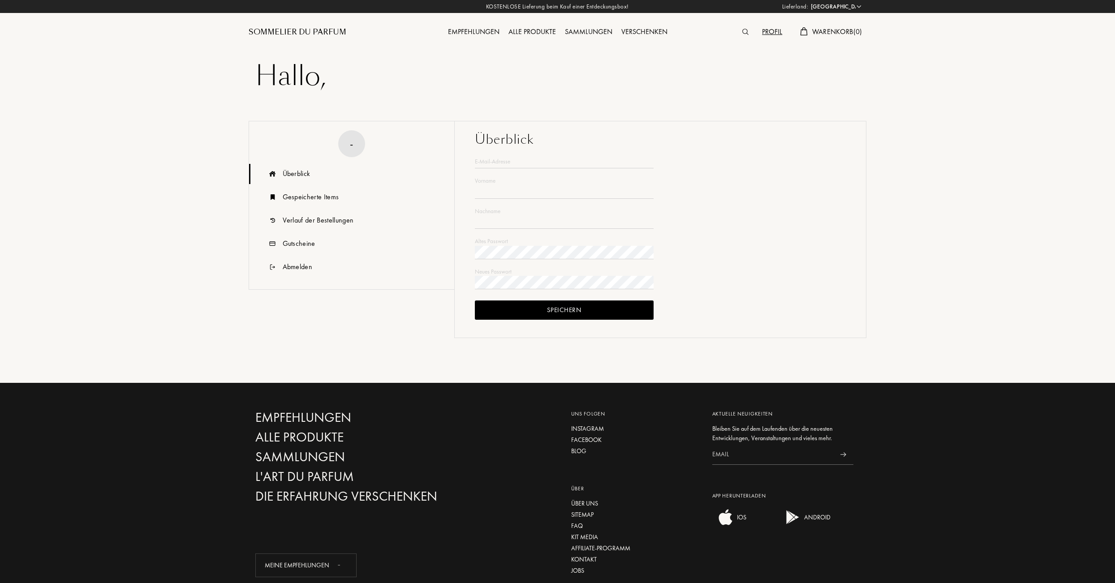
select select "CH"
type input "[PERSON_NAME]"
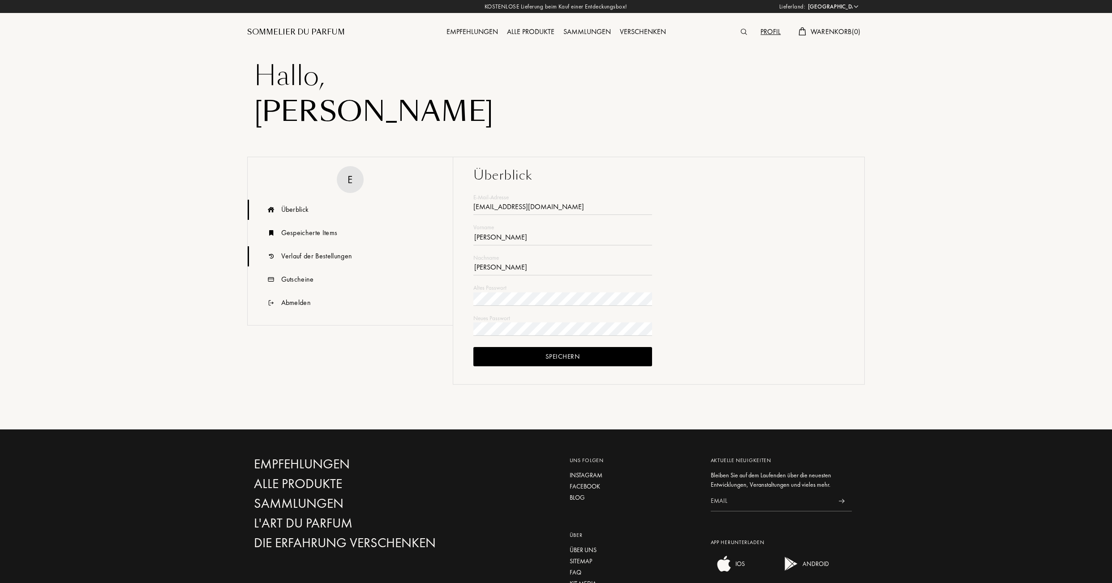
type input "[EMAIL_ADDRESS][DOMAIN_NAME]"
click at [300, 259] on div "Verlauf der Bestellungen" at bounding box center [316, 256] width 71 height 11
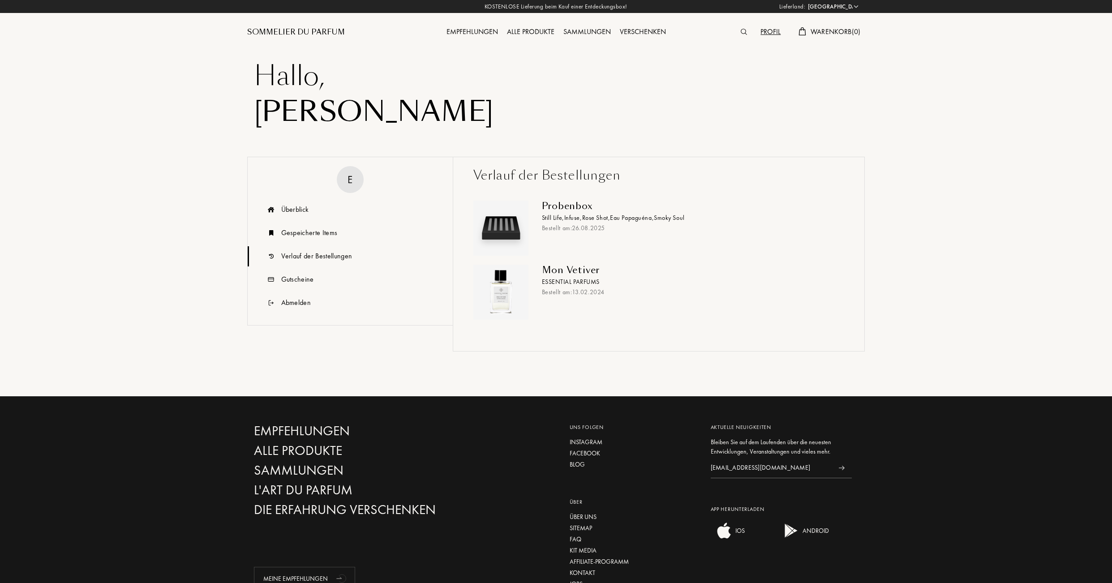
click at [771, 31] on div "Profil" at bounding box center [770, 32] width 29 height 12
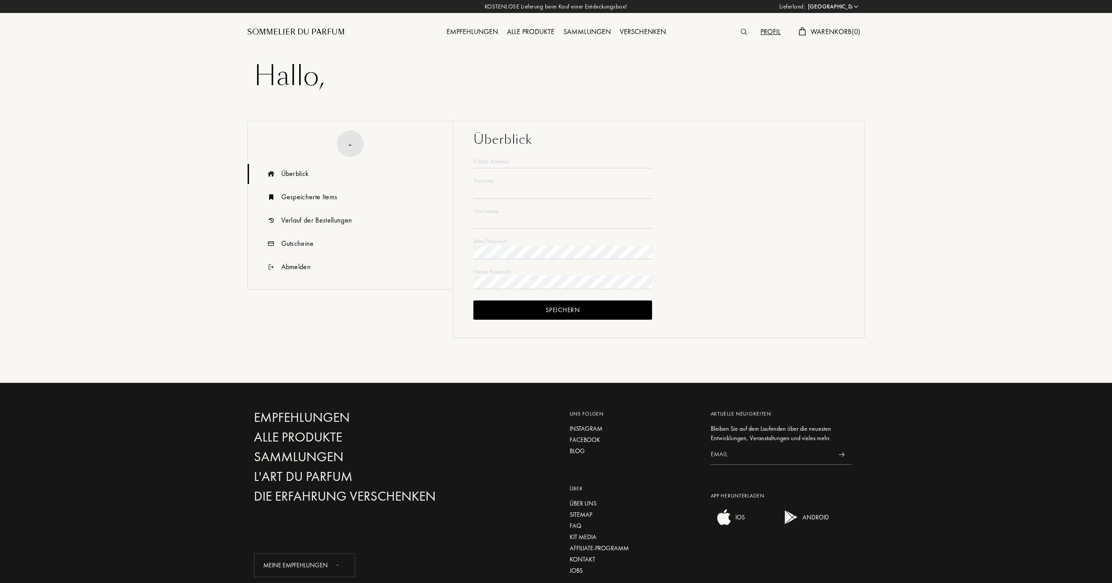
select select "CH"
type input "[PERSON_NAME]"
type input "Nyffeler"
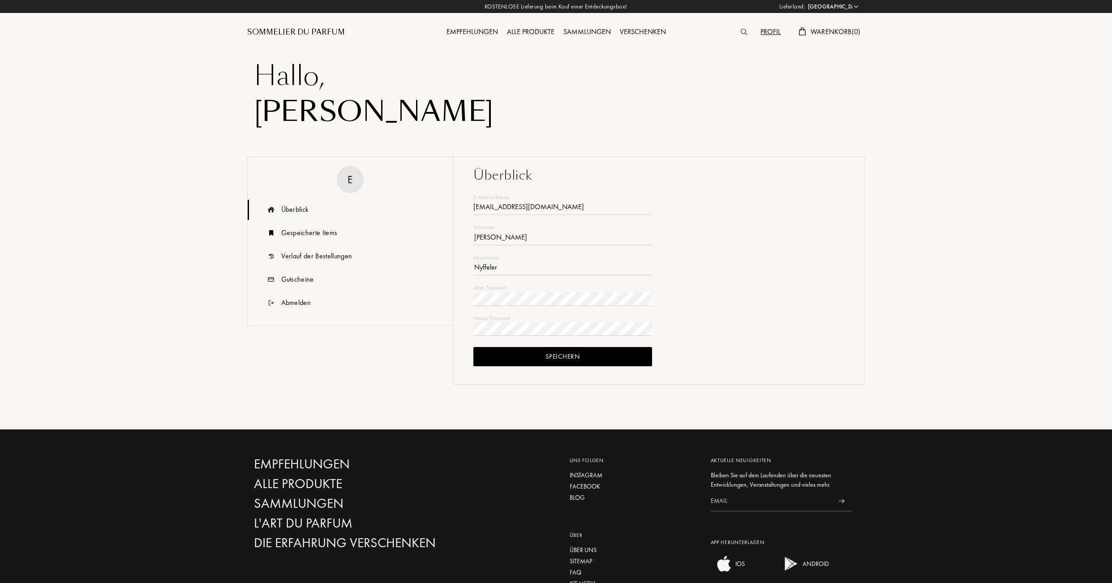
type input "[EMAIL_ADDRESS][DOMAIN_NAME]"
click at [530, 366] on div "Speichern" at bounding box center [562, 356] width 179 height 19
click at [298, 305] on div "Abmelden" at bounding box center [296, 302] width 30 height 11
